Goal: Information Seeking & Learning: Learn about a topic

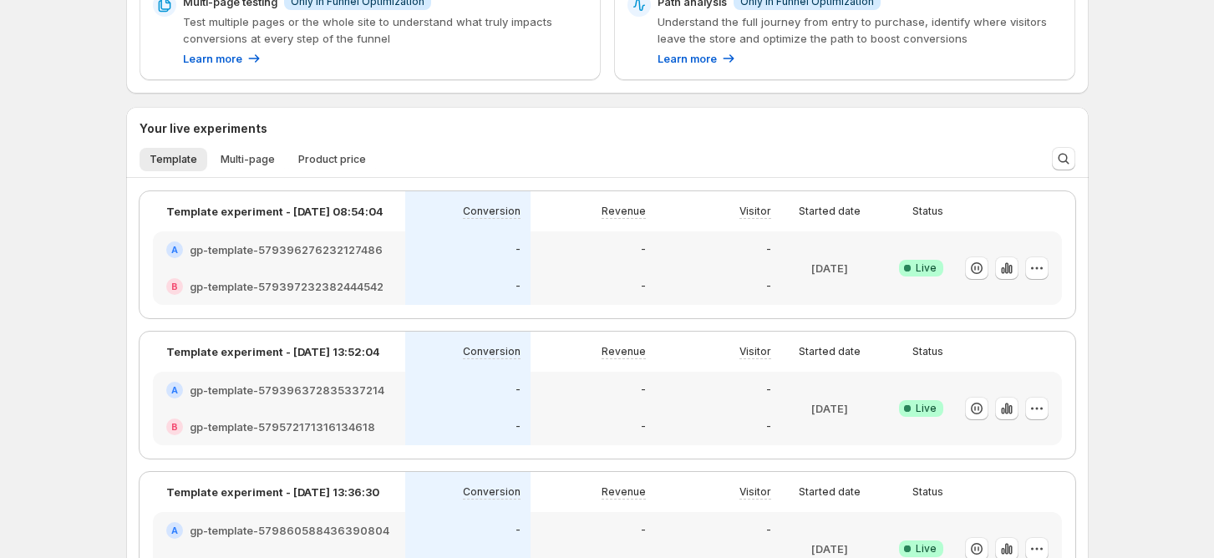
scroll to position [393, 0]
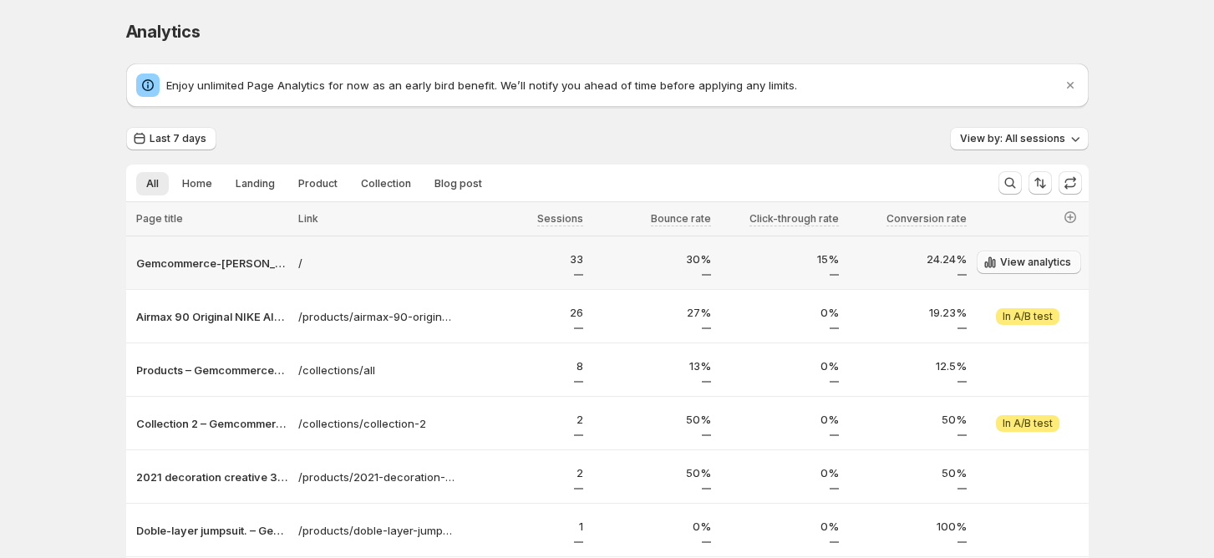
click at [1016, 256] on span "View analytics" at bounding box center [1035, 262] width 71 height 13
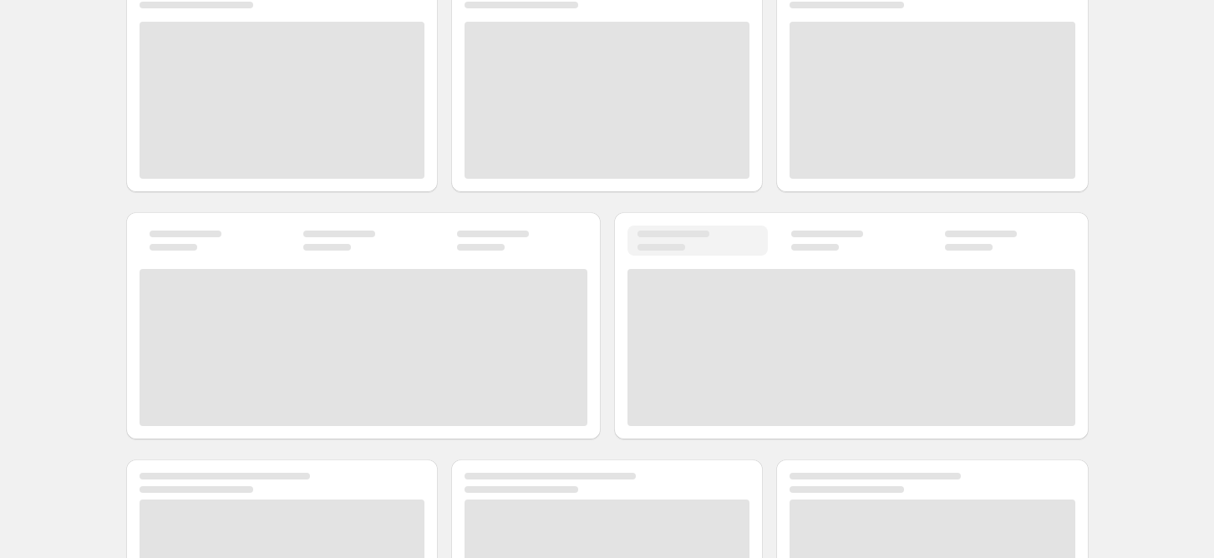
scroll to position [1113, 0]
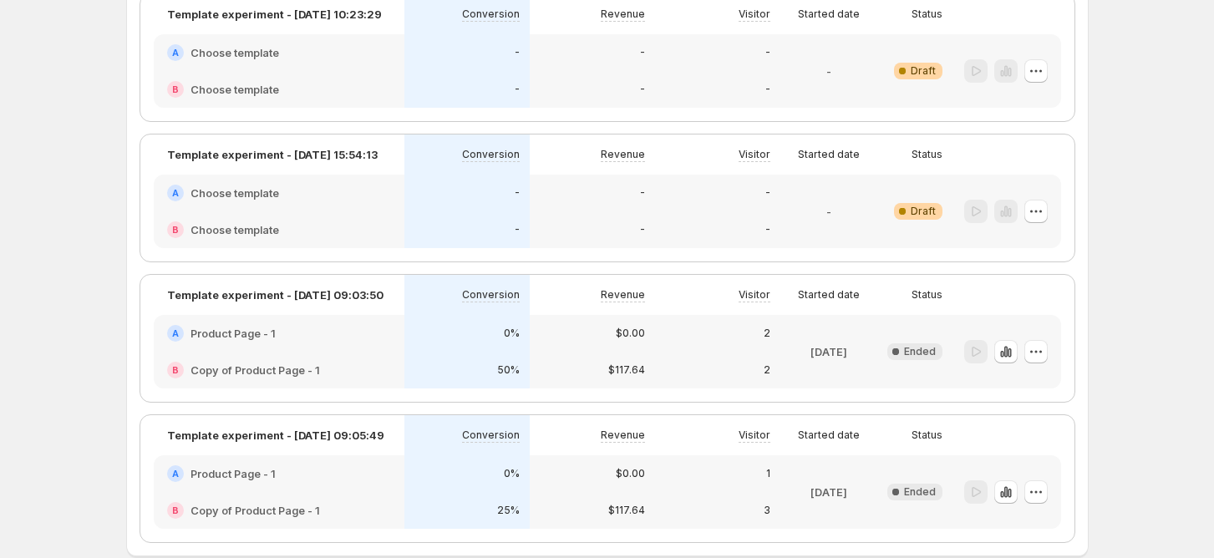
scroll to position [443, 0]
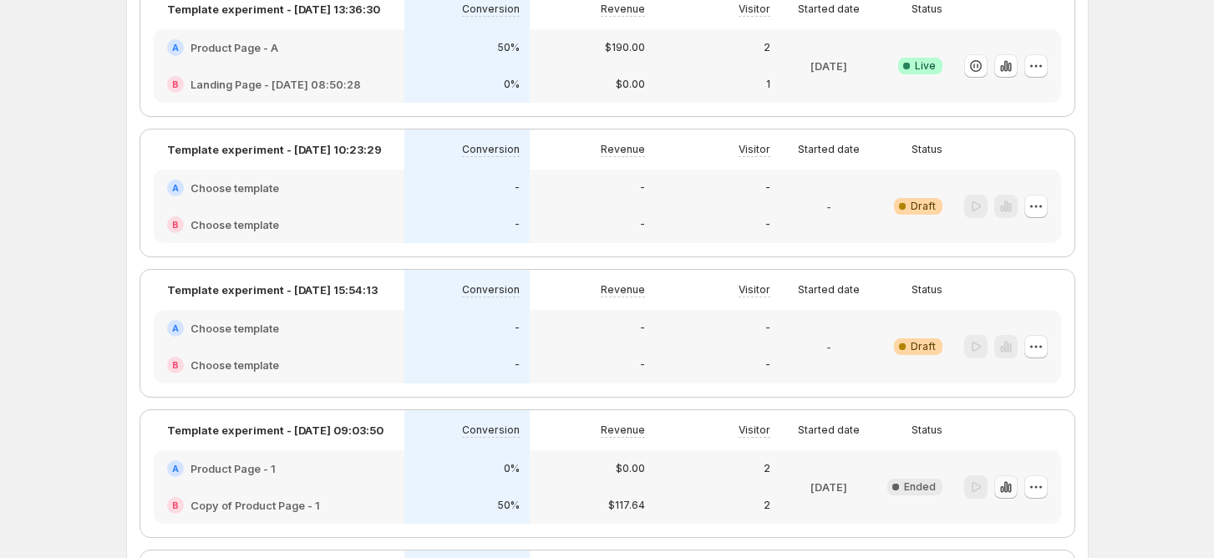
click at [1007, 487] on icon "button" at bounding box center [1005, 487] width 17 height 17
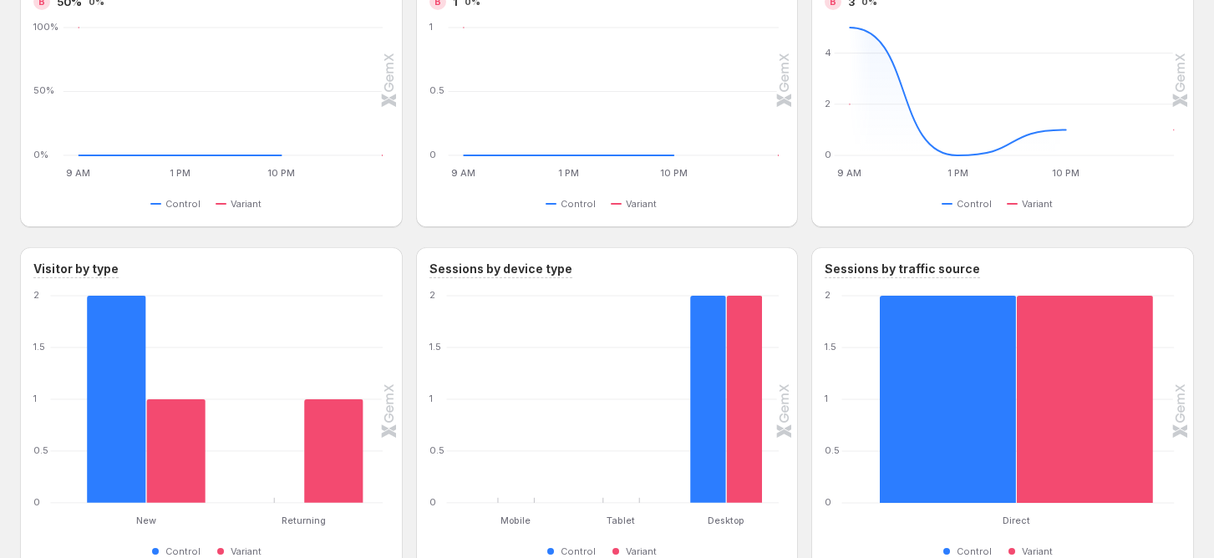
scroll to position [707, 0]
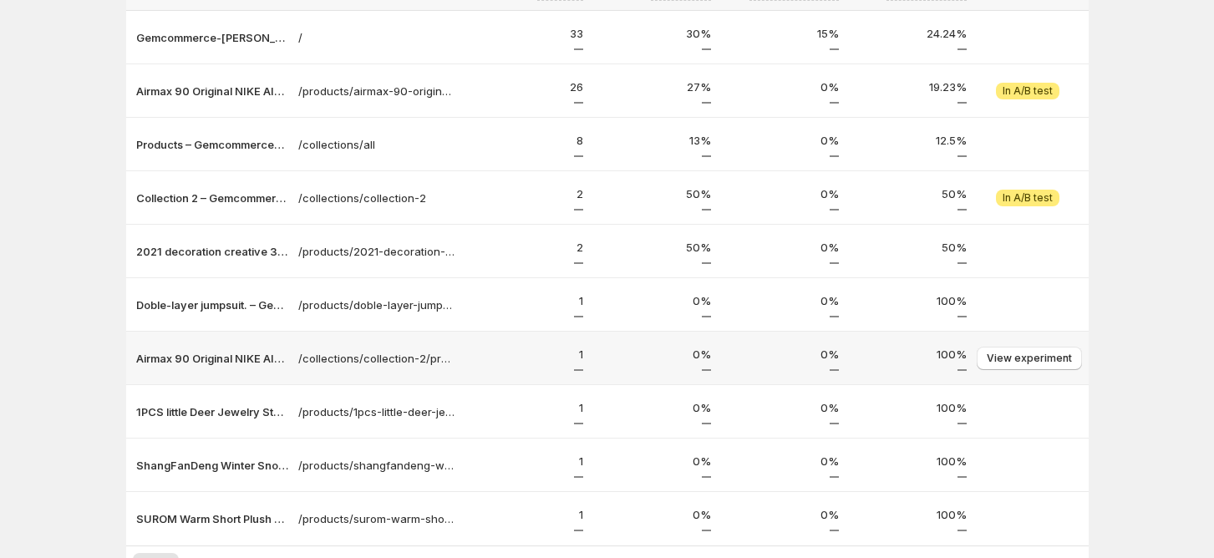
scroll to position [117, 0]
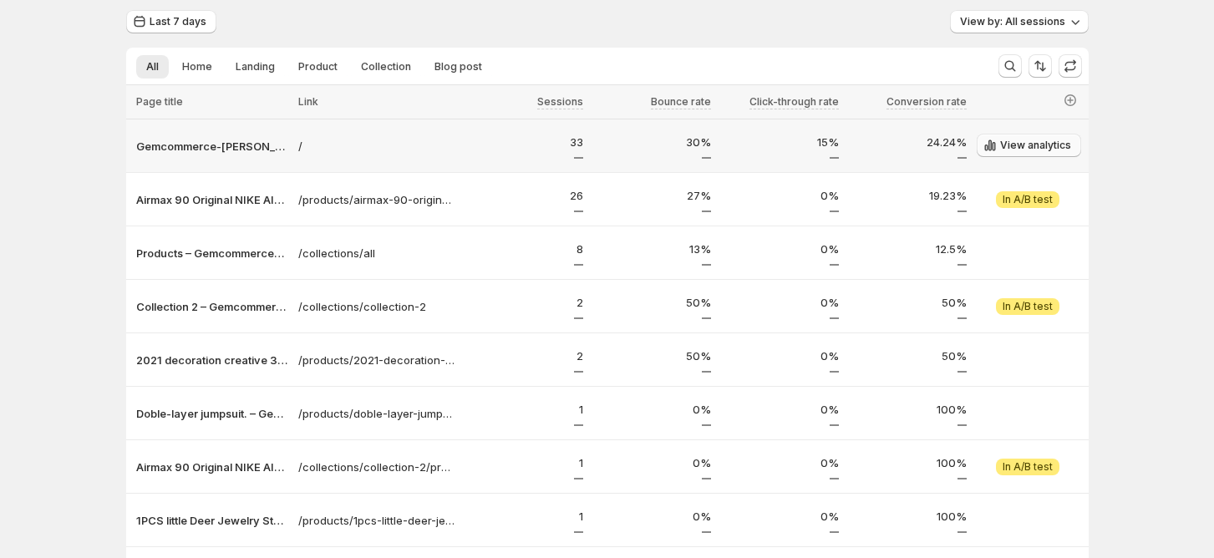
click at [1019, 144] on span "View analytics" at bounding box center [1035, 145] width 71 height 13
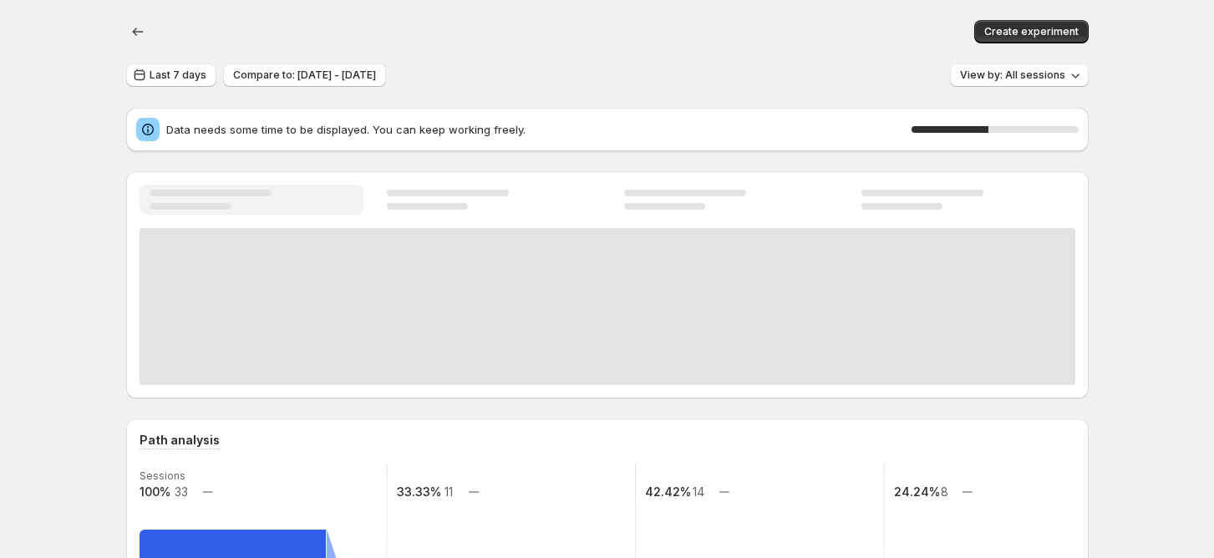
scroll to position [488, 0]
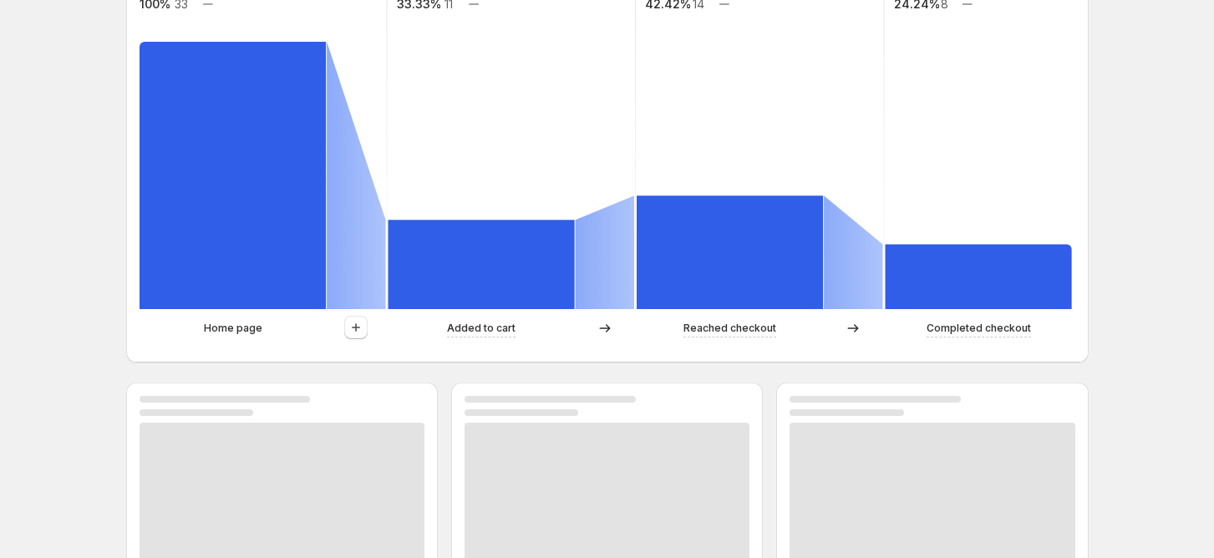
click at [1153, 155] on div "Create experiment Last 7 days Compare to: [DATE] - [DATE] View by: All sessions…" at bounding box center [607, 448] width 1214 height 1873
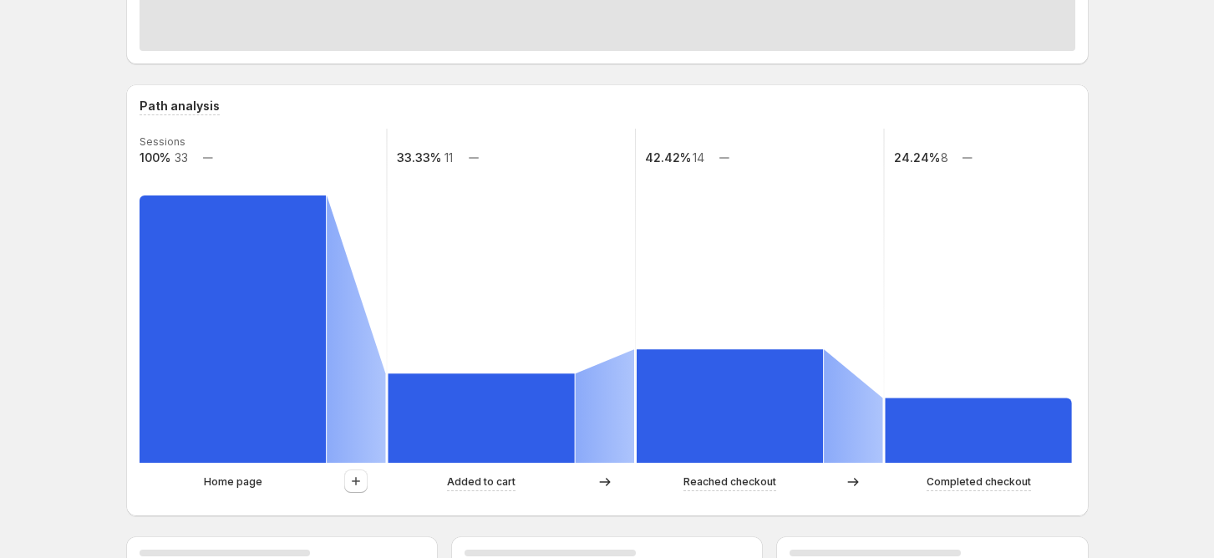
scroll to position [0, 0]
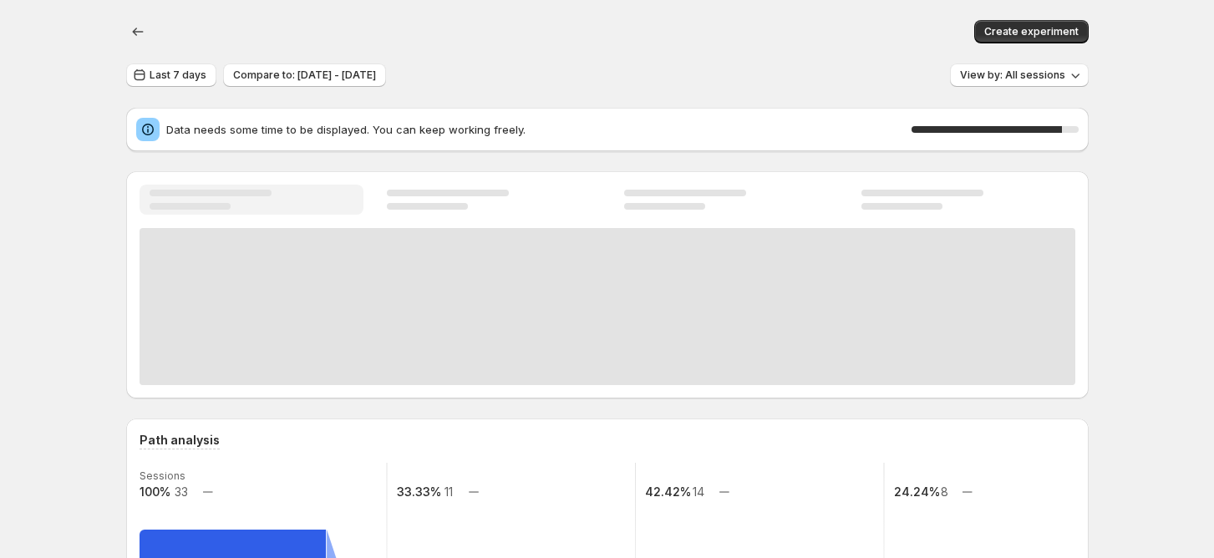
click at [688, 5] on div "Create experiment" at bounding box center [607, 31] width 962 height 63
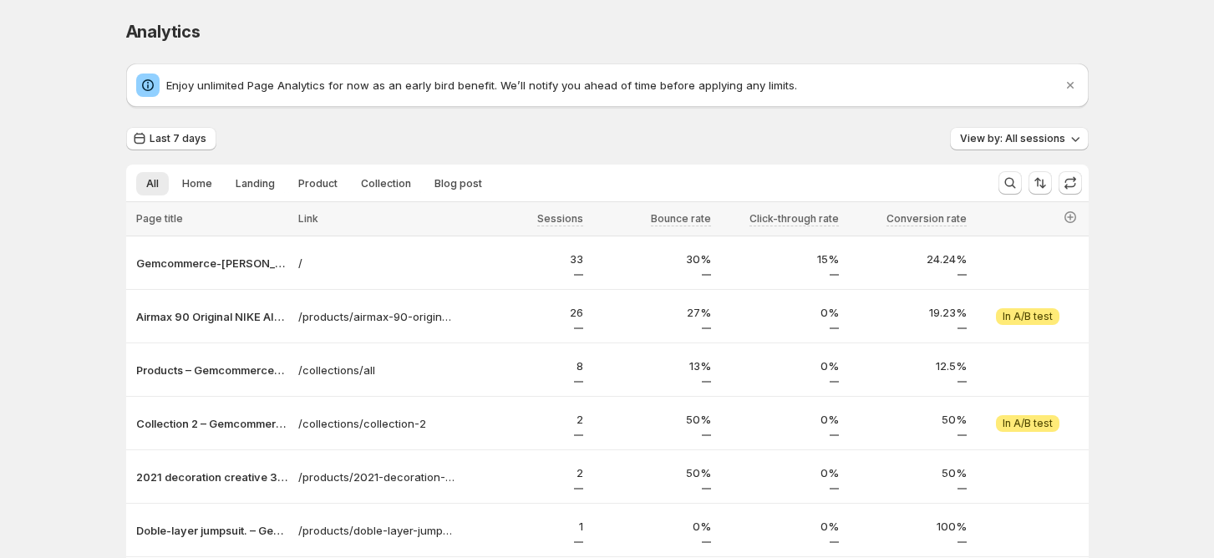
click at [142, 32] on span "Analytics" at bounding box center [163, 32] width 74 height 20
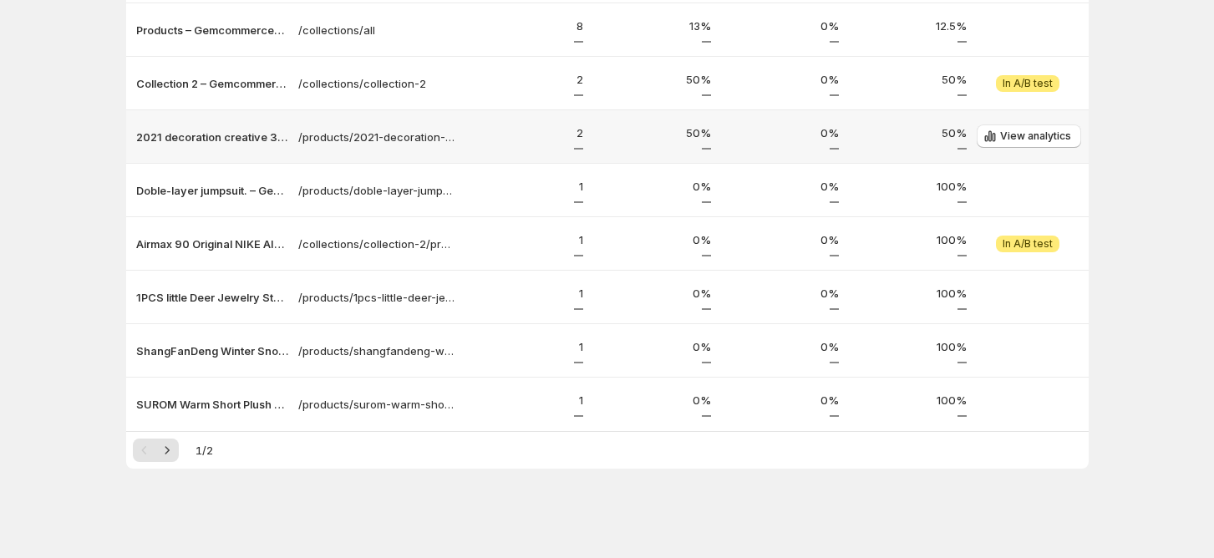
scroll to position [117, 0]
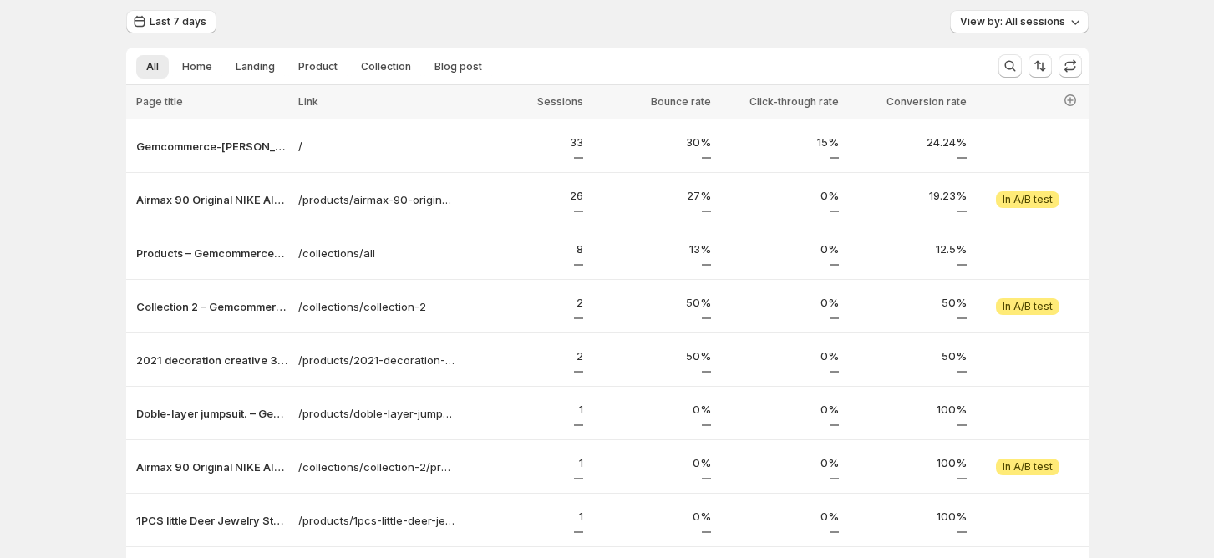
click at [1133, 184] on div "Analytics. This page is ready Analytics Enjoy unlimited Page Analytics for now …" at bounding box center [607, 332] width 1214 height 899
click at [1018, 140] on span "View analytics" at bounding box center [1035, 145] width 71 height 13
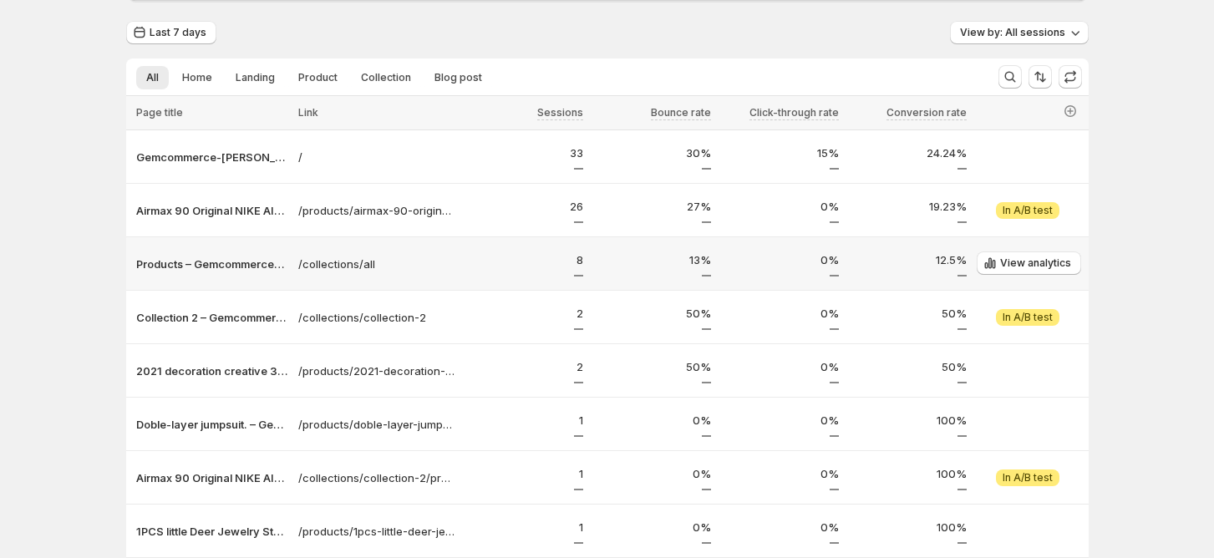
scroll to position [222, 0]
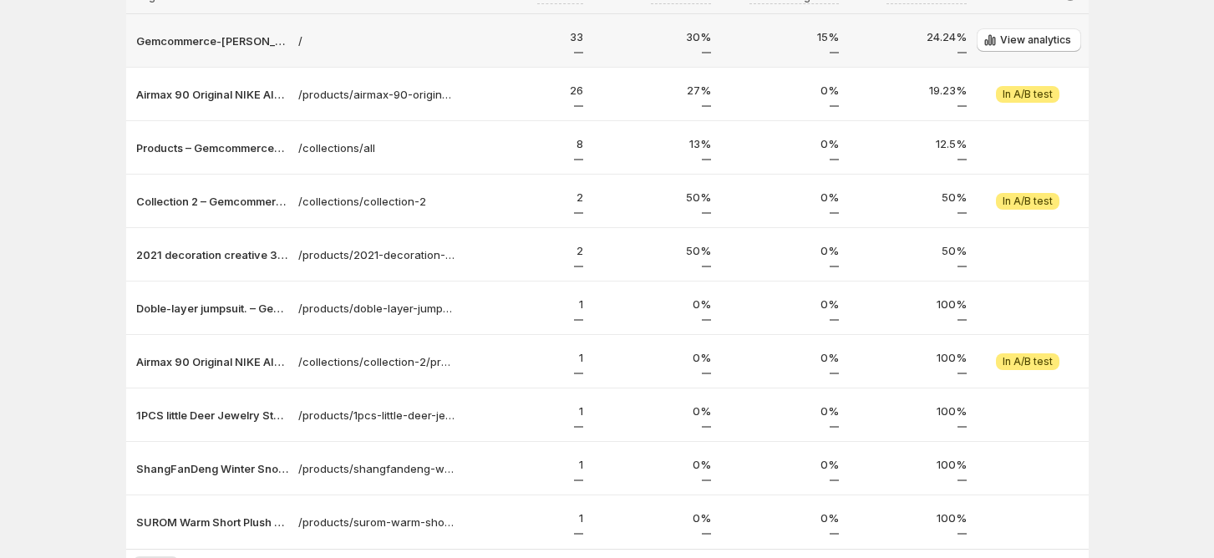
click at [584, 58] on td "33" at bounding box center [524, 40] width 128 height 53
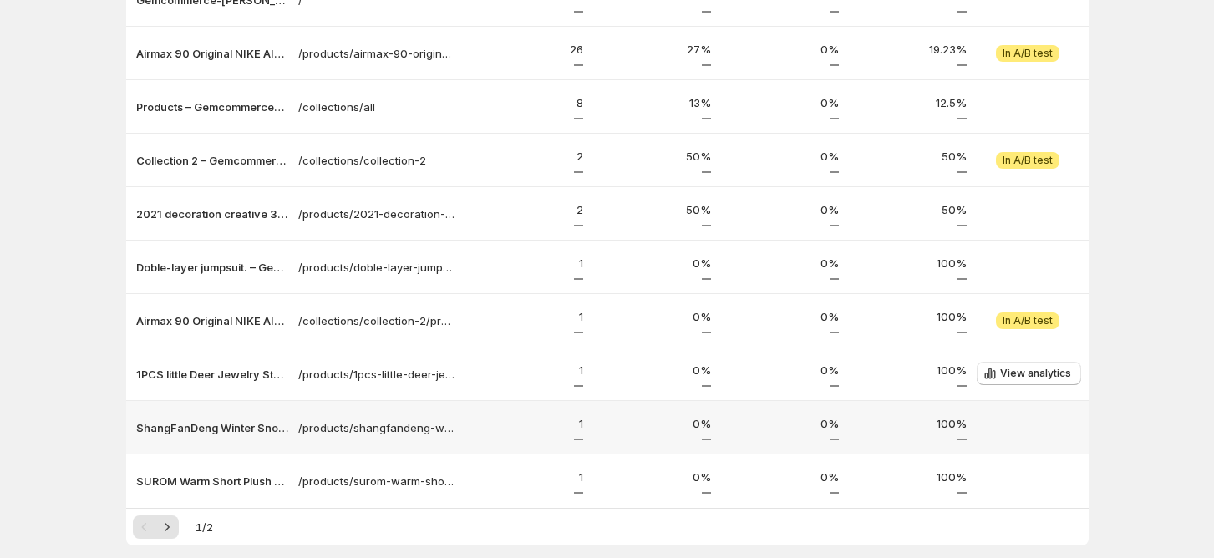
scroll to position [228, 0]
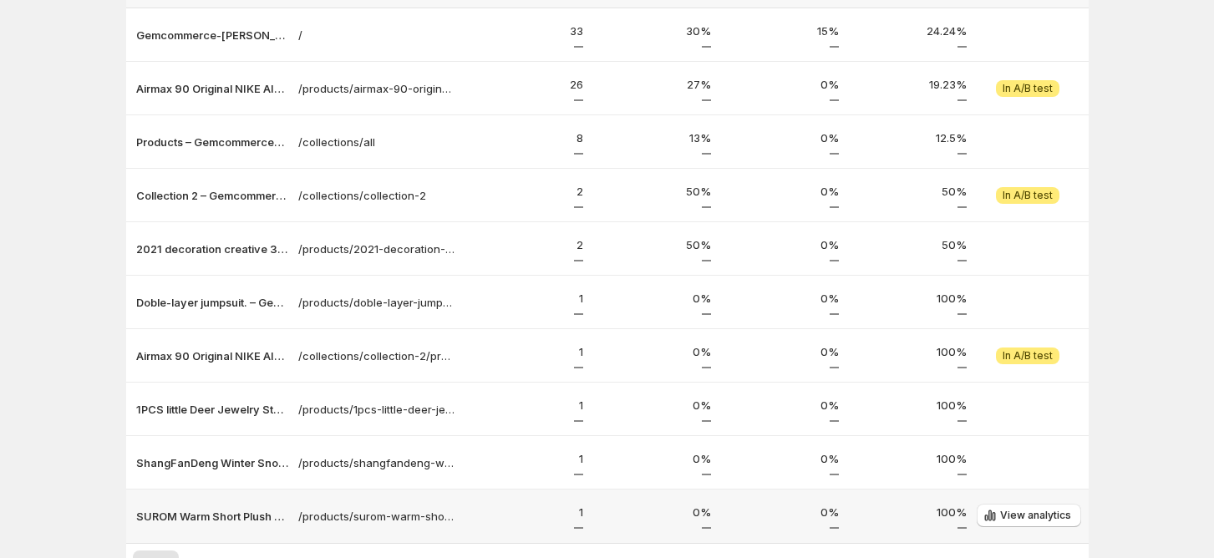
click at [580, 530] on div "1" at bounding box center [524, 516] width 128 height 35
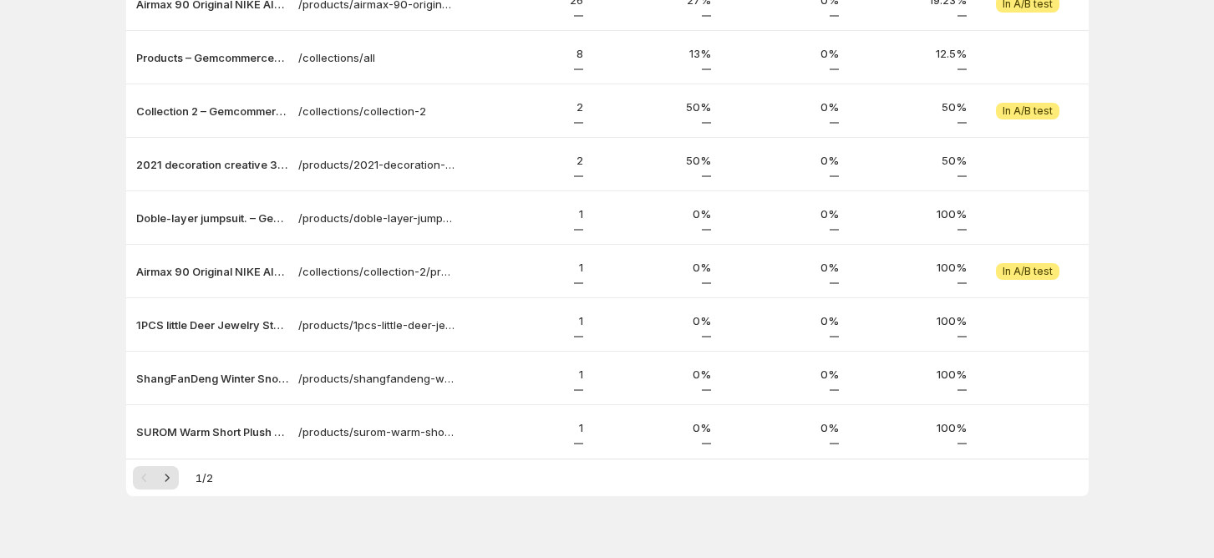
scroll to position [340, 0]
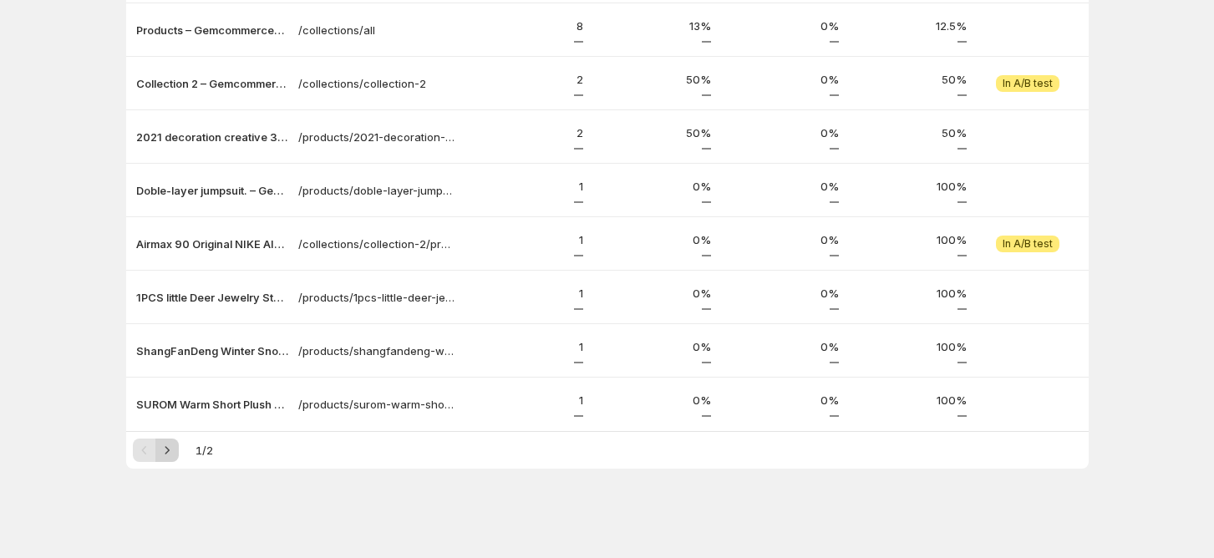
click at [169, 453] on icon "Next" at bounding box center [167, 450] width 4 height 8
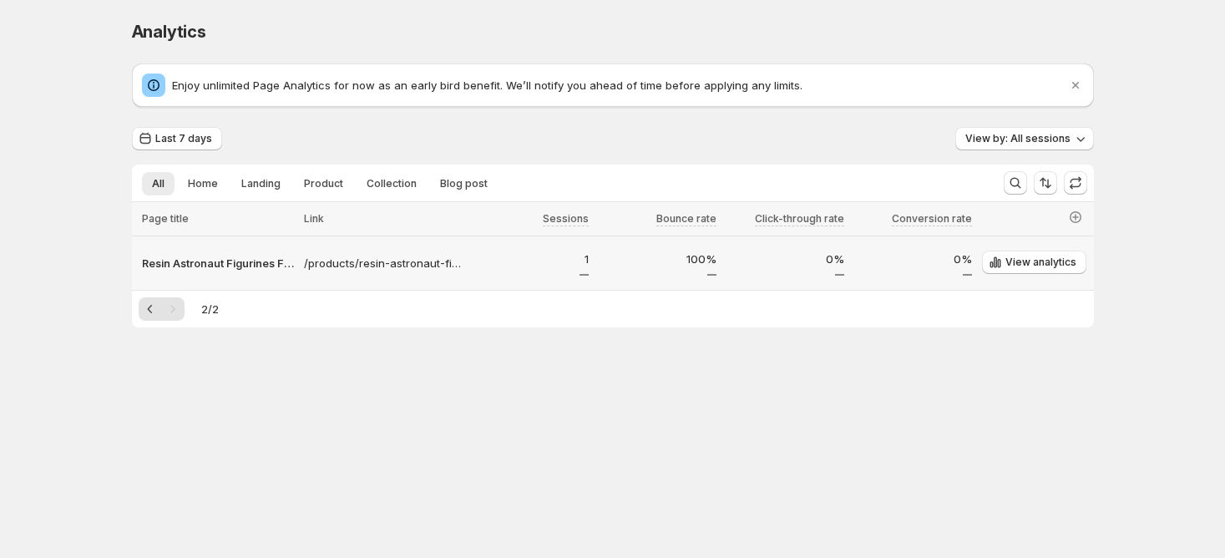
click at [586, 271] on div "1" at bounding box center [530, 263] width 118 height 25
click at [150, 311] on icon "Previous" at bounding box center [150, 309] width 17 height 17
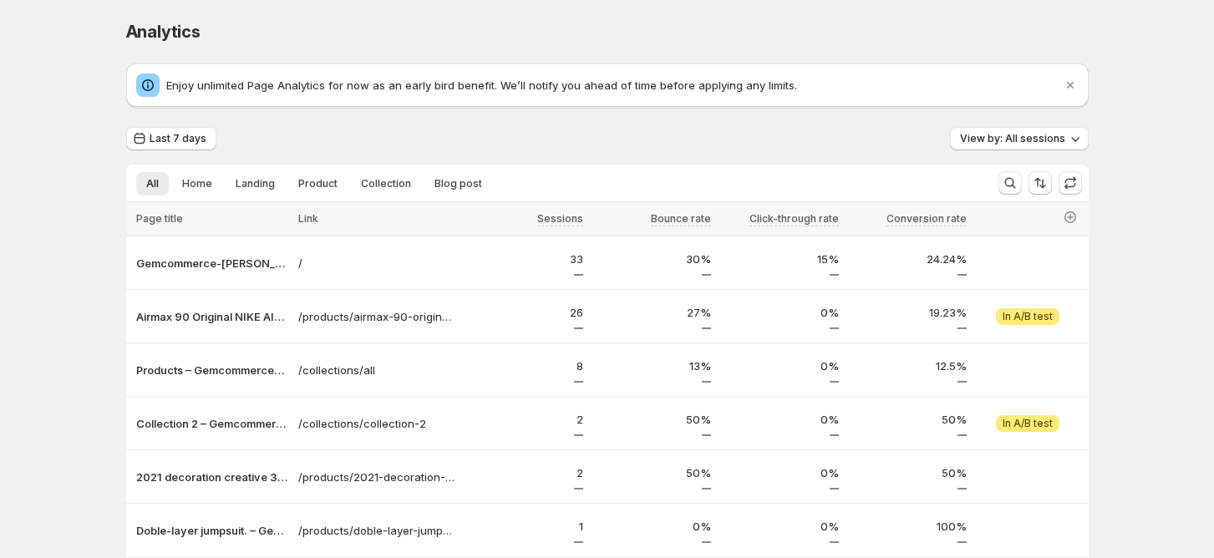
click at [1194, 77] on div "Analytics. This page is ready Analytics Enjoy unlimited Page Analytics for now …" at bounding box center [607, 449] width 1214 height 899
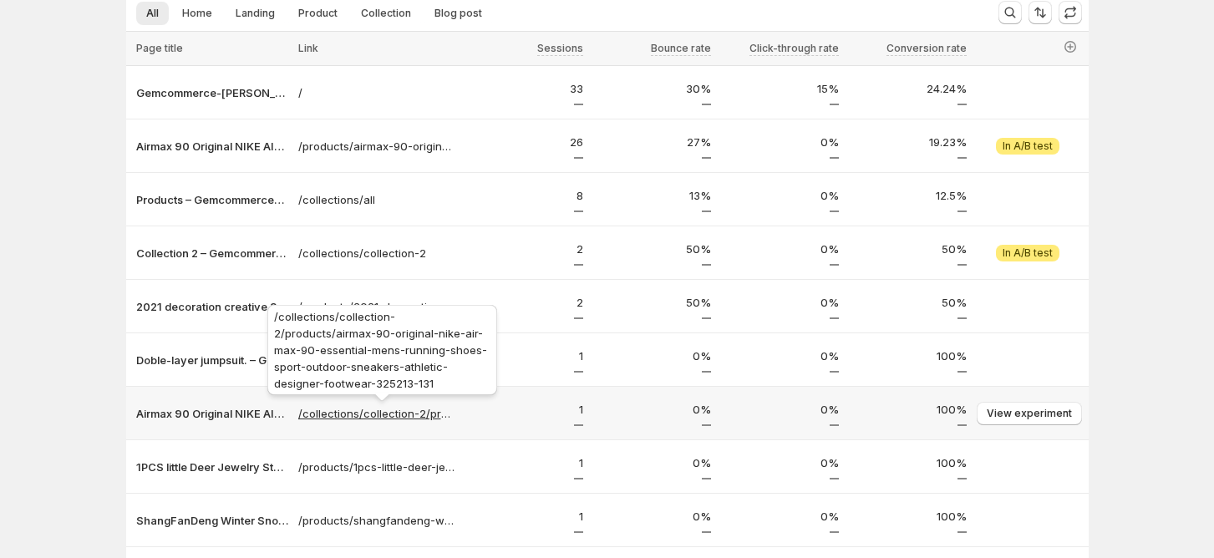
scroll to position [6, 0]
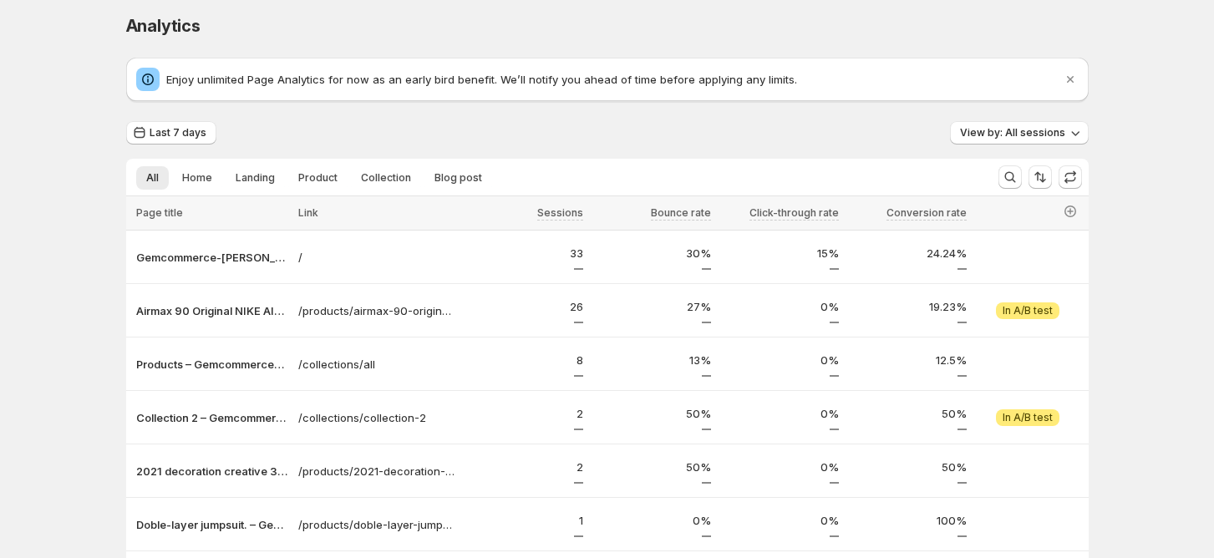
click at [995, 28] on div "Analytics" at bounding box center [607, 25] width 962 height 23
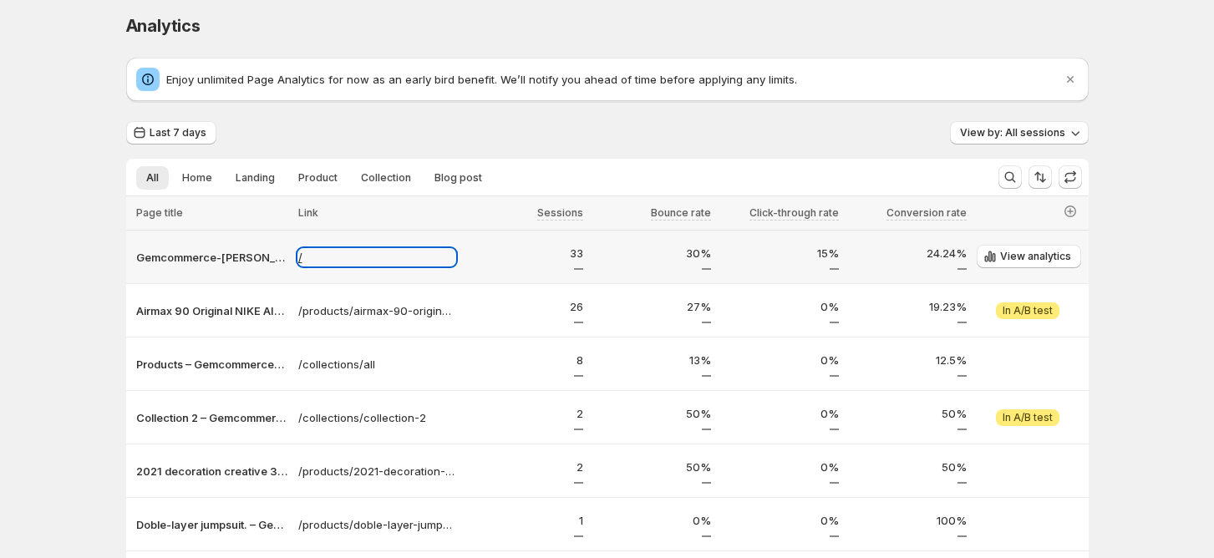
click at [391, 254] on p "/" at bounding box center [376, 257] width 157 height 17
click at [1033, 256] on span "View analytics" at bounding box center [1035, 256] width 71 height 13
click at [1008, 257] on span "View analytics" at bounding box center [1035, 256] width 71 height 13
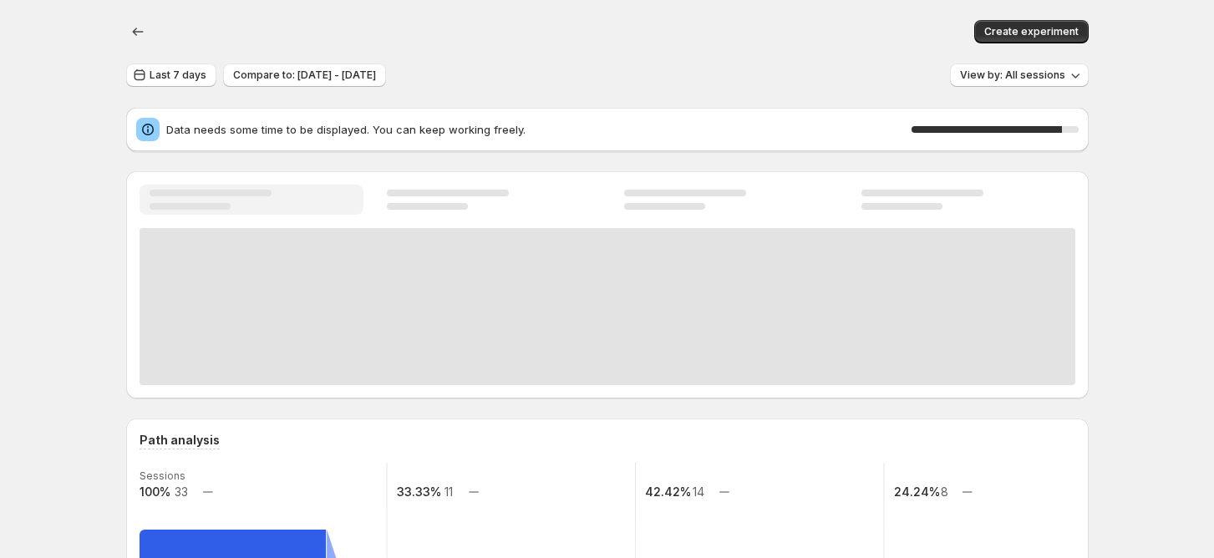
click at [841, 44] on div "Create experiment" at bounding box center [607, 31] width 962 height 63
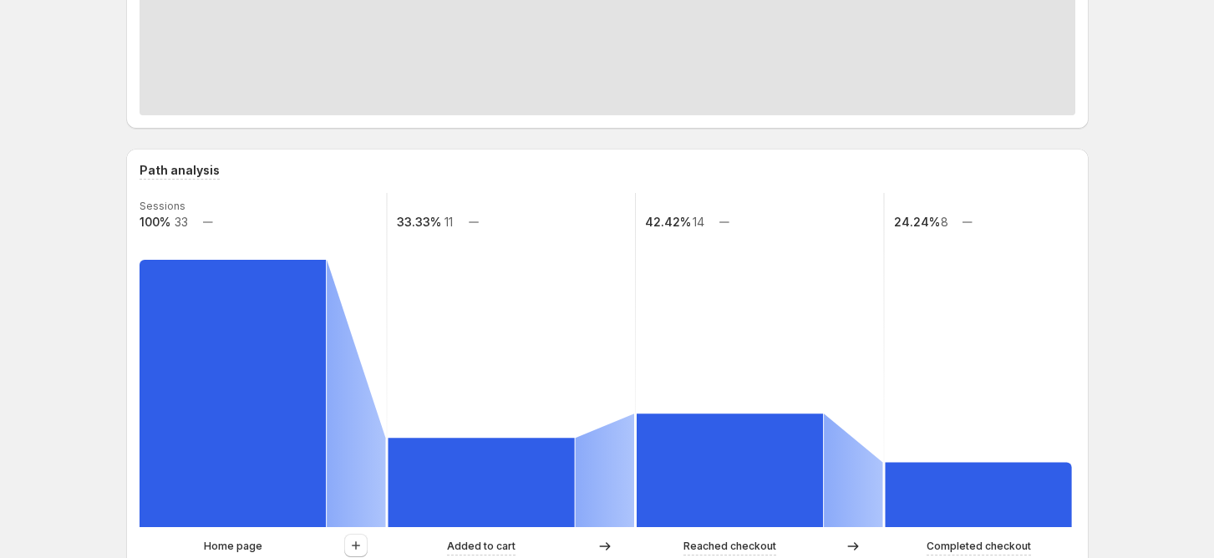
scroll to position [222, 0]
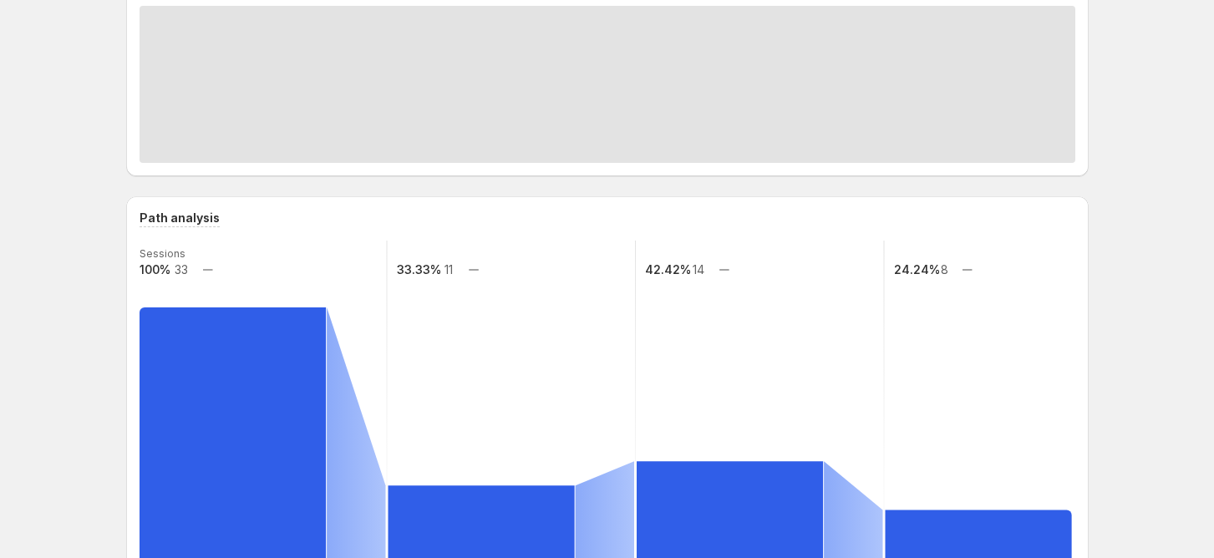
scroll to position [6, 0]
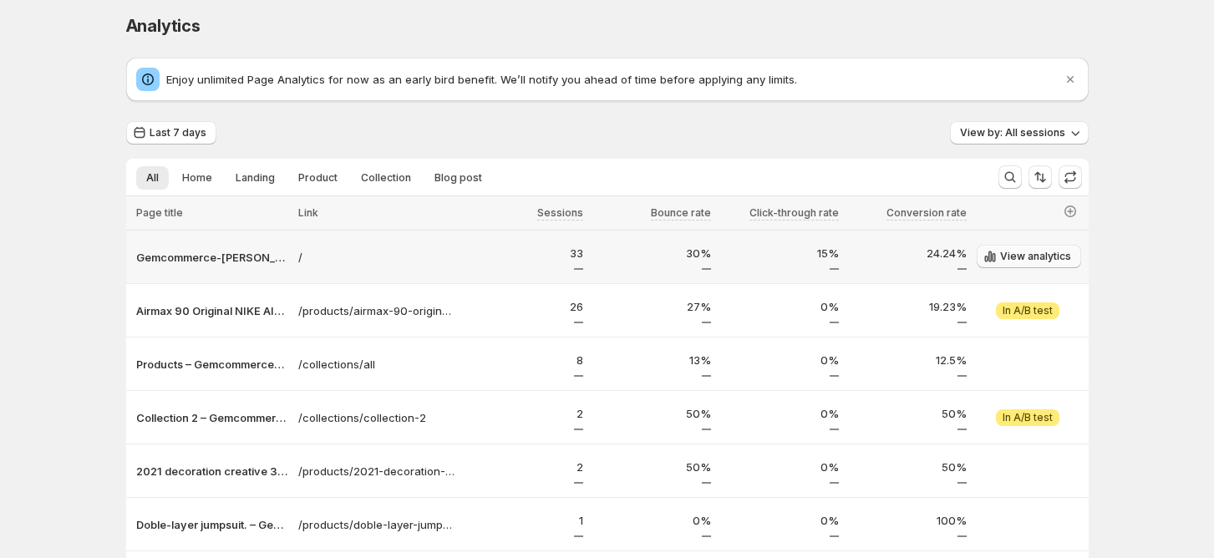
click at [1035, 261] on span "View analytics" at bounding box center [1035, 256] width 71 height 13
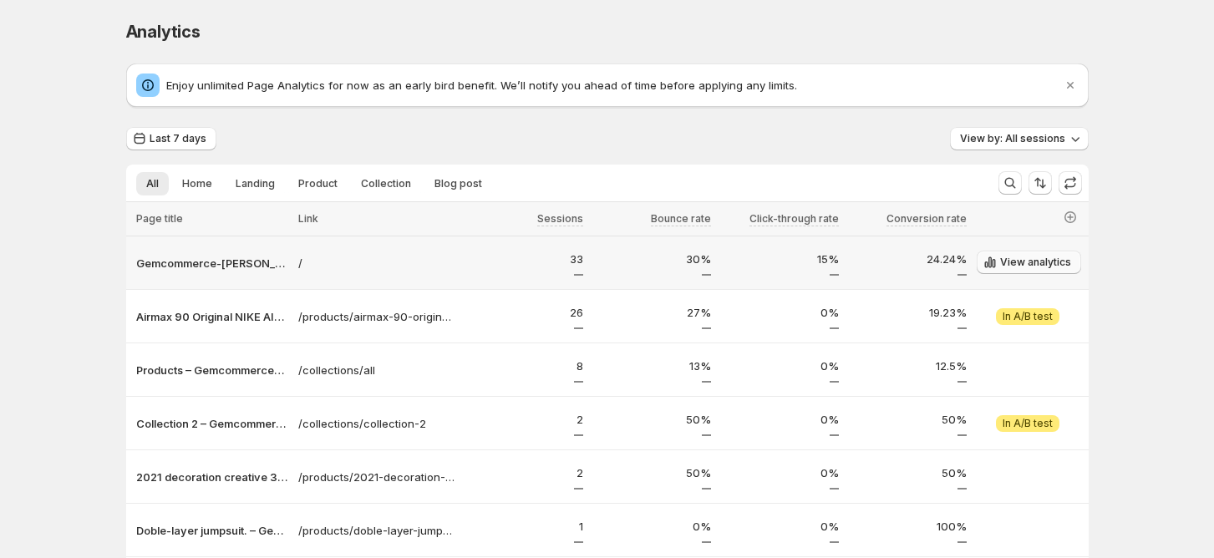
click at [1054, 261] on span "View analytics" at bounding box center [1035, 262] width 71 height 13
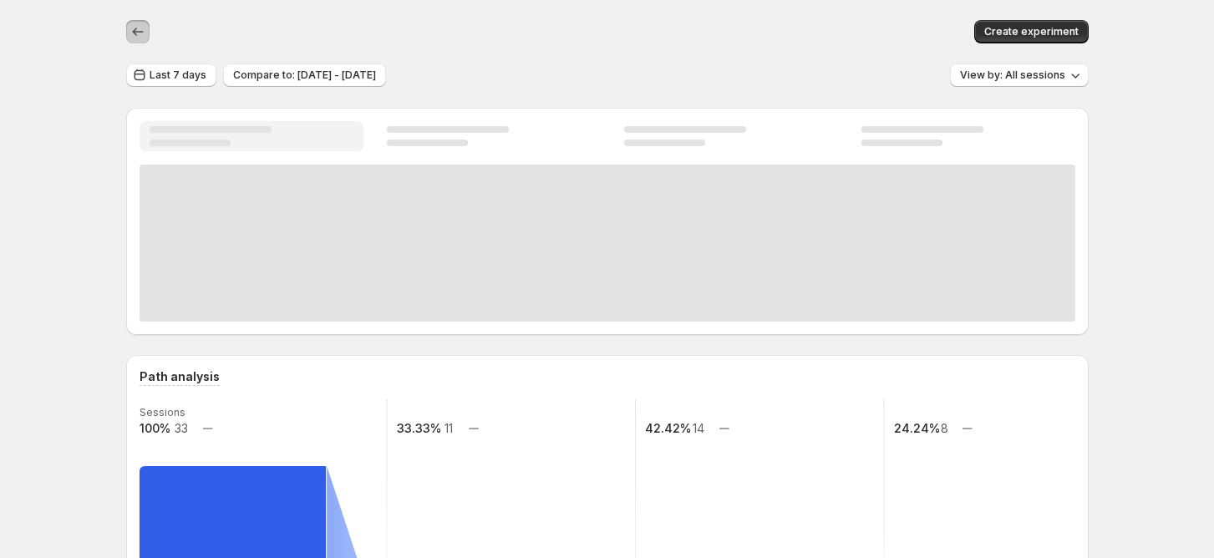
click at [146, 34] on icon "button" at bounding box center [137, 31] width 17 height 17
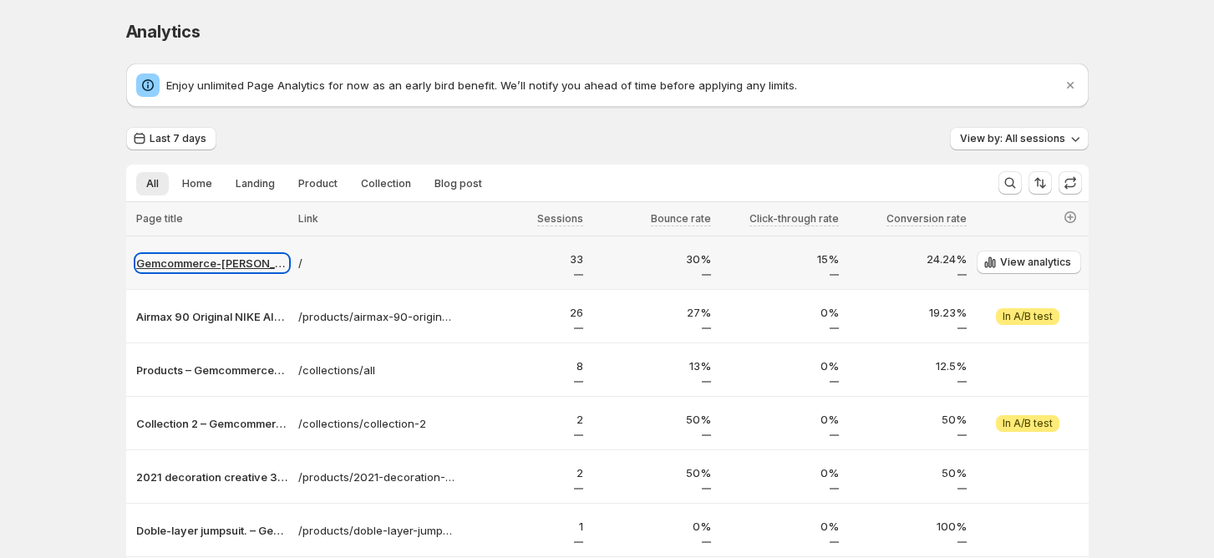
click at [172, 257] on p "Gemcommerce-[PERSON_NAME]-dev" at bounding box center [212, 263] width 152 height 17
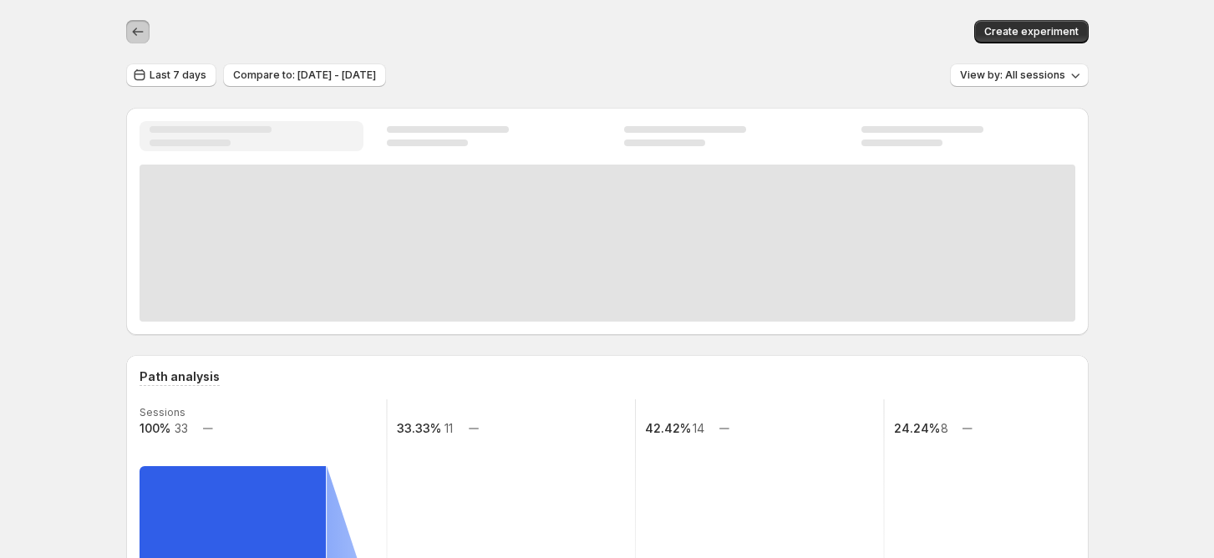
click at [140, 31] on icon "button" at bounding box center [137, 31] width 17 height 17
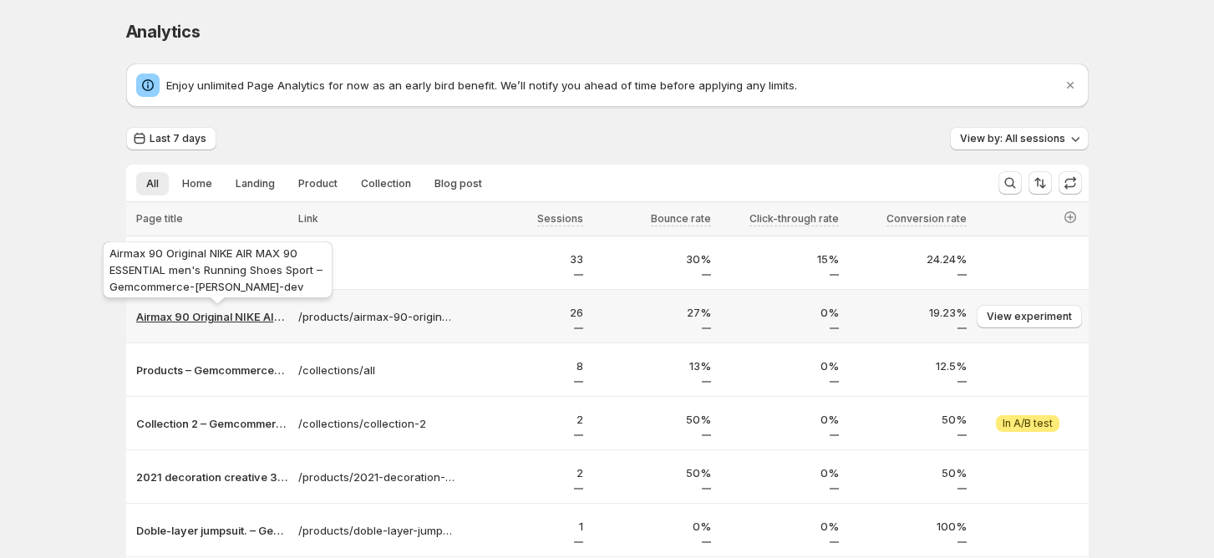
click at [213, 312] on p "Airmax 90 Original NIKE AIR MAX 90 ESSENTIAL men's Running Shoes Sport – Gemcom…" at bounding box center [212, 316] width 152 height 17
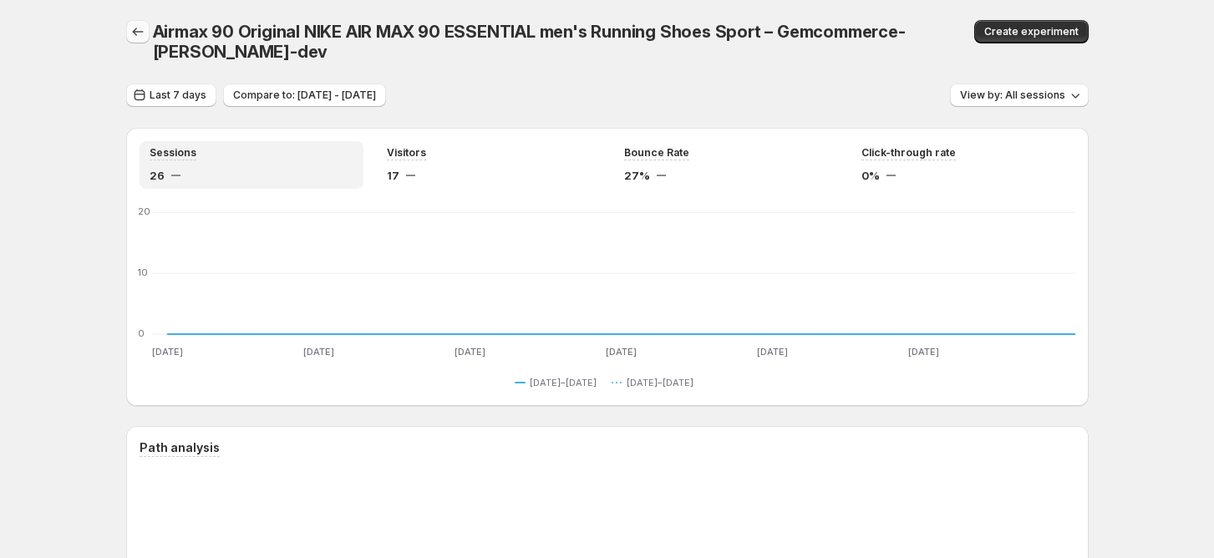
click at [146, 36] on icon "button" at bounding box center [137, 31] width 17 height 17
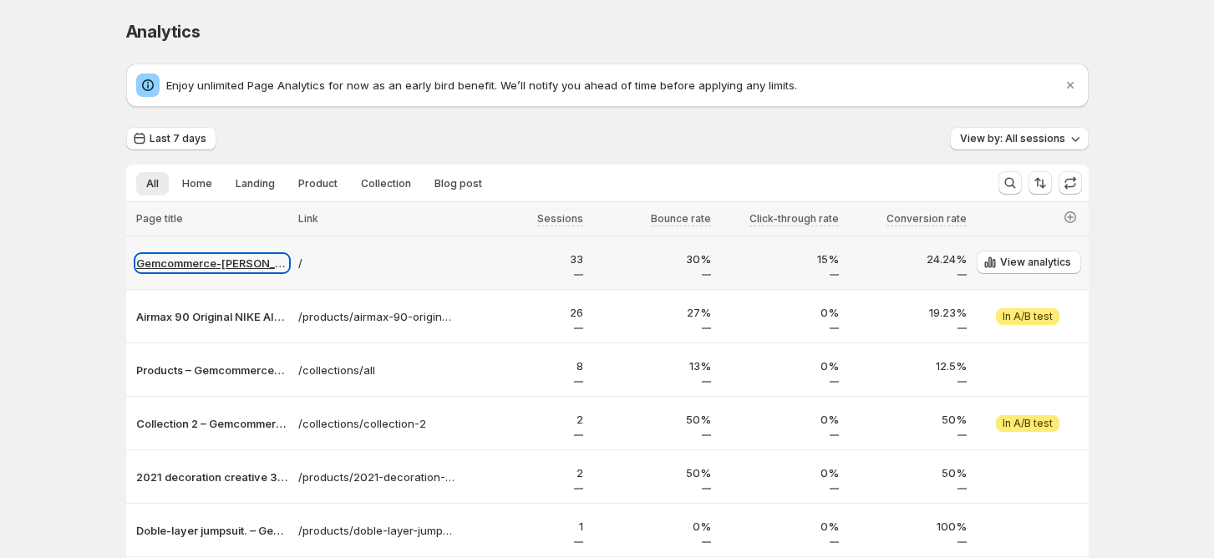
click at [204, 267] on p "Gemcommerce-[PERSON_NAME]-dev" at bounding box center [212, 263] width 152 height 17
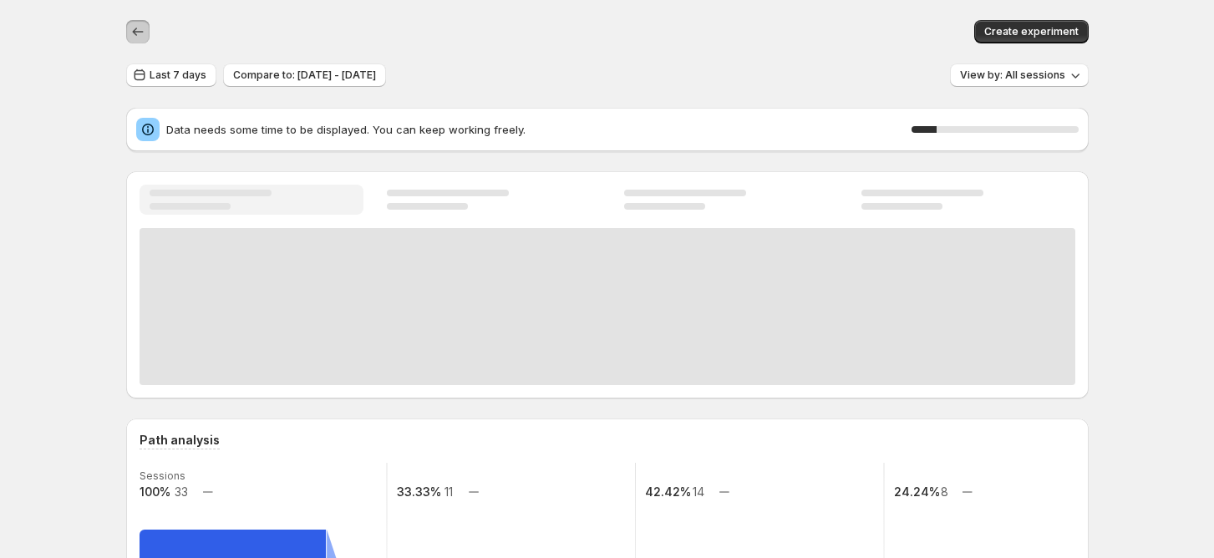
click at [140, 30] on icon "button" at bounding box center [137, 31] width 17 height 17
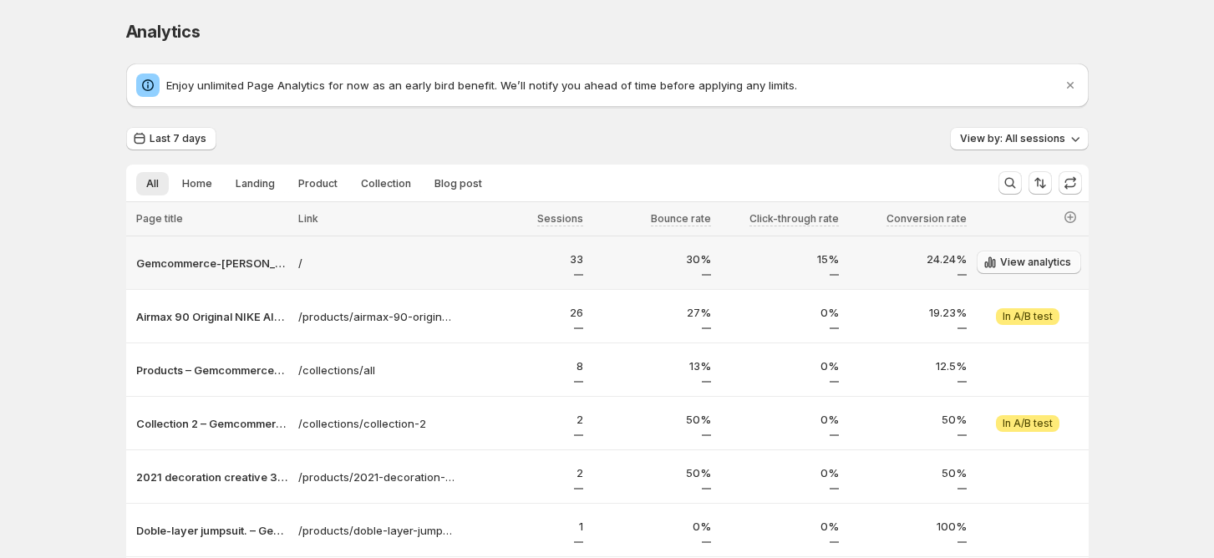
click at [1004, 257] on span "View analytics" at bounding box center [1035, 262] width 71 height 13
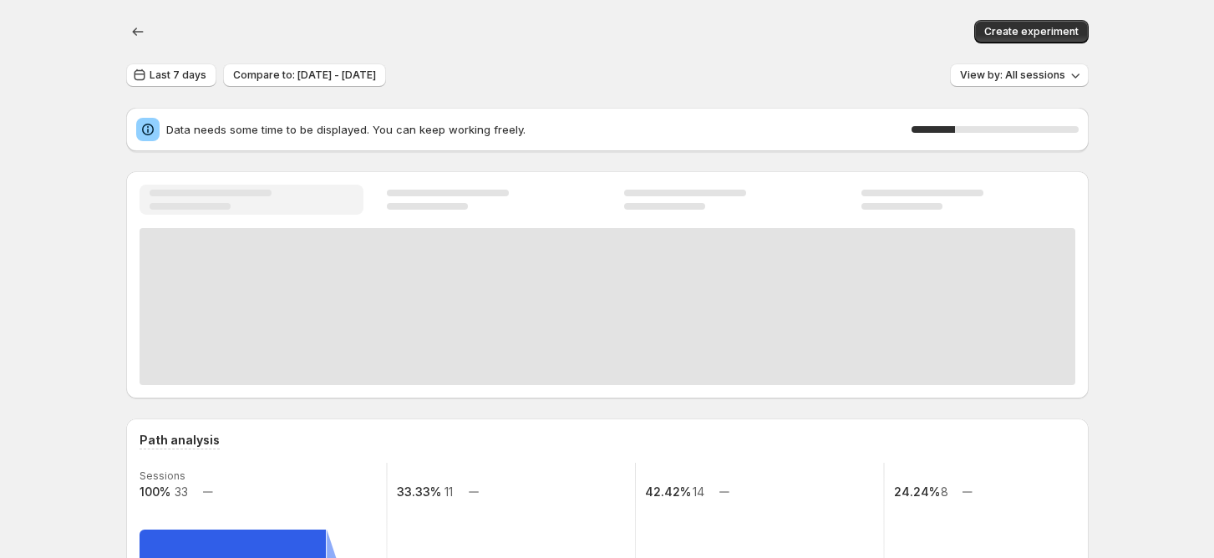
drag, startPoint x: 182, startPoint y: 27, endPoint x: 391, endPoint y: 25, distance: 208.8
click at [391, 25] on div "Create experiment" at bounding box center [607, 31] width 962 height 23
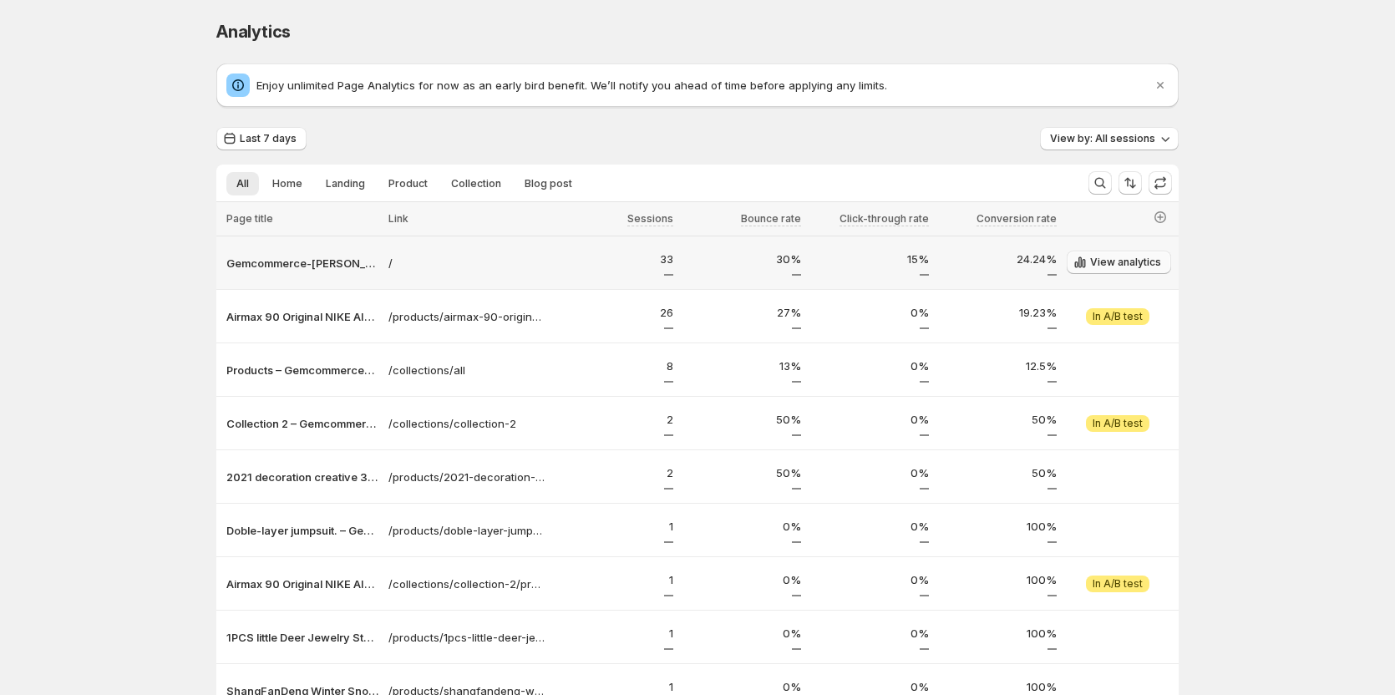
click at [1147, 263] on span "View analytics" at bounding box center [1125, 262] width 71 height 13
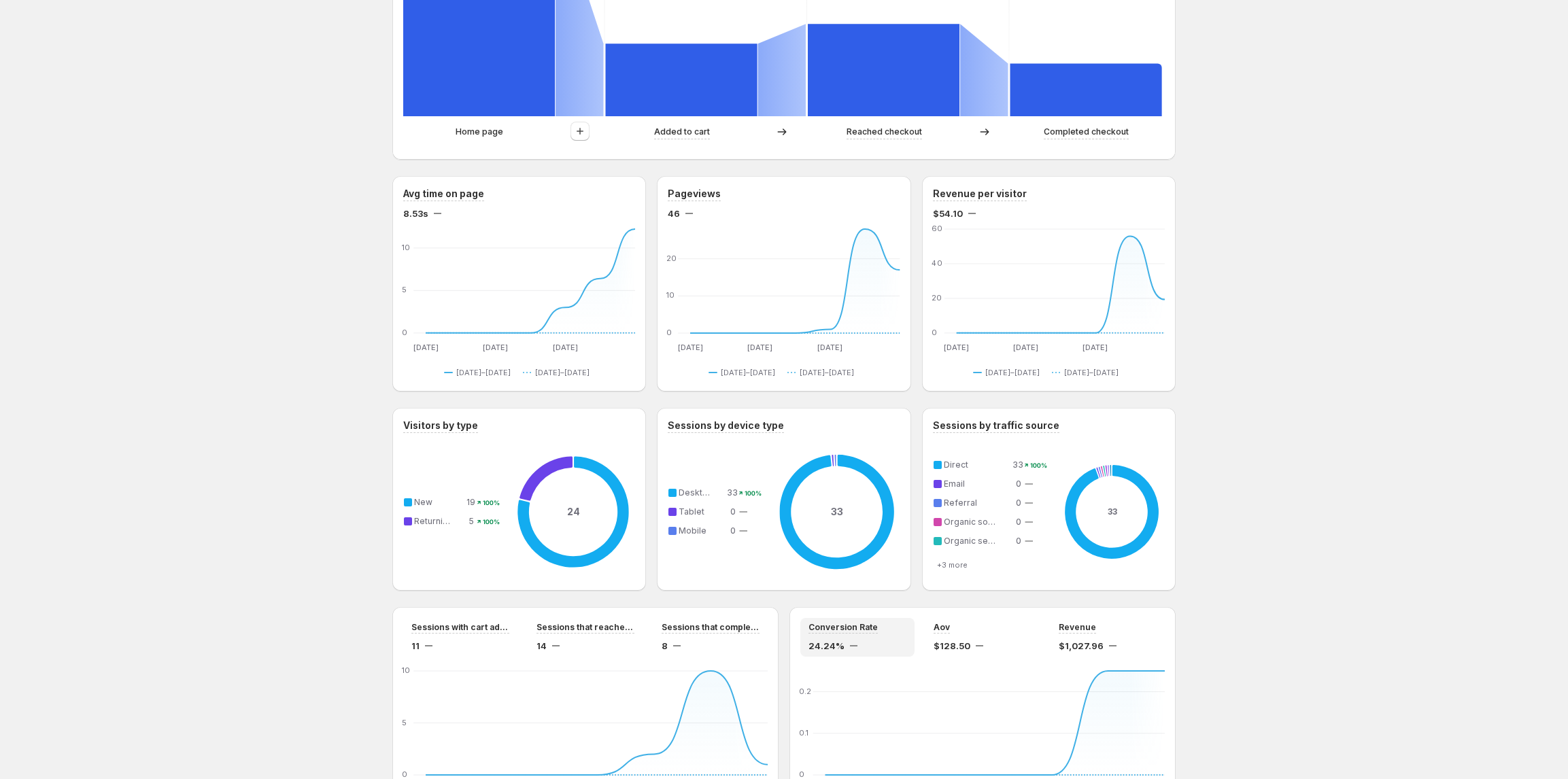
scroll to position [724, 0]
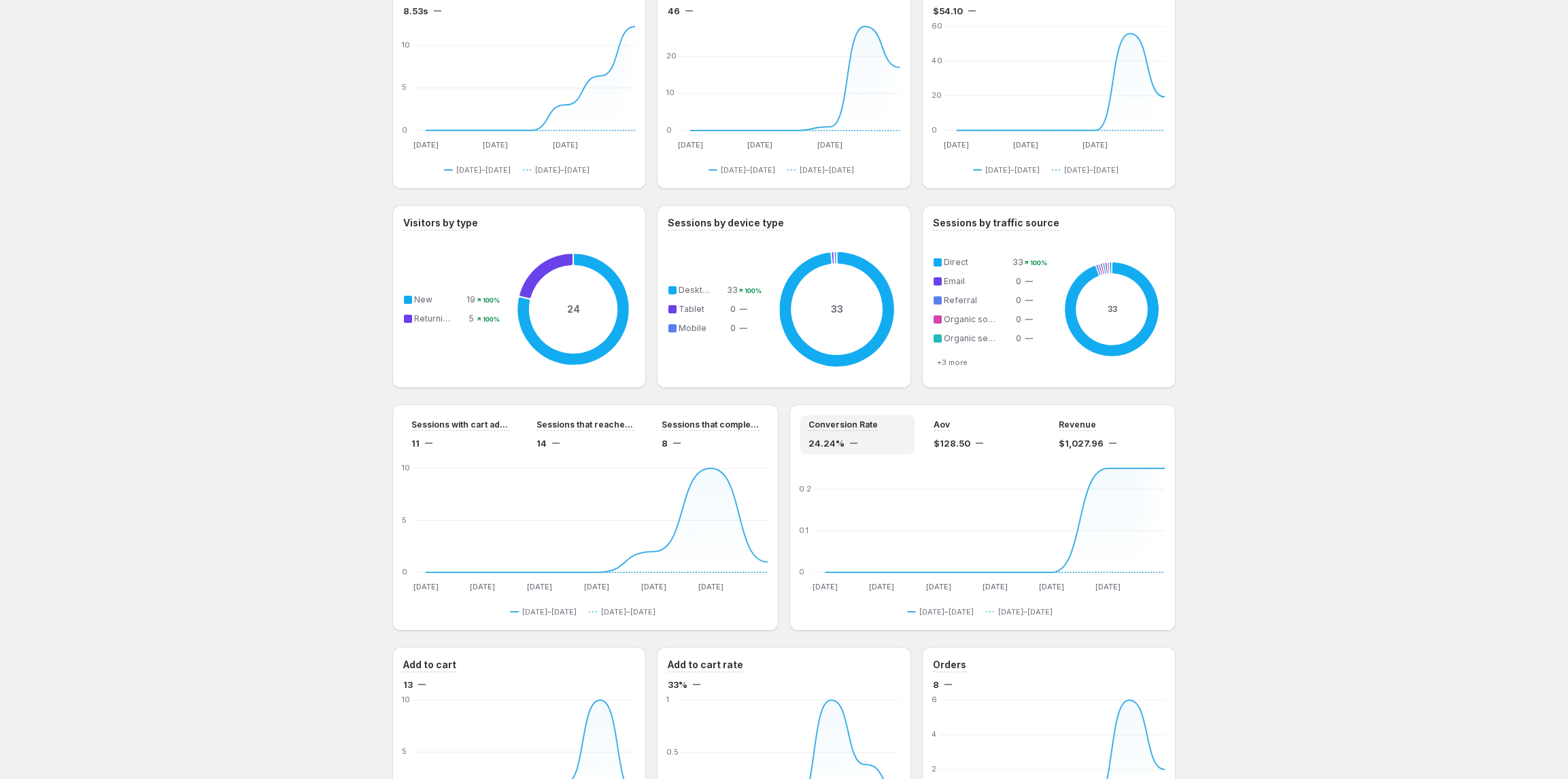
click at [996, 329] on div "Gemcommerce-sandy-dev. This page is ready Gemcommerce-sandy-dev Create experime…" at bounding box center [784, 106] width 1568 height 1661
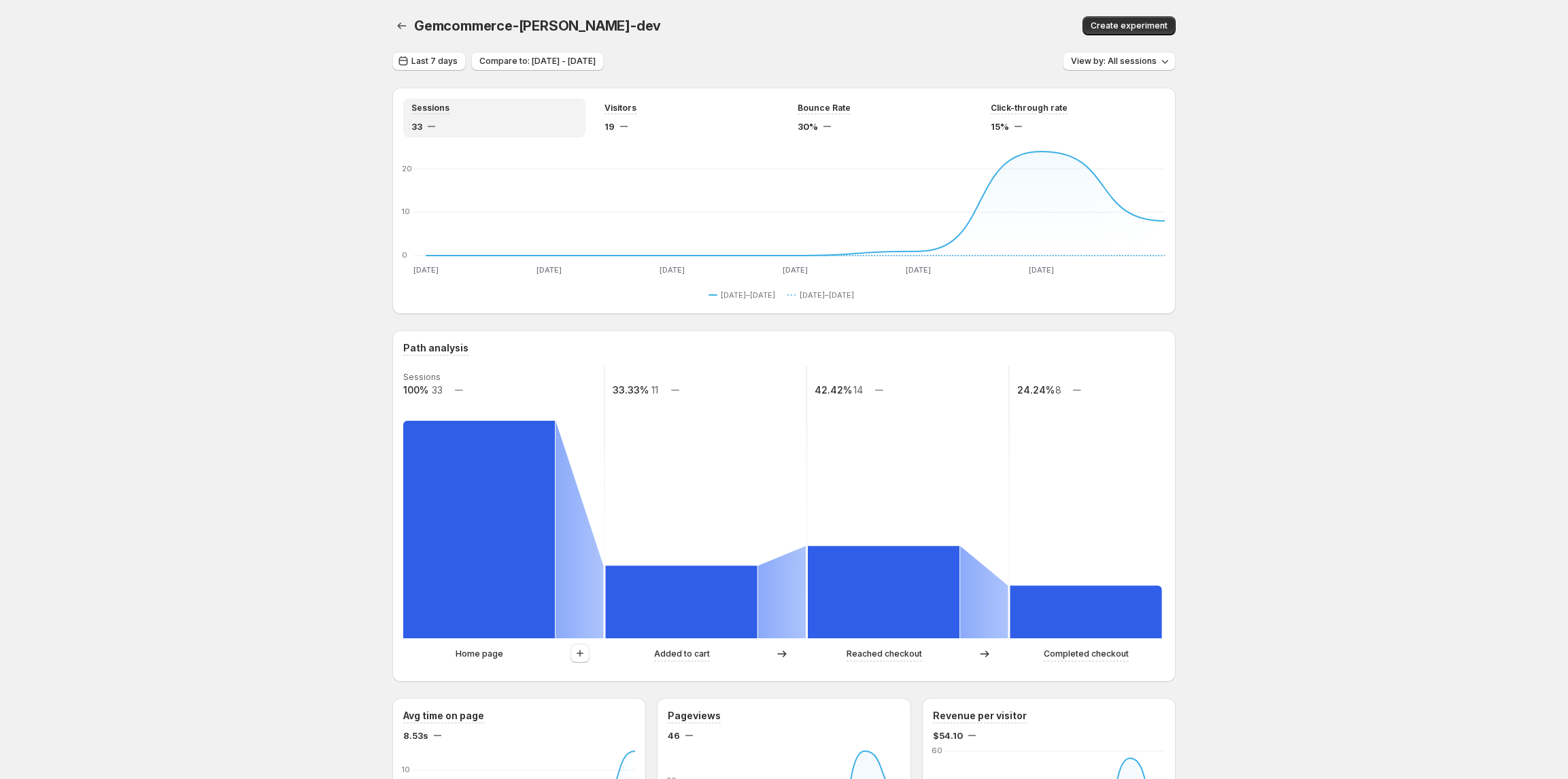
scroll to position [760, 0]
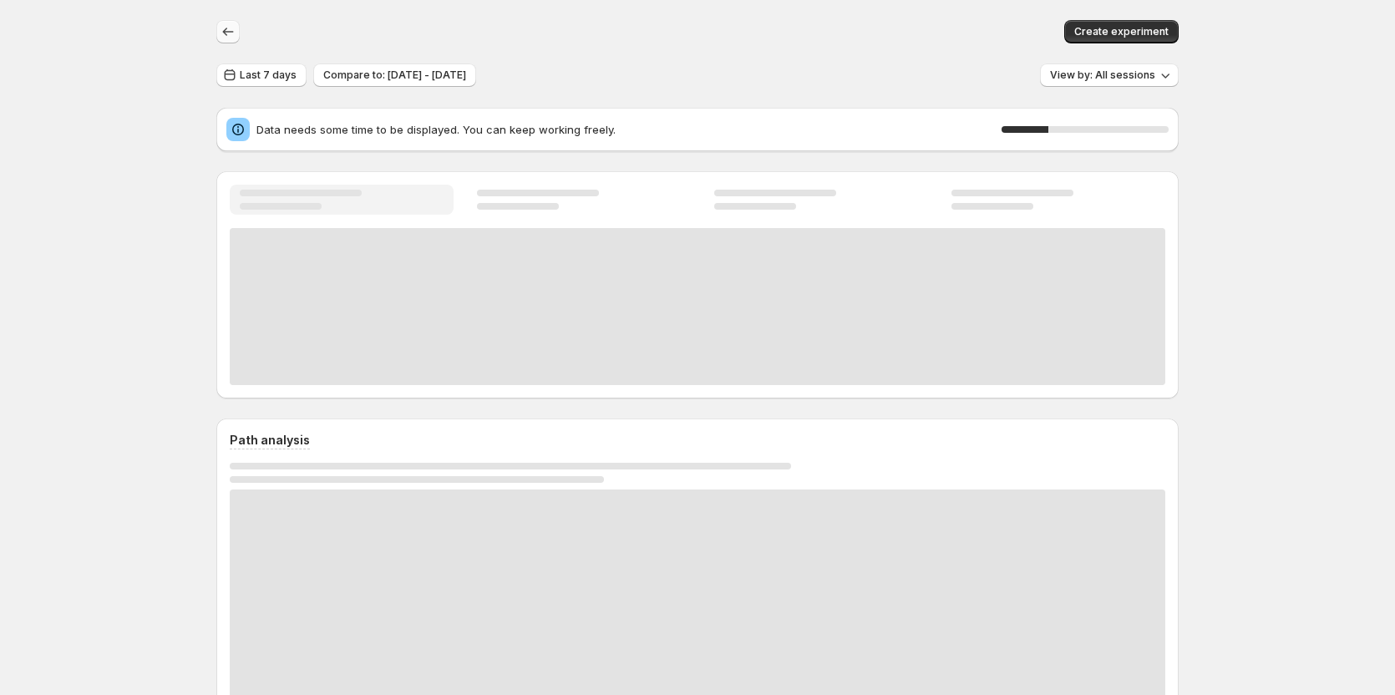
click at [231, 32] on icon "button" at bounding box center [228, 31] width 17 height 17
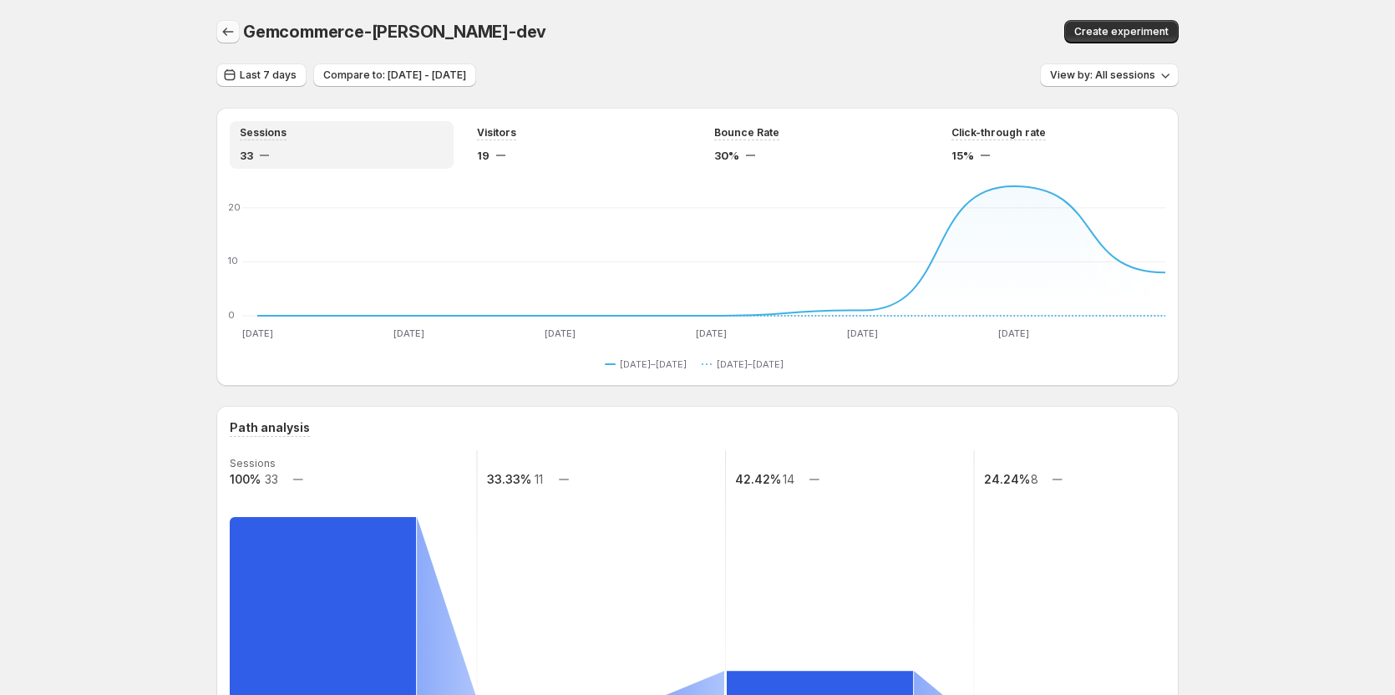
click at [228, 30] on icon "button" at bounding box center [228, 31] width 17 height 17
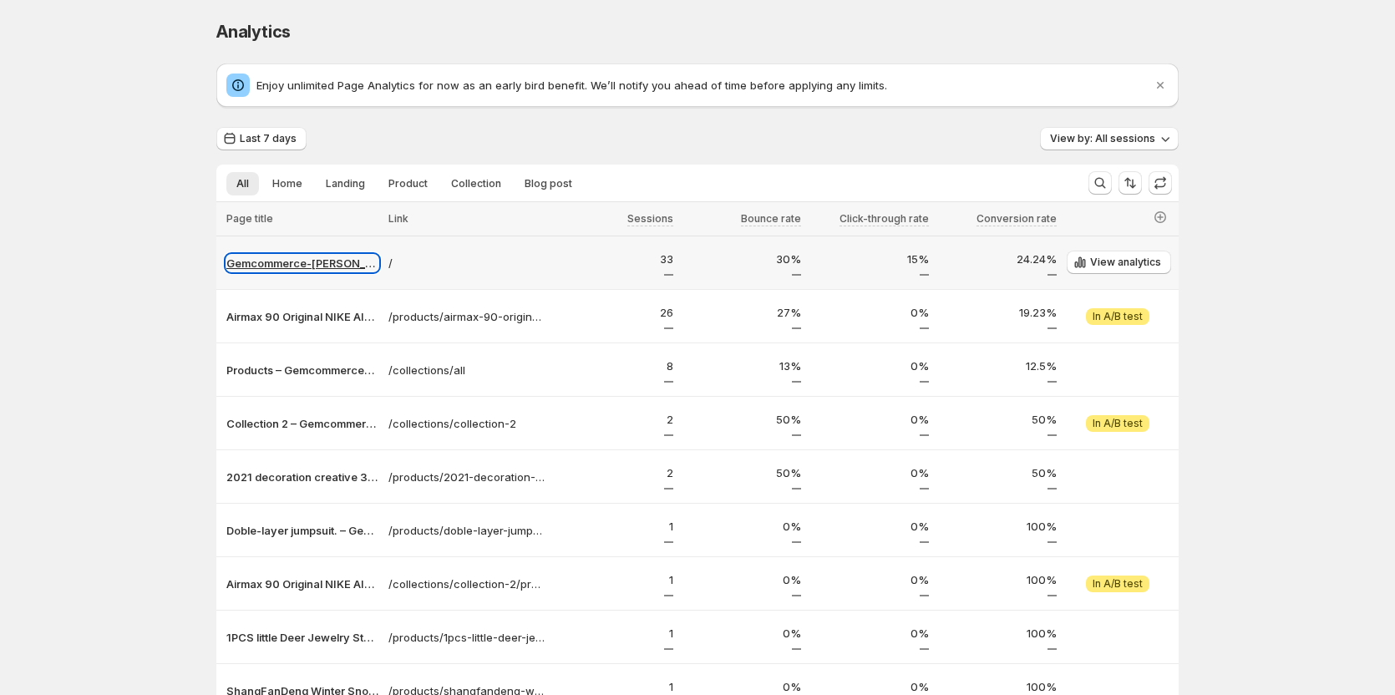
click at [270, 256] on p "Gemcommerce-[PERSON_NAME]-dev" at bounding box center [302, 263] width 152 height 17
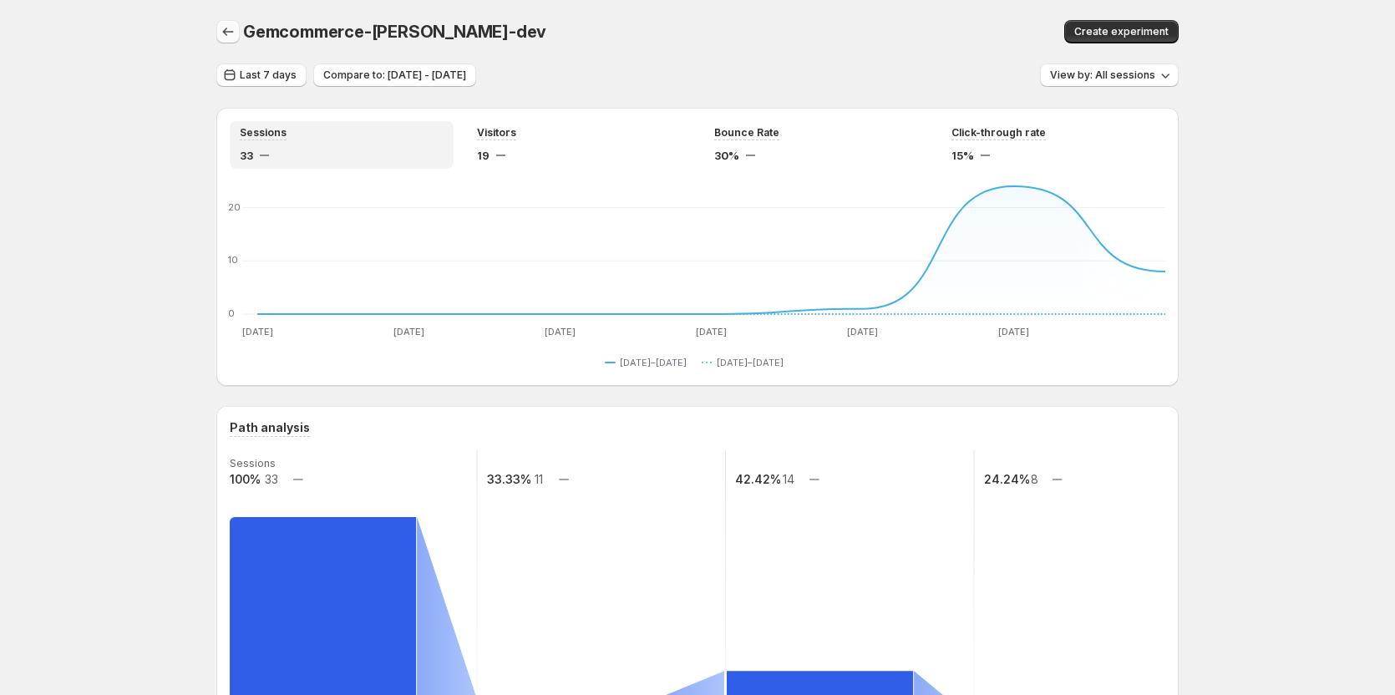
click at [232, 32] on icon "button" at bounding box center [228, 31] width 17 height 17
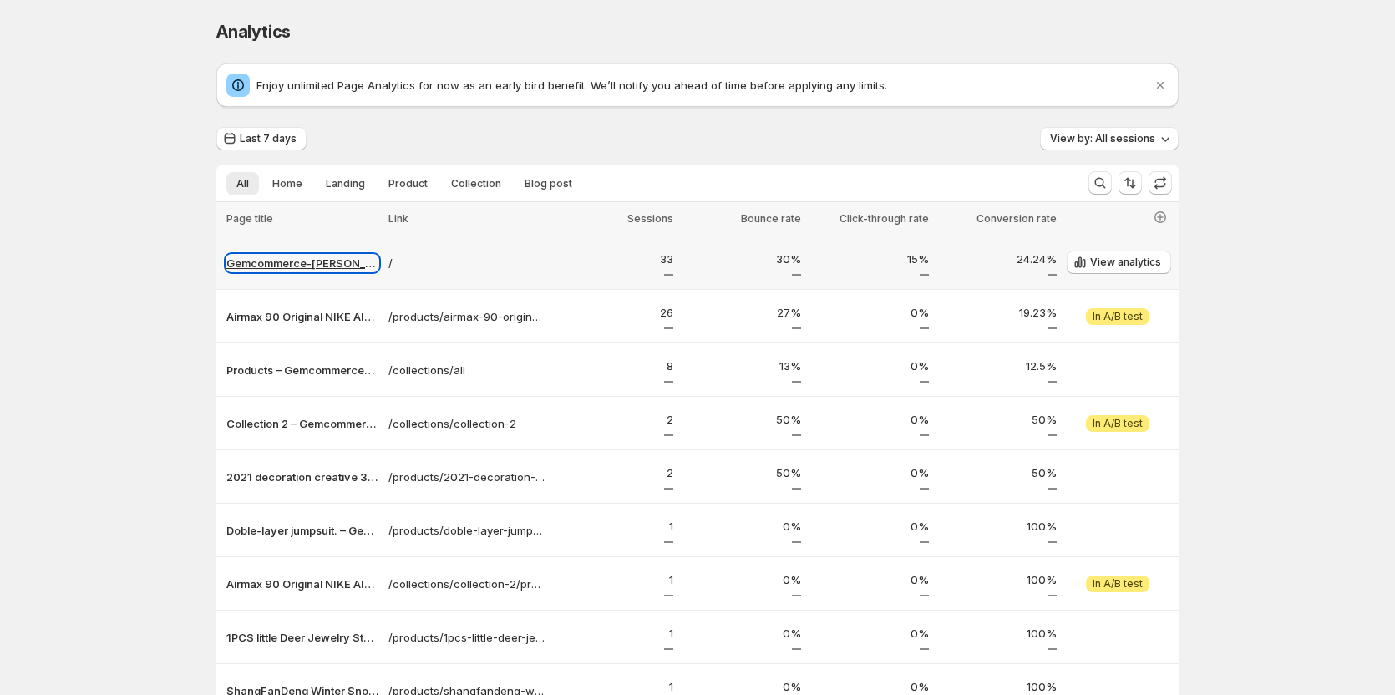
click at [311, 264] on p "Gemcommerce-[PERSON_NAME]-dev" at bounding box center [302, 263] width 152 height 17
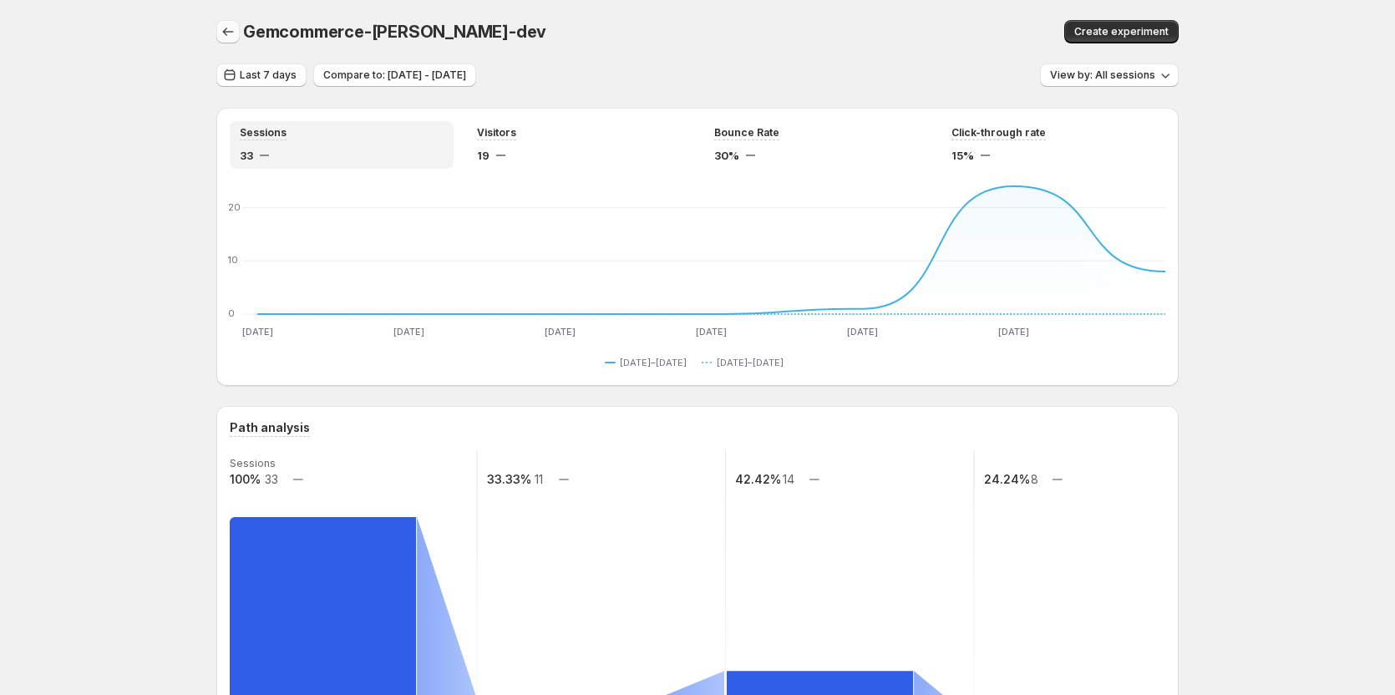
click at [228, 37] on icon "button" at bounding box center [228, 31] width 17 height 17
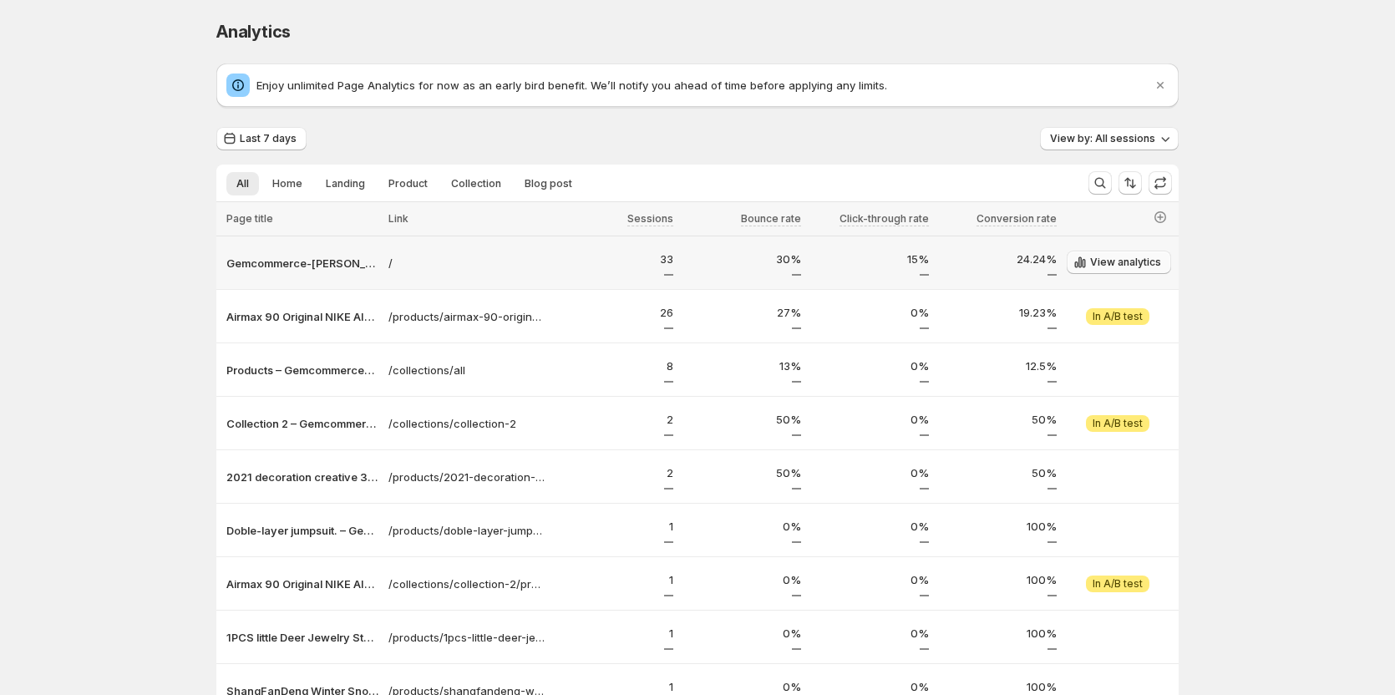
click at [1133, 256] on span "View analytics" at bounding box center [1125, 262] width 71 height 13
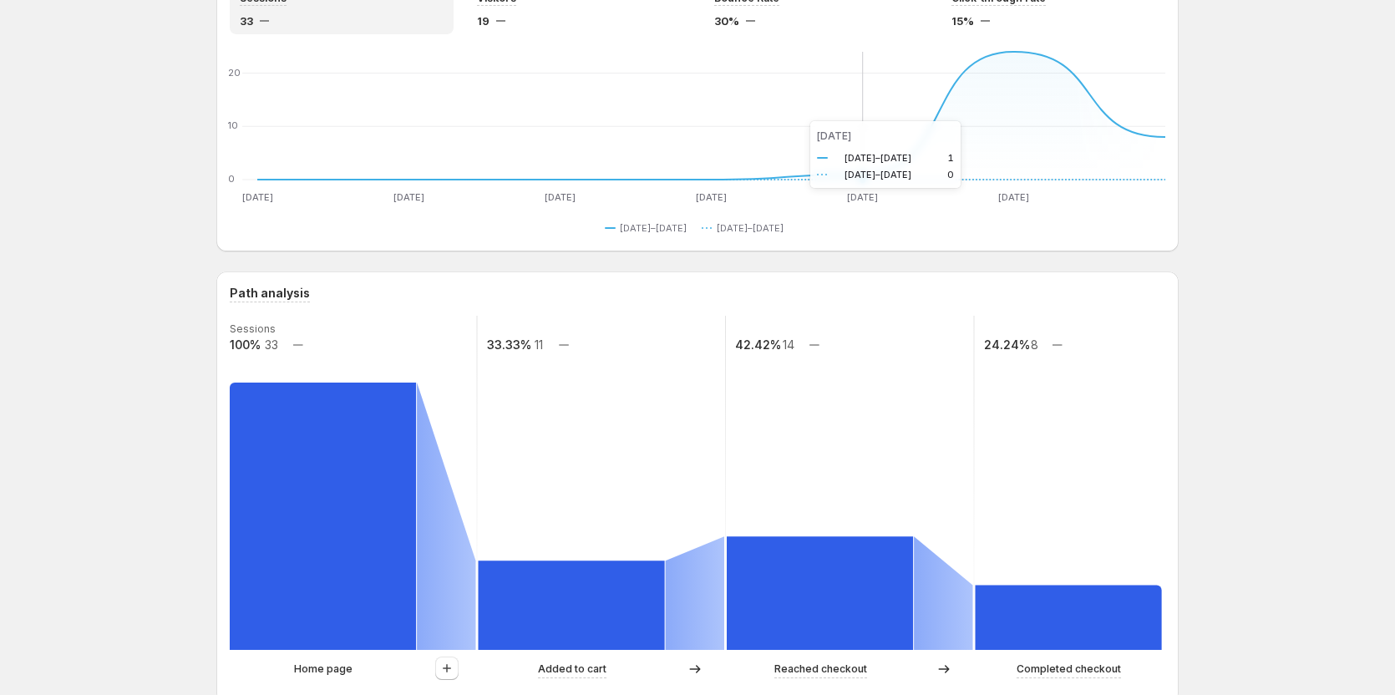
scroll to position [167, 0]
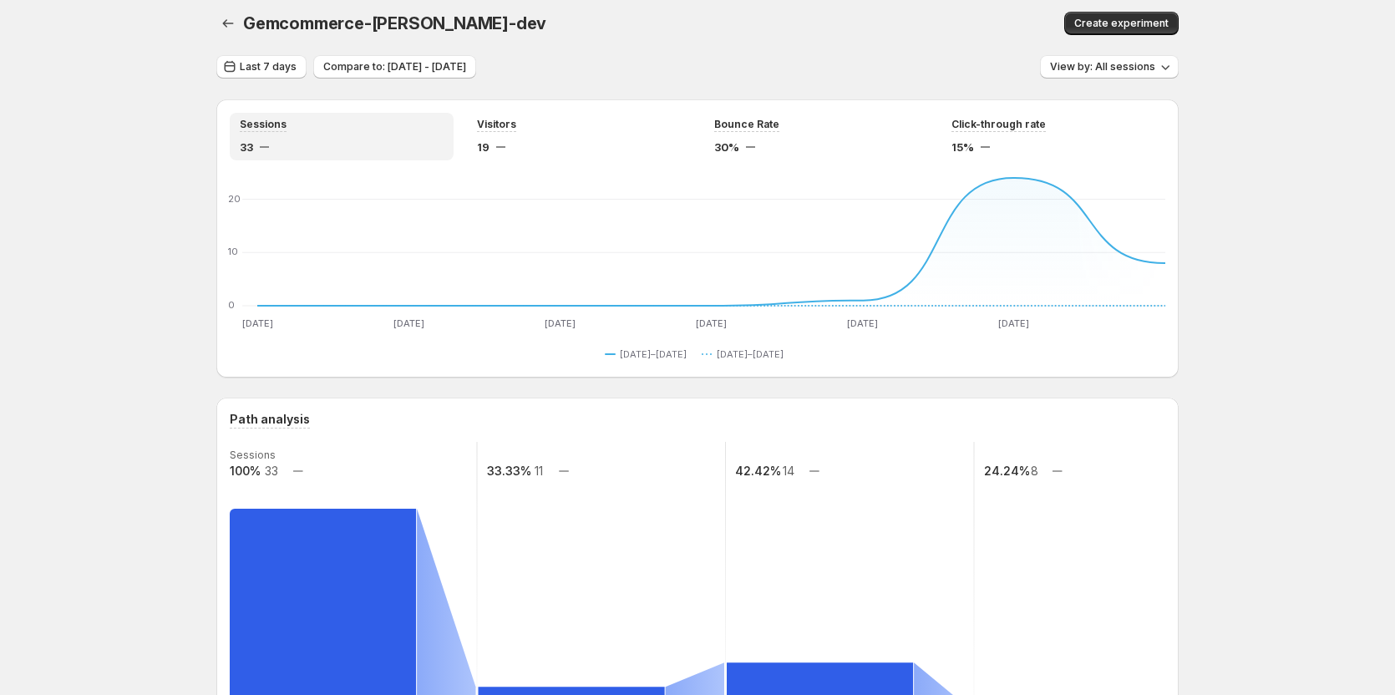
scroll to position [0, 0]
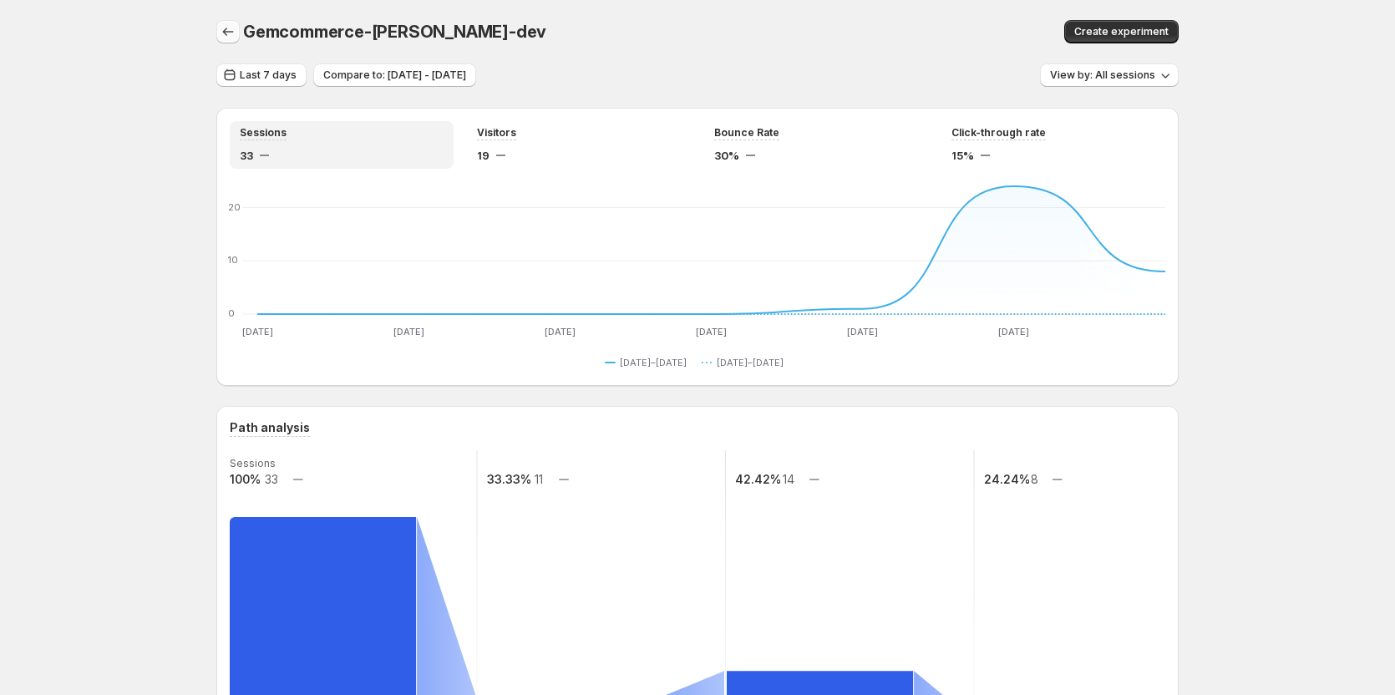
click at [226, 41] on button "button" at bounding box center [227, 31] width 23 height 23
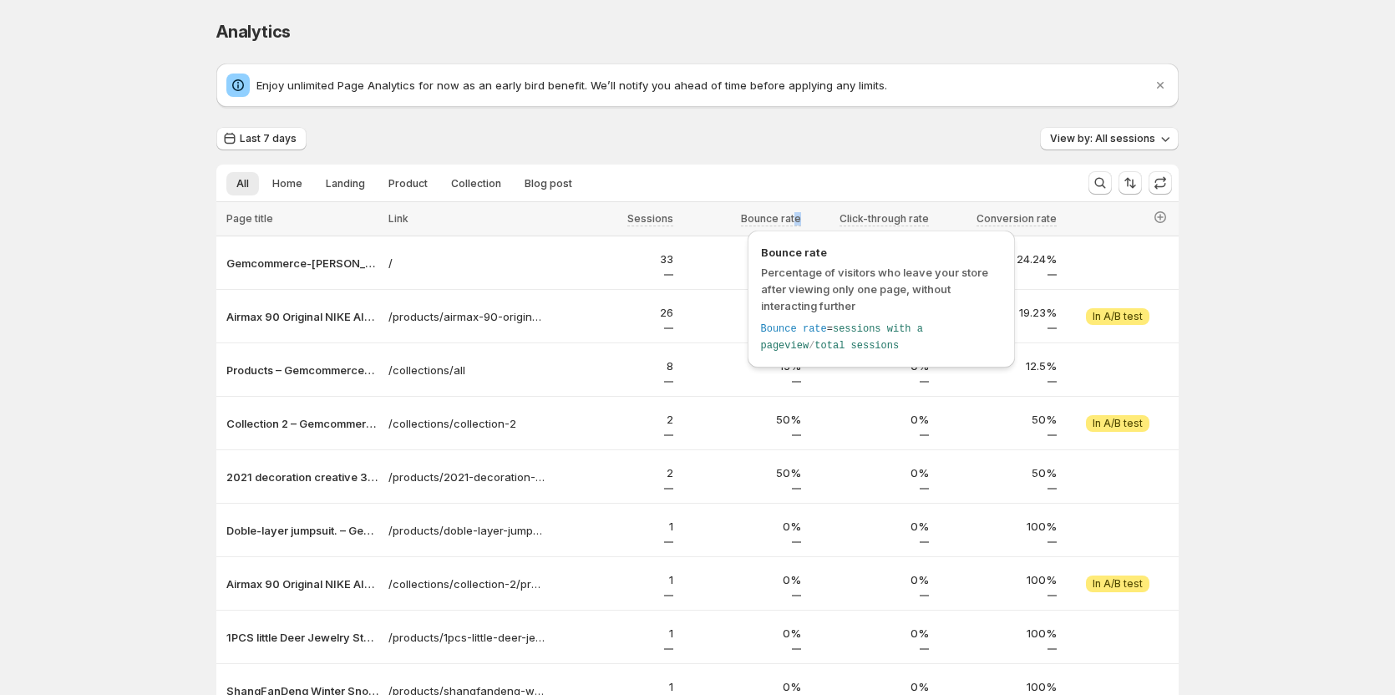
drag, startPoint x: 810, startPoint y: 221, endPoint x: 744, endPoint y: 218, distance: 66.0
click at [744, 218] on tr "Page title Link Sessions Bounce rate Click-through rate Conversion rate" at bounding box center [697, 219] width 962 height 34
drag, startPoint x: 886, startPoint y: 306, endPoint x: 744, endPoint y: 267, distance: 147.1
click at [744, 267] on div "Bounce rate Percentage of visitors who leave your store after viewing only one …" at bounding box center [881, 303] width 281 height 155
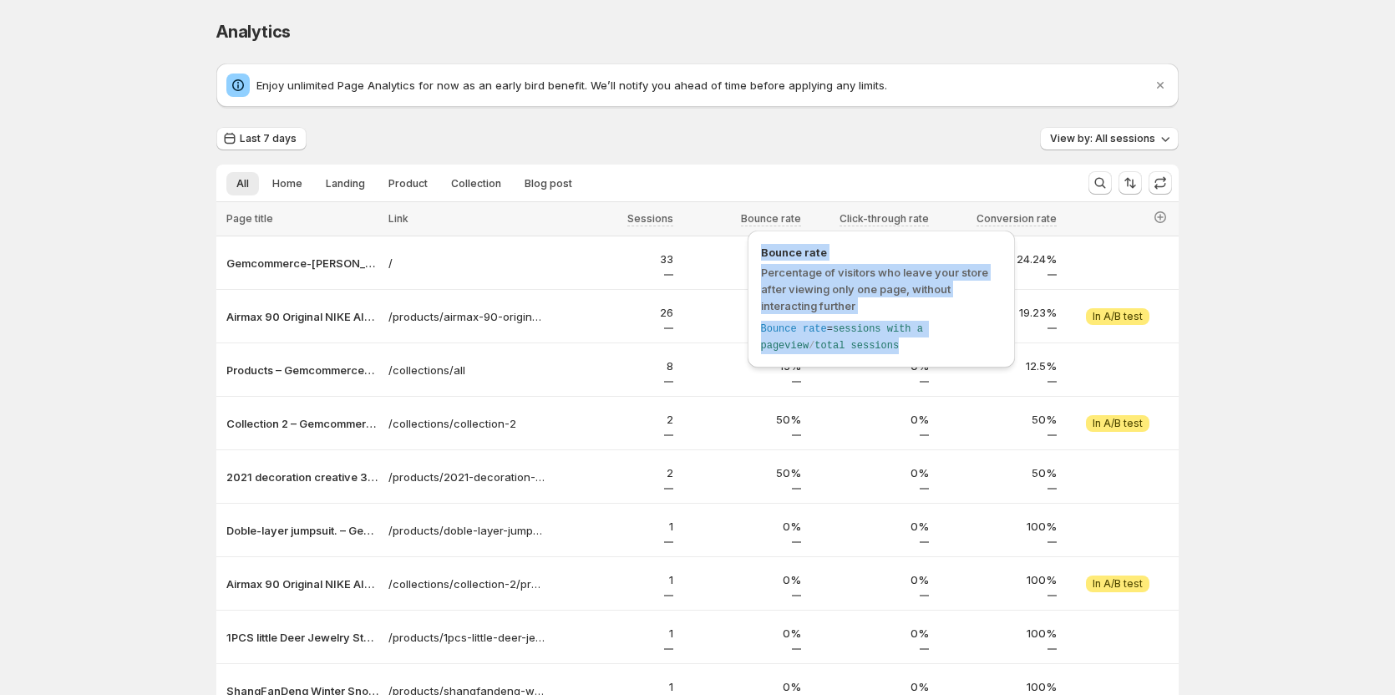
drag, startPoint x: 876, startPoint y: 348, endPoint x: 761, endPoint y: 250, distance: 151.7
click at [761, 251] on div "Bounce rate Percentage of visitors who leave your store after viewing only one …" at bounding box center [881, 299] width 241 height 110
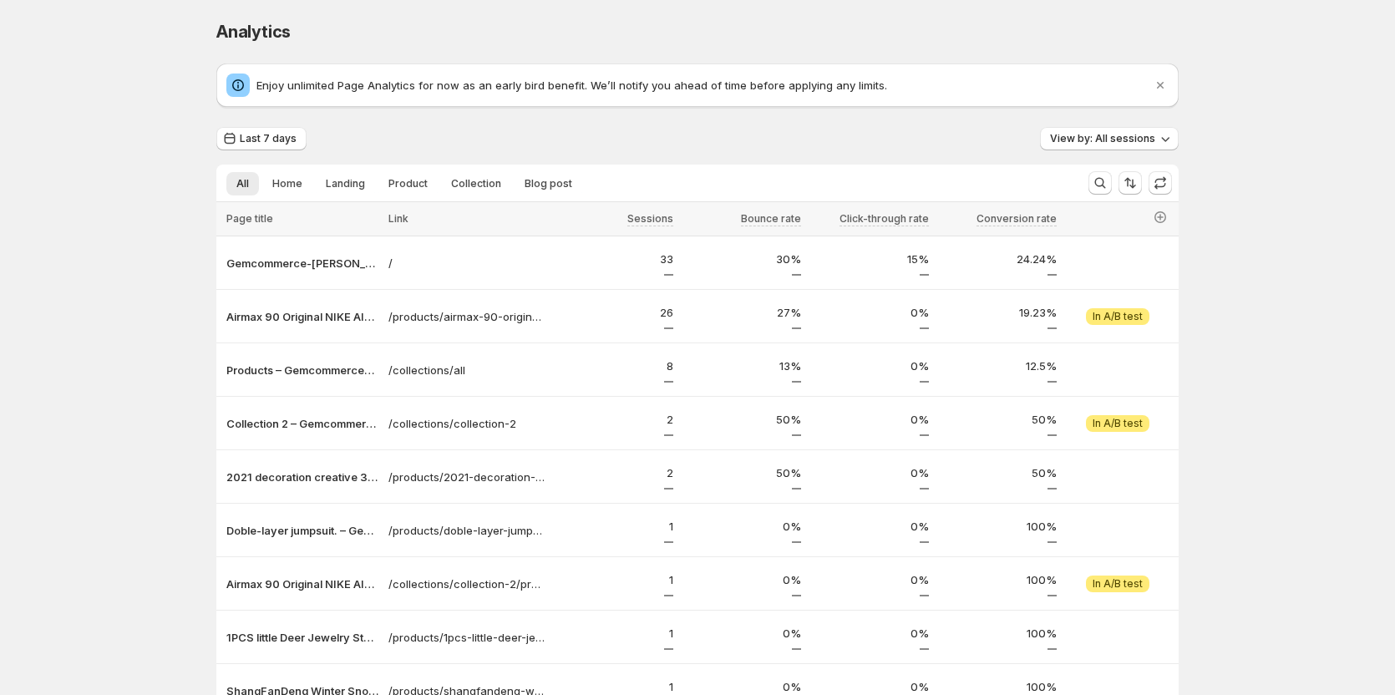
copy div "Bounce rate Percentage of visitors who leave your store after viewing only one …"
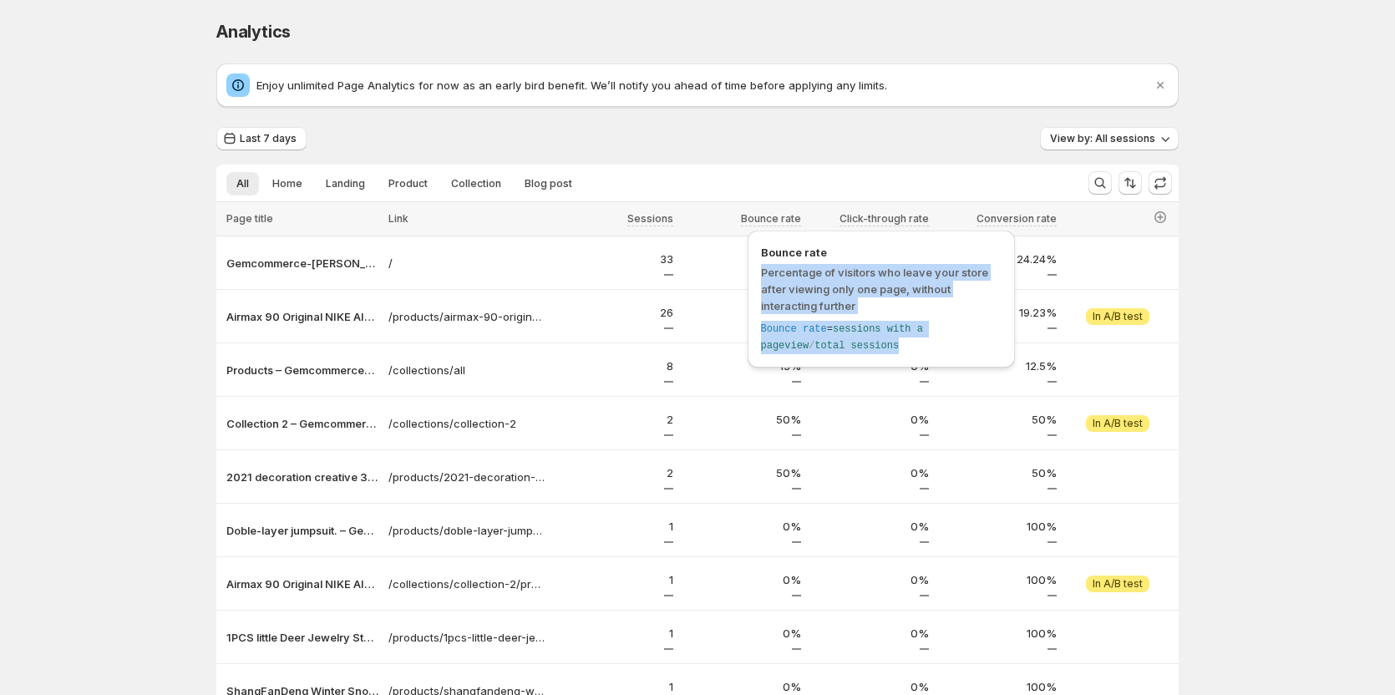
drag, startPoint x: 844, startPoint y: 342, endPoint x: 759, endPoint y: 268, distance: 112.4
click at [759, 268] on div "Bounce rate Percentage of visitors who leave your store after viewing only one …" at bounding box center [881, 299] width 267 height 137
copy div "Percentage of visitors who leave your store after viewing only one page, withou…"
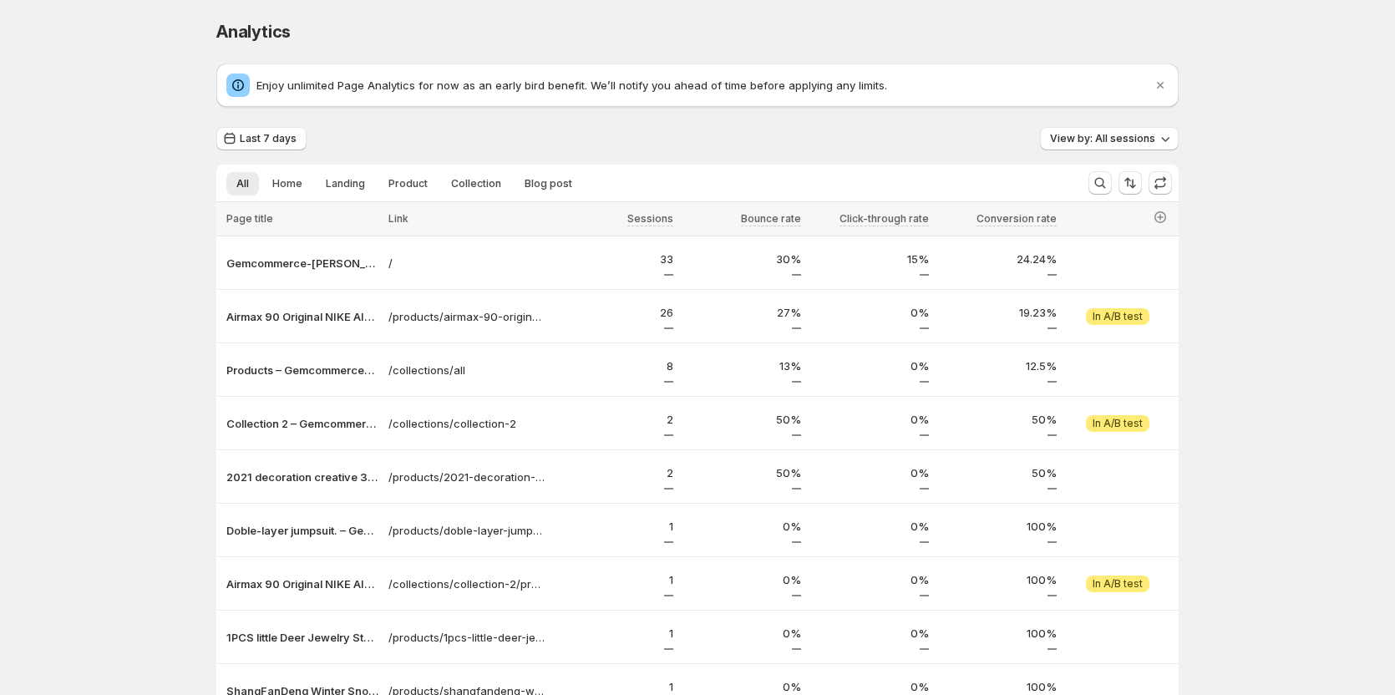
drag, startPoint x: 661, startPoint y: 44, endPoint x: 1236, endPoint y: 93, distance: 577.5
click at [1236, 93] on div "Analytics. This page is ready Analytics Enjoy unlimited Page Analytics for now …" at bounding box center [697, 449] width 1395 height 899
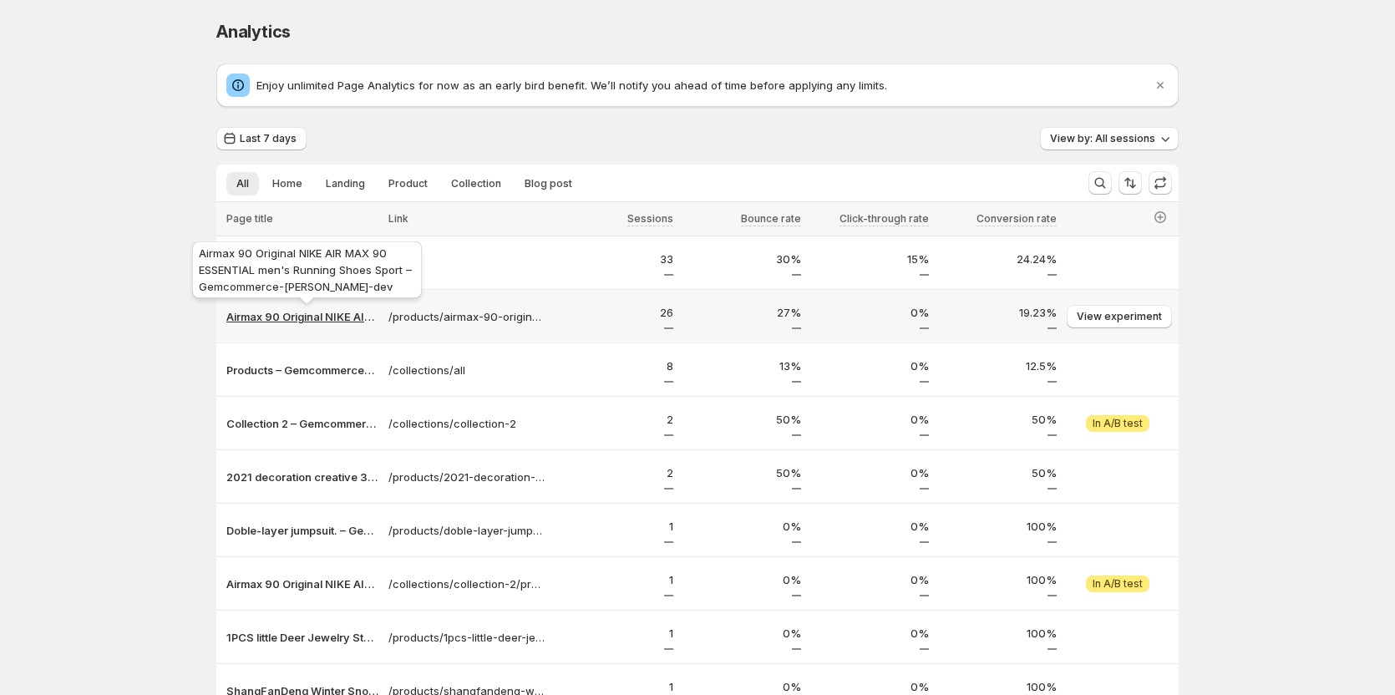
click at [311, 318] on p "Airmax 90 Original NIKE AIR MAX 90 ESSENTIAL men's Running Shoes Sport – Gemcom…" at bounding box center [302, 316] width 152 height 17
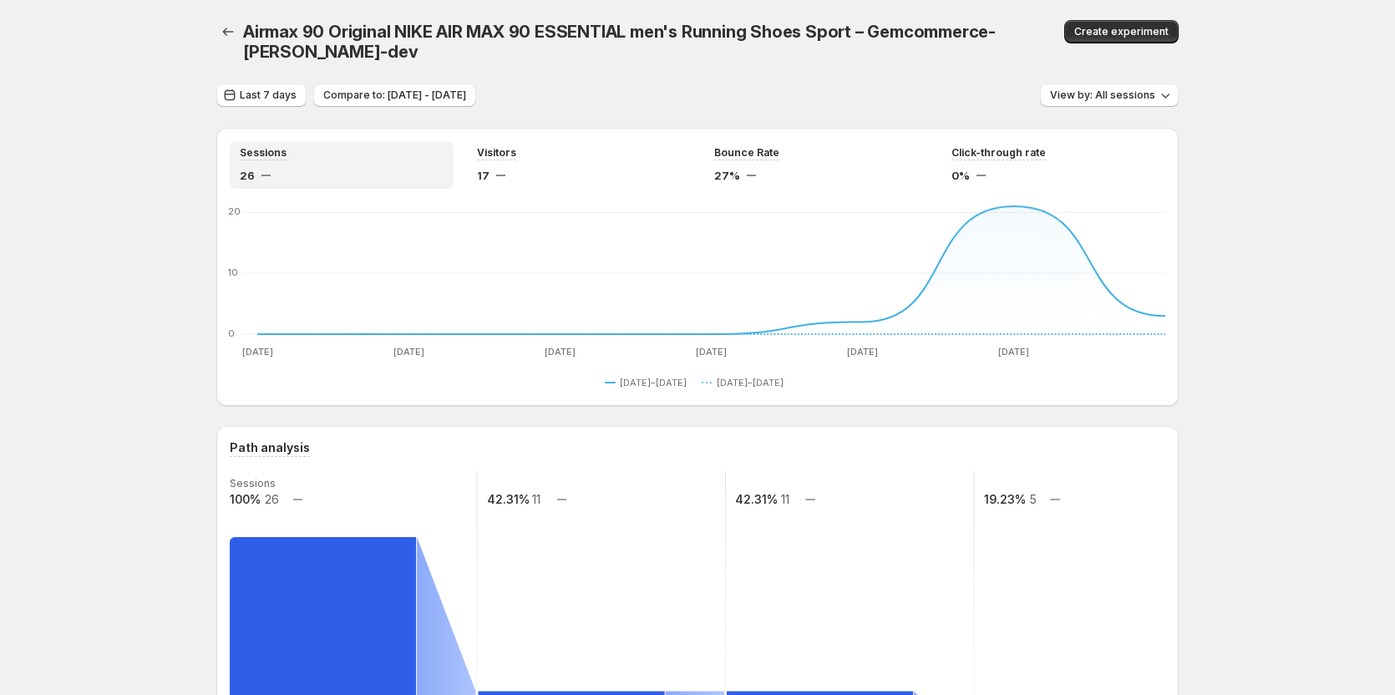
click at [234, 33] on icon "button" at bounding box center [228, 31] width 17 height 17
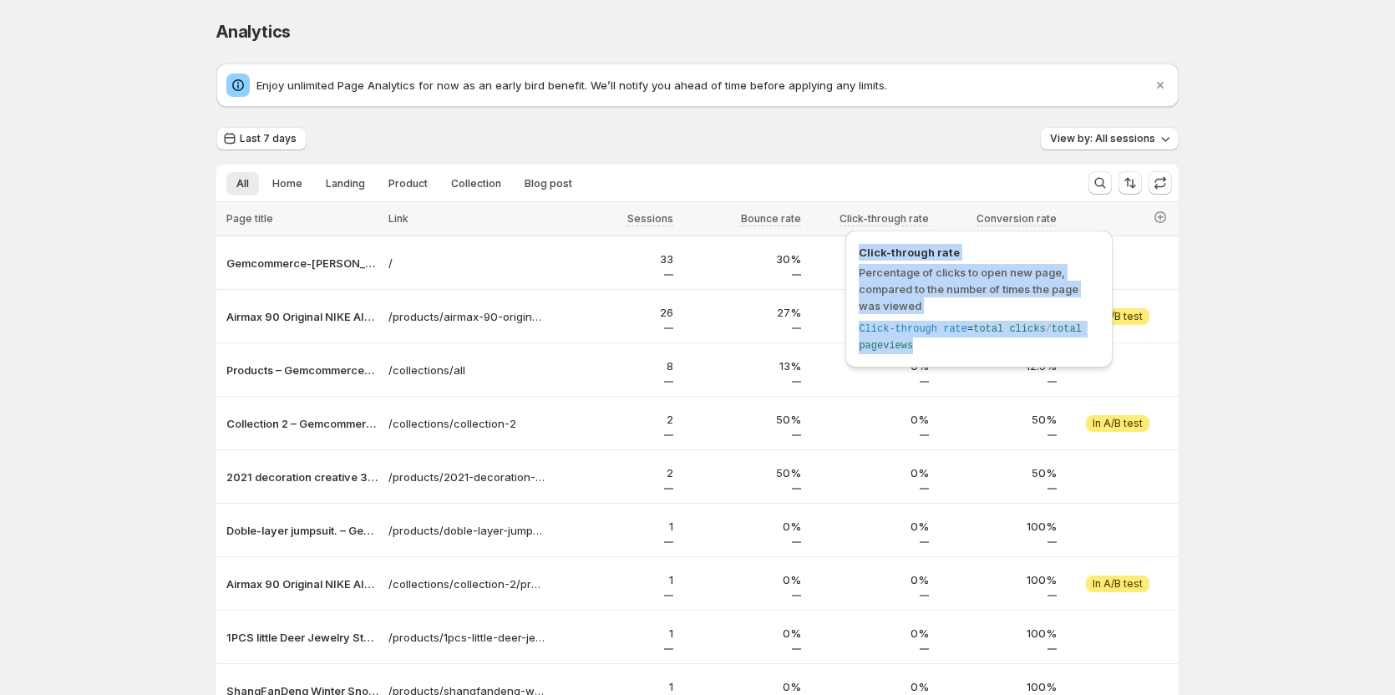
drag, startPoint x: 922, startPoint y: 347, endPoint x: 857, endPoint y: 261, distance: 107.2
click at [857, 261] on div "Click-through rate Percentage of clicks to open new page, compared to the numbe…" at bounding box center [978, 299] width 267 height 137
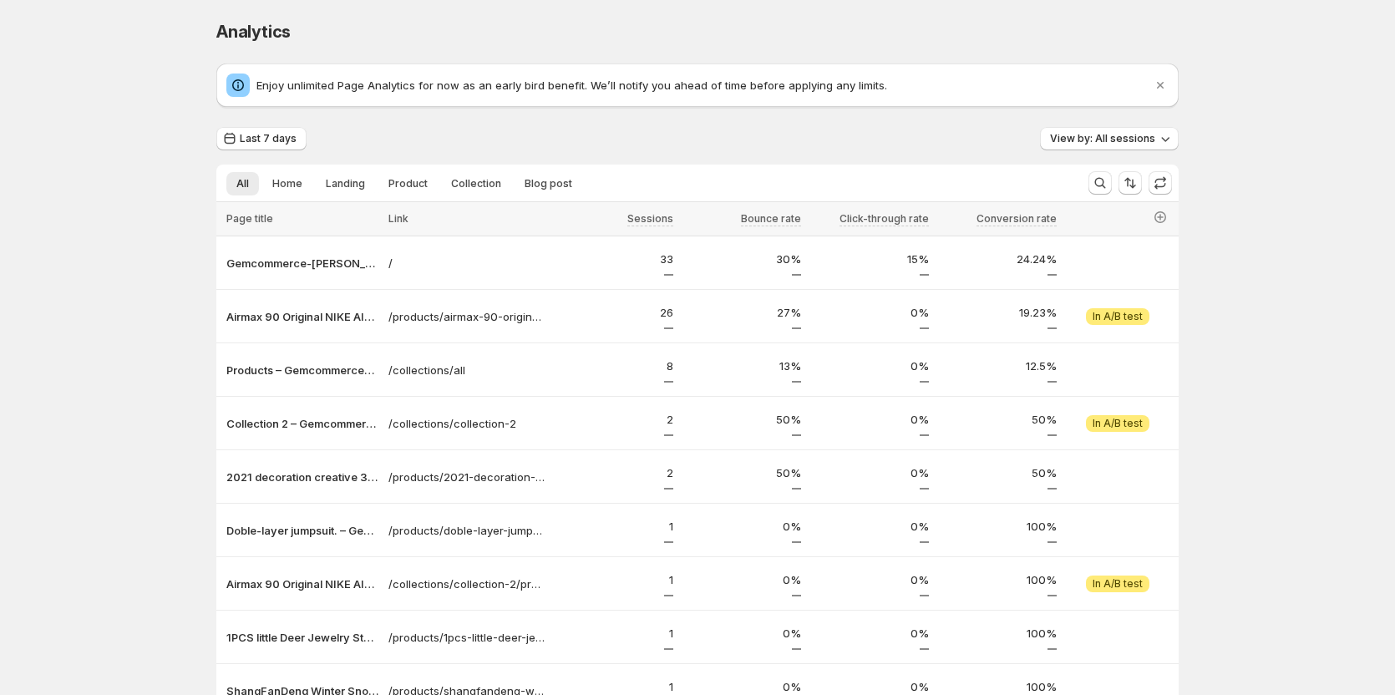
copy div "Click-through rate Percentage of clicks to open new page, compared to the numbe…"
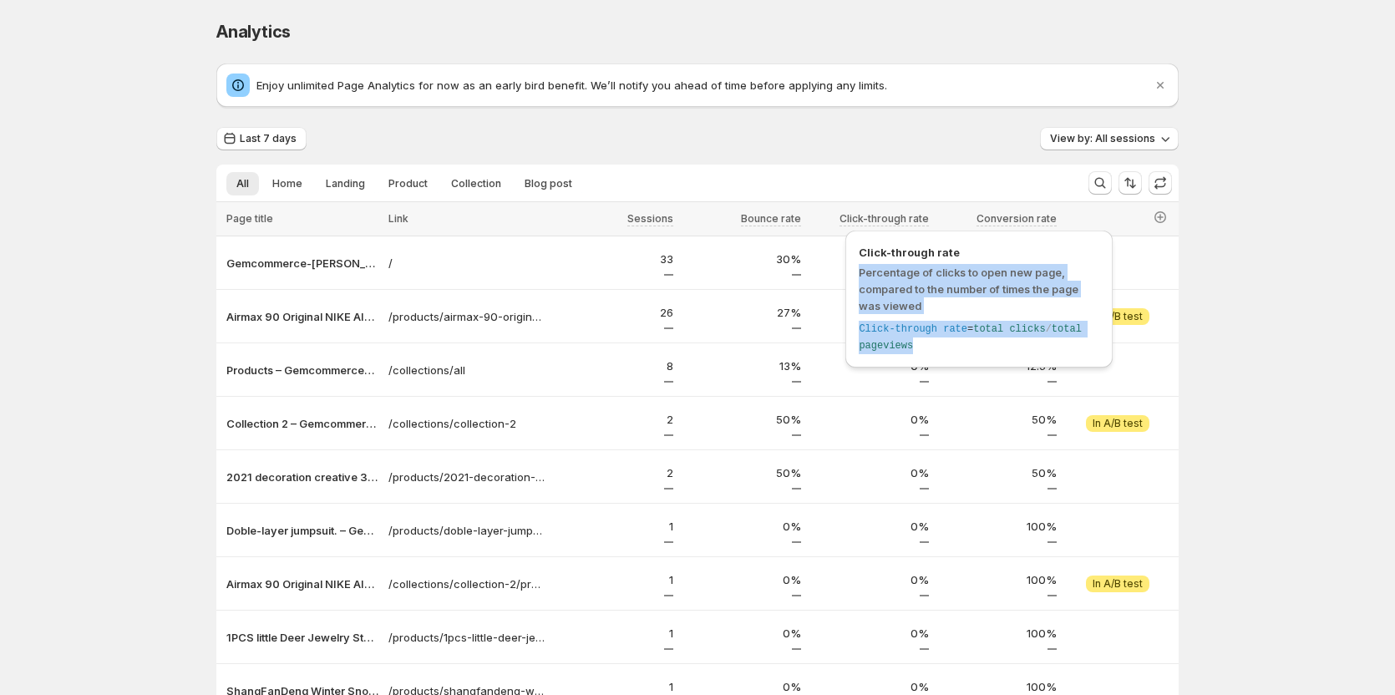
drag, startPoint x: 929, startPoint y: 347, endPoint x: 860, endPoint y: 264, distance: 108.0
click at [860, 264] on div "Click-through rate Percentage of clicks to open new page, compared to the numbe…" at bounding box center [979, 299] width 241 height 110
copy div "Percentage of clicks to open new page, compared to the number of times the page…"
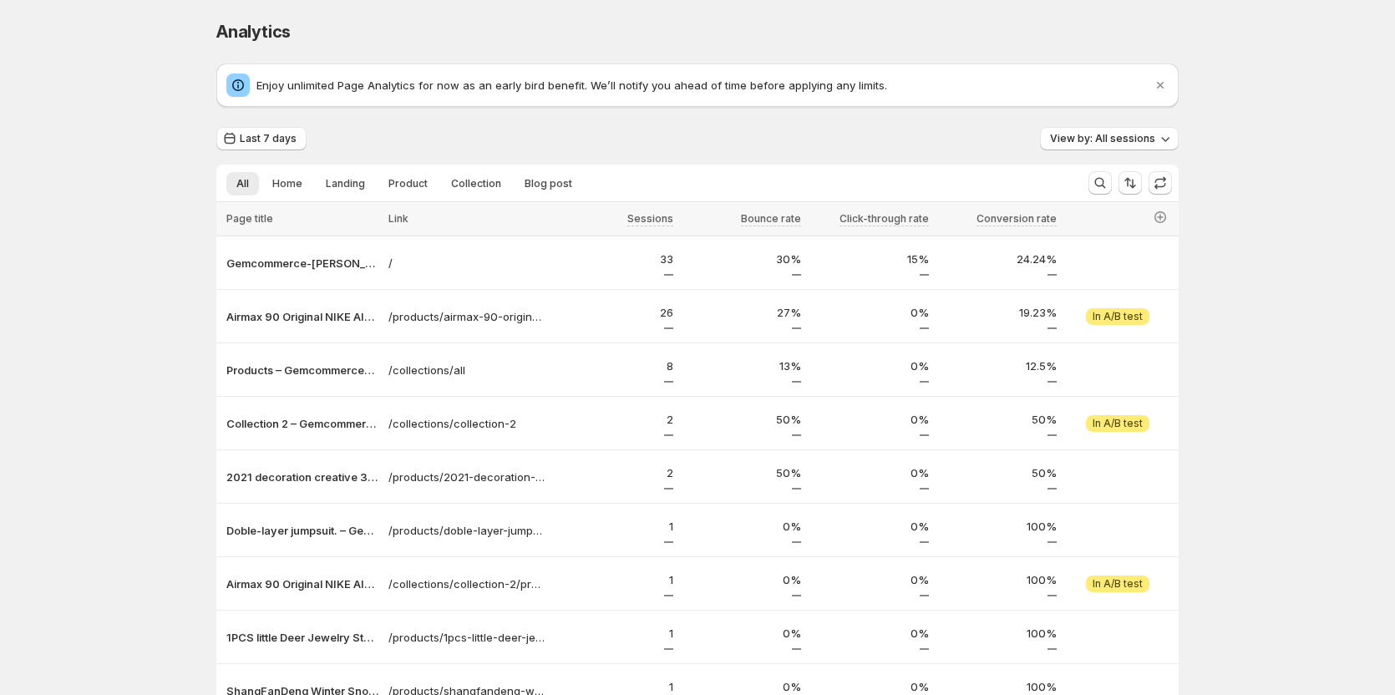
click at [1319, 338] on div "Analytics. This page is ready Analytics Enjoy unlimited Page Analytics for now …" at bounding box center [697, 449] width 1395 height 899
click at [1137, 313] on span "View experiment" at bounding box center [1119, 316] width 85 height 13
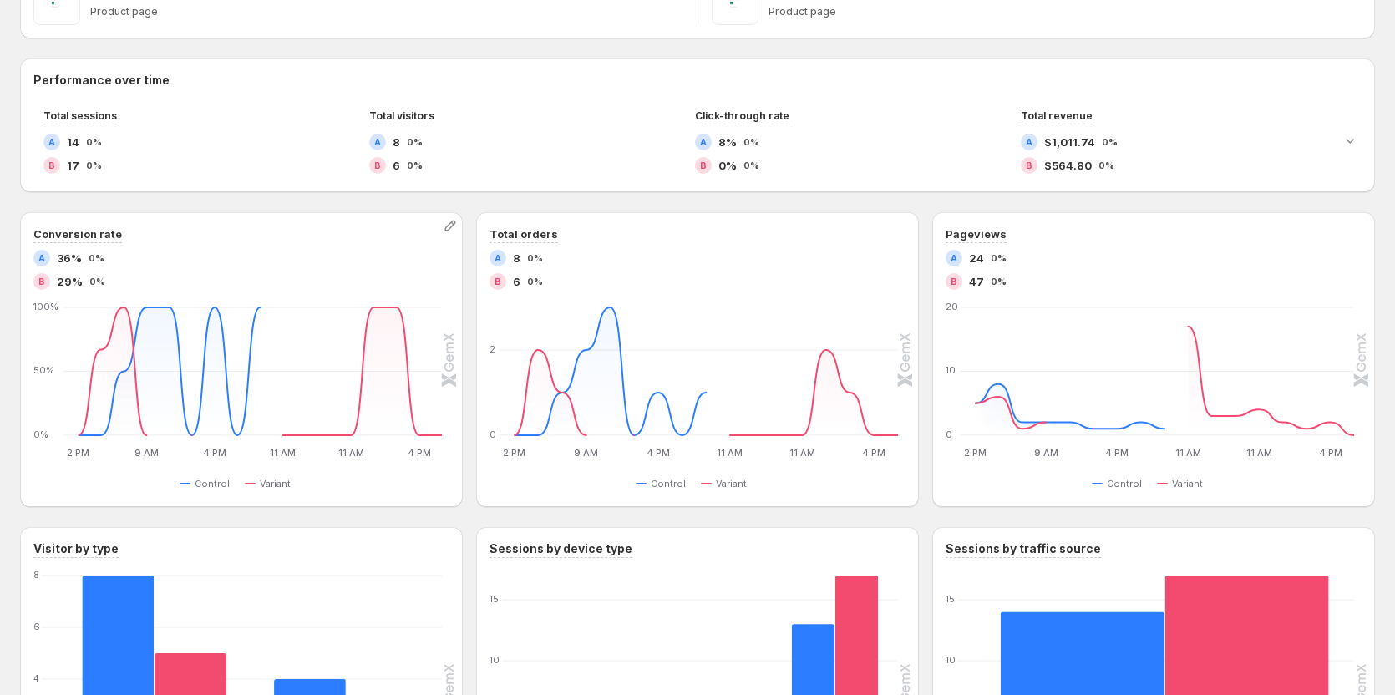
scroll to position [329, 0]
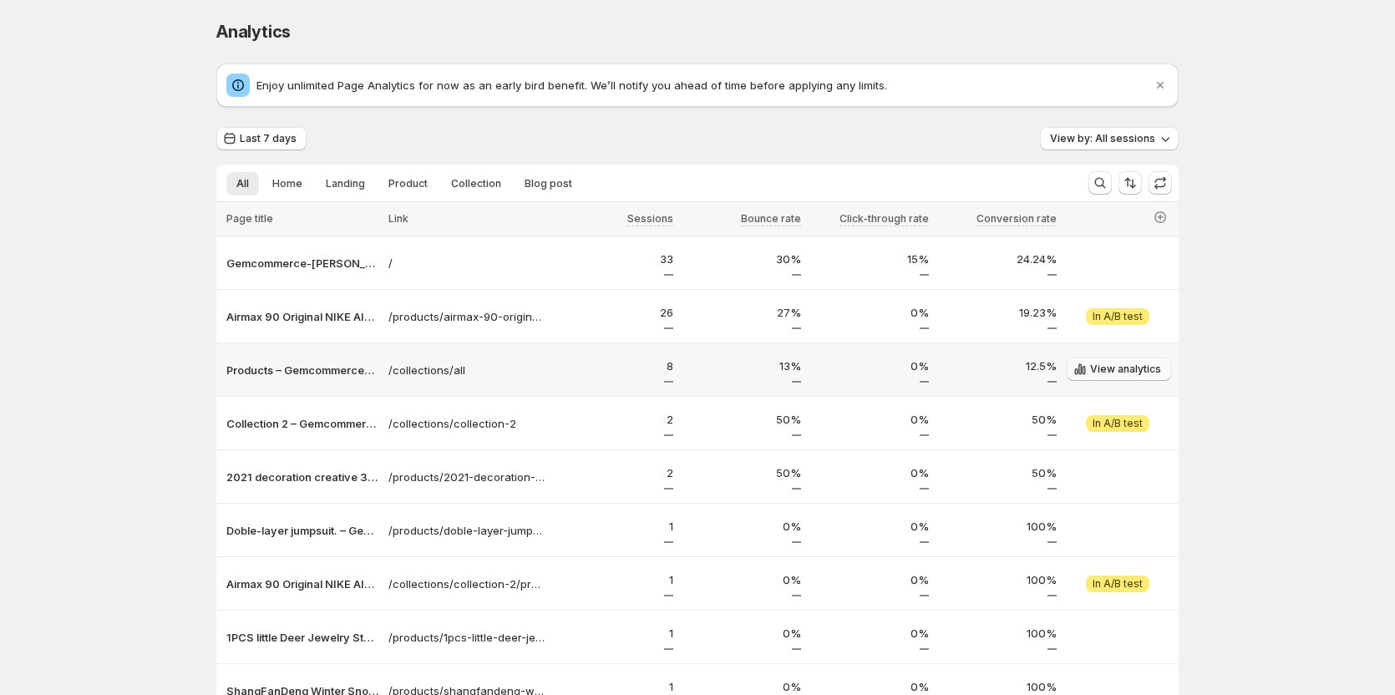
click at [1119, 366] on span "View analytics" at bounding box center [1125, 368] width 71 height 13
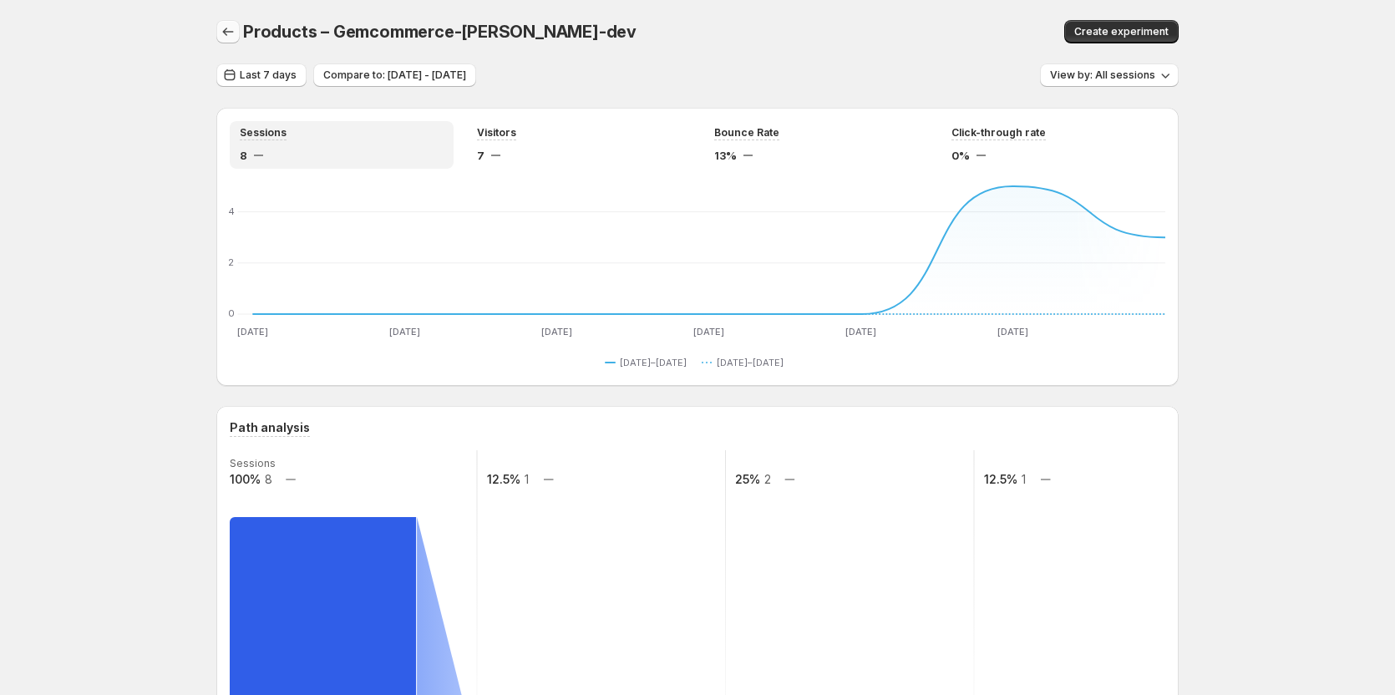
click at [225, 36] on icon "button" at bounding box center [228, 31] width 17 height 17
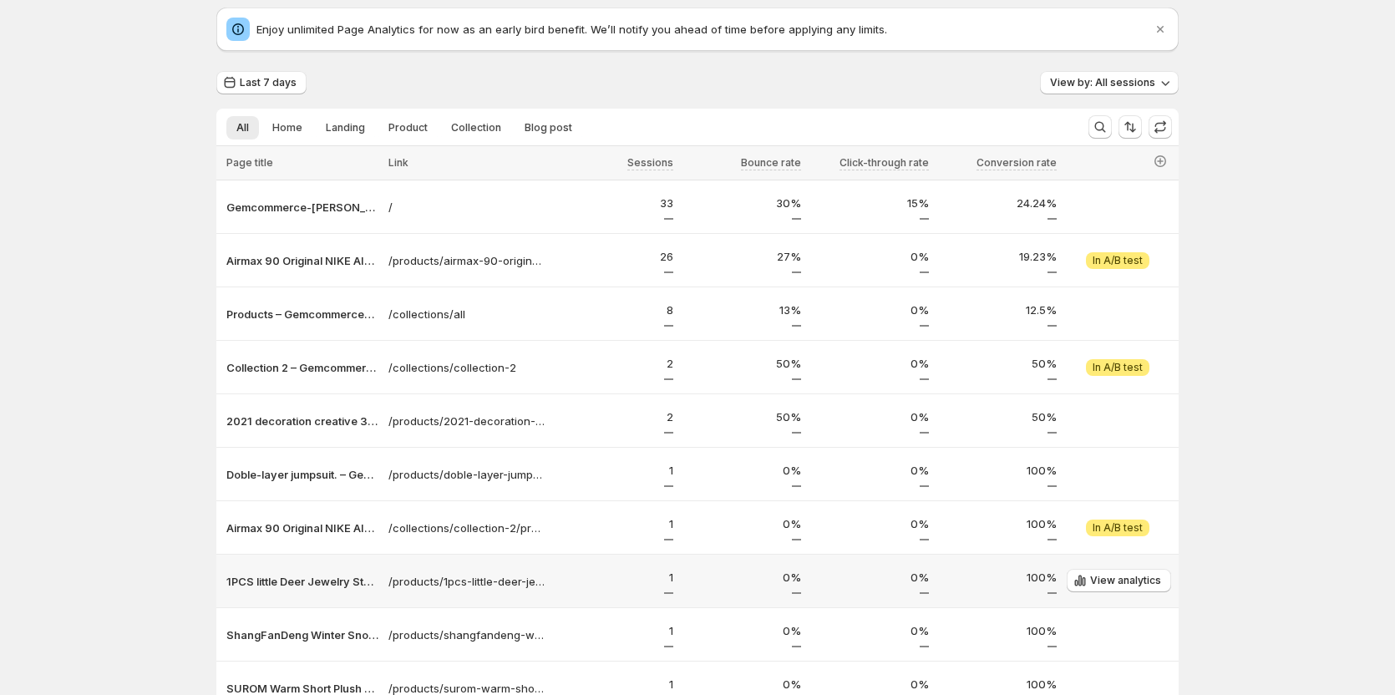
scroll to position [84, 0]
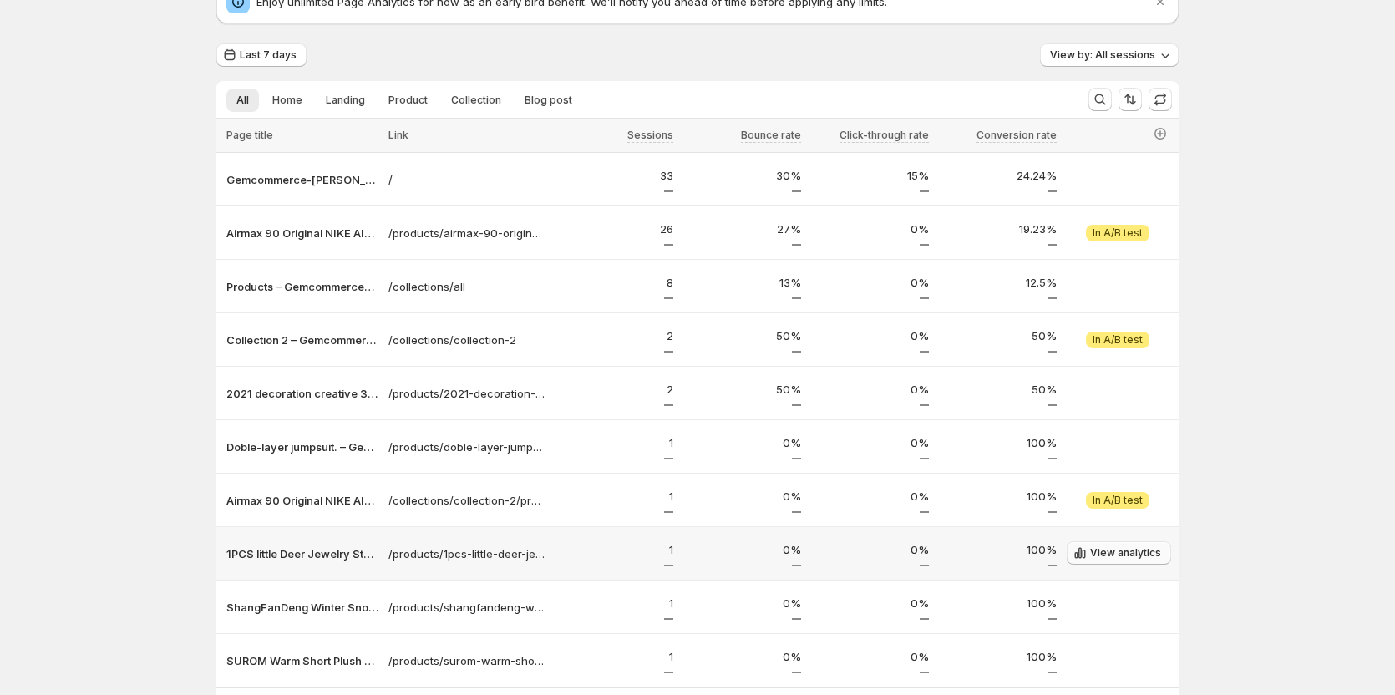
click at [1119, 546] on button "View analytics" at bounding box center [1119, 552] width 104 height 23
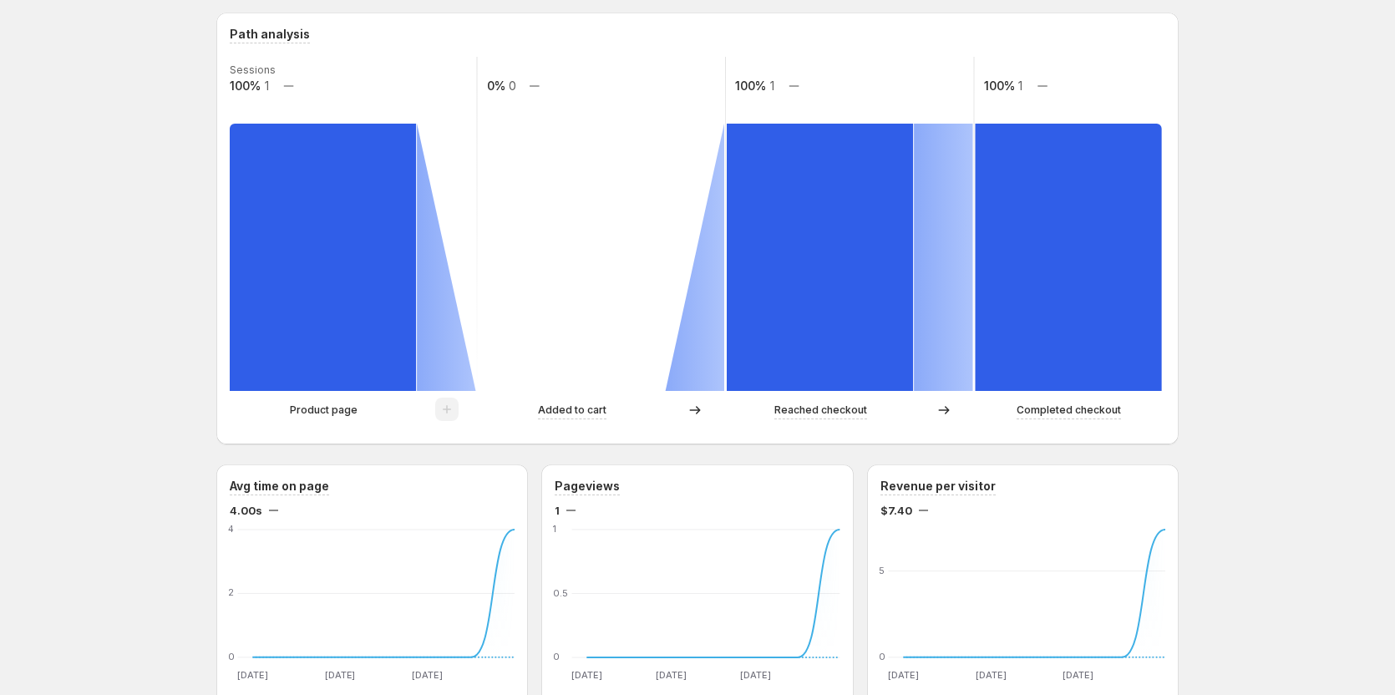
scroll to position [418, 0]
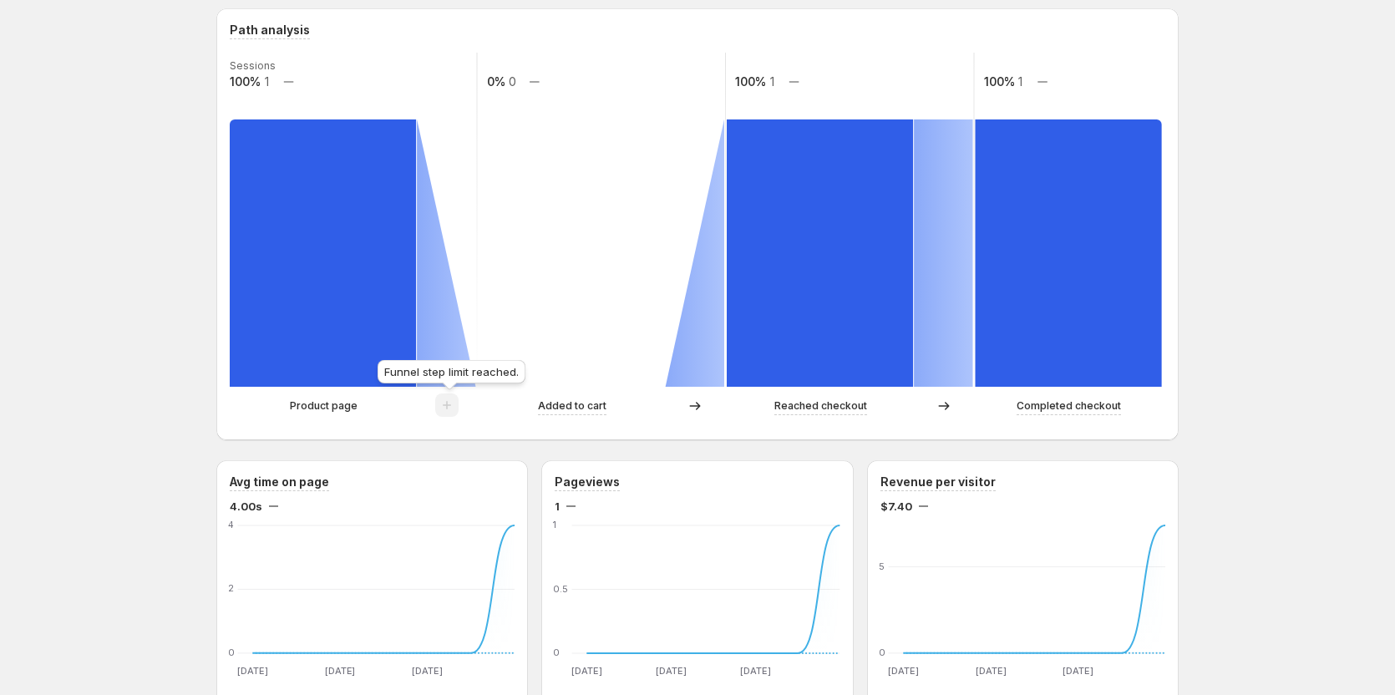
click at [450, 408] on span at bounding box center [446, 409] width 23 height 13
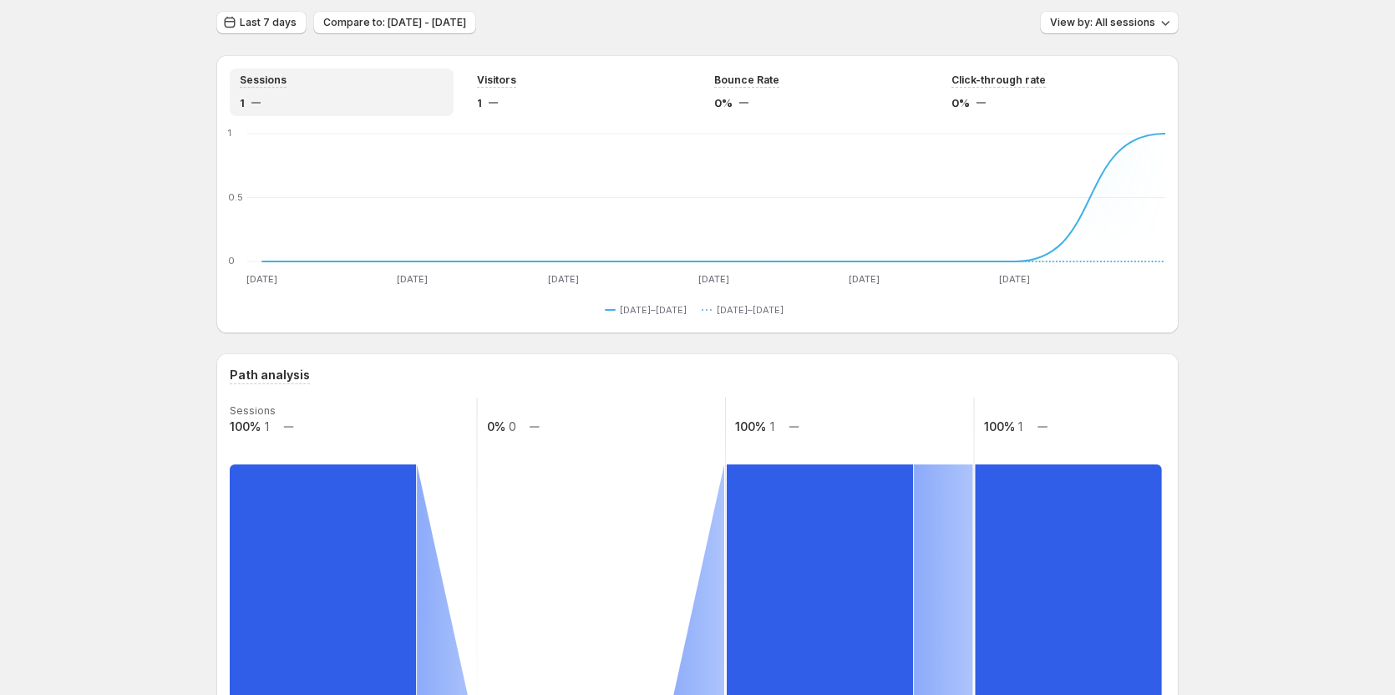
scroll to position [0, 0]
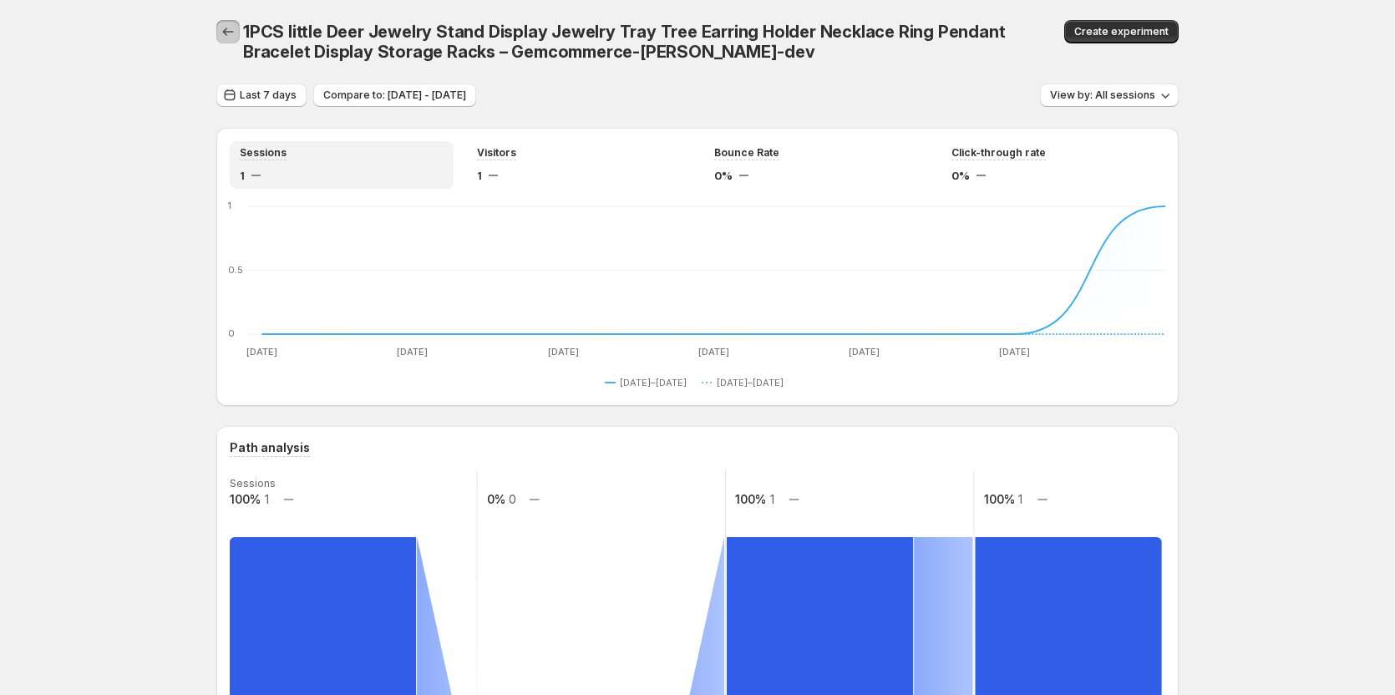
click at [221, 32] on button "button" at bounding box center [227, 31] width 23 height 23
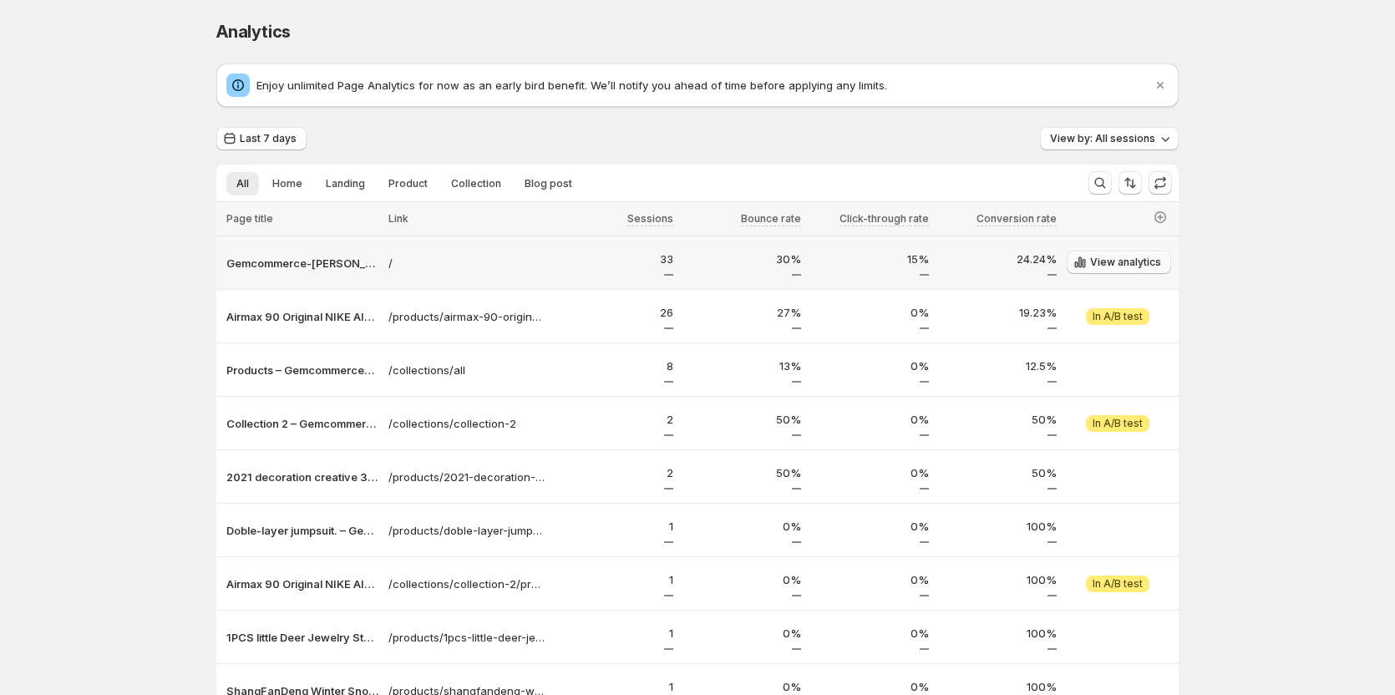
click at [1123, 259] on span "View analytics" at bounding box center [1125, 262] width 71 height 13
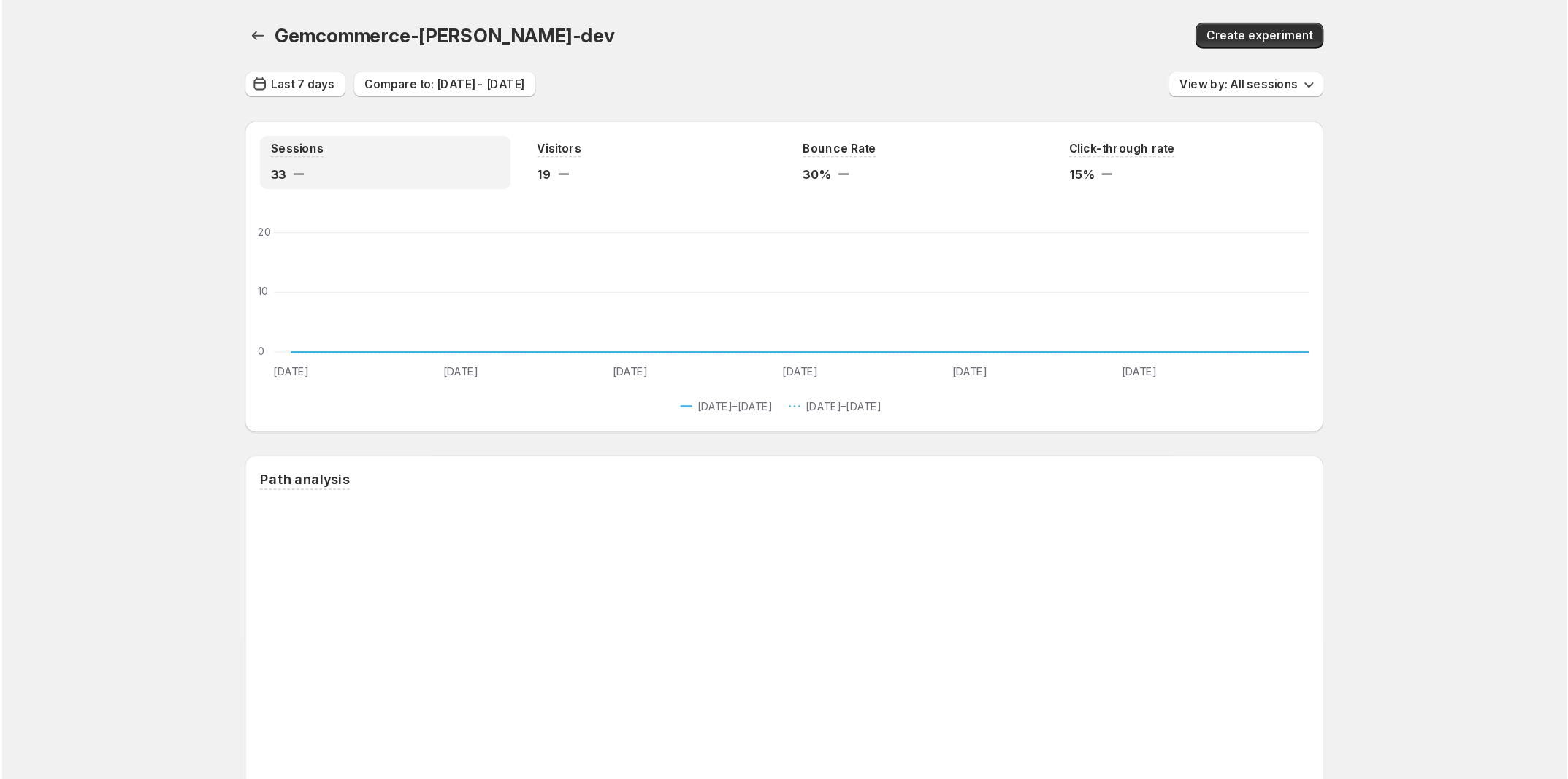
scroll to position [219, 0]
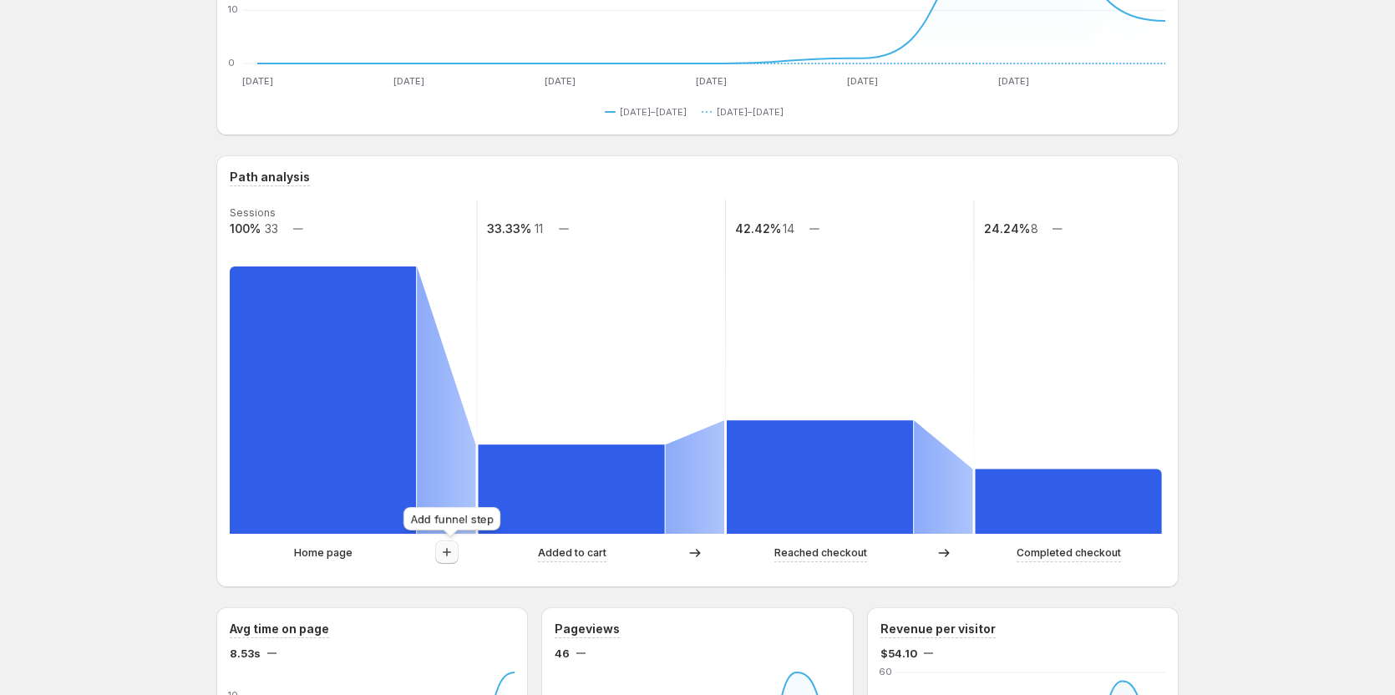
click at [449, 555] on icon "button" at bounding box center [446, 552] width 17 height 17
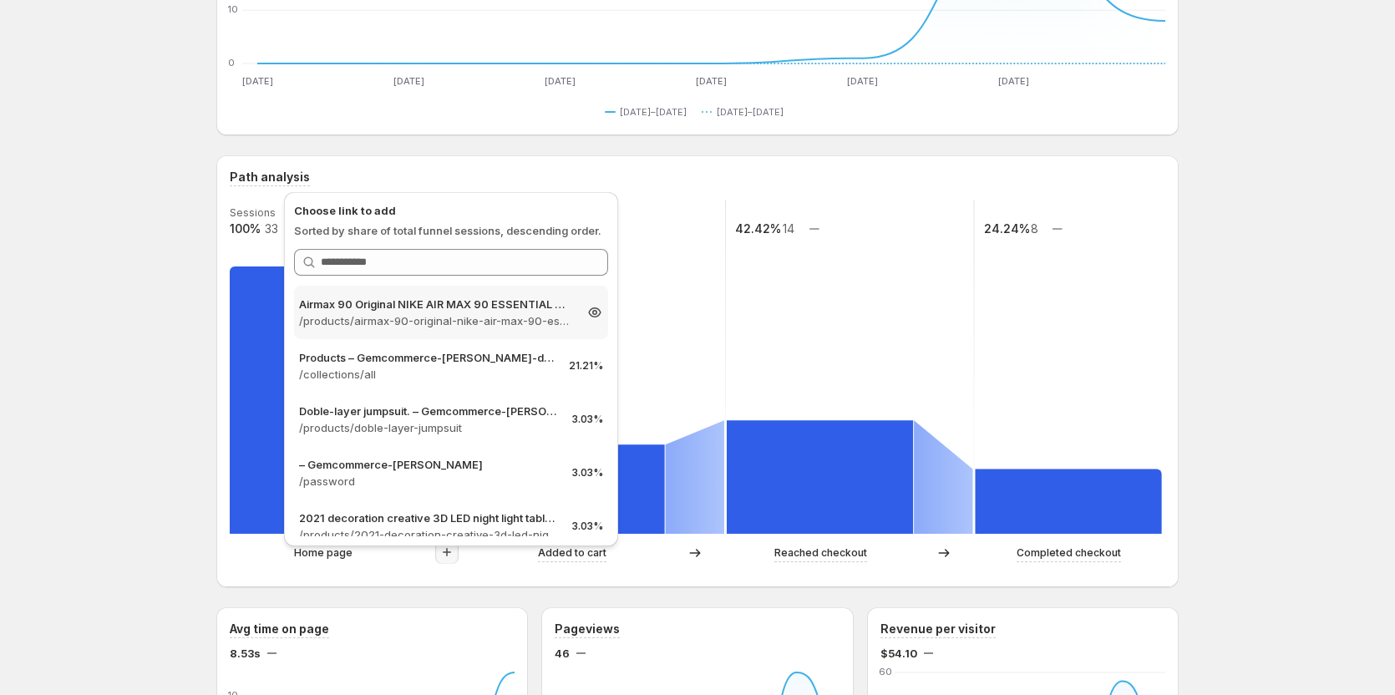
click at [456, 327] on p "/products/airmax-90-original-nike-air-max-90-essential-mens-running-shoes-sport…" at bounding box center [436, 320] width 274 height 17
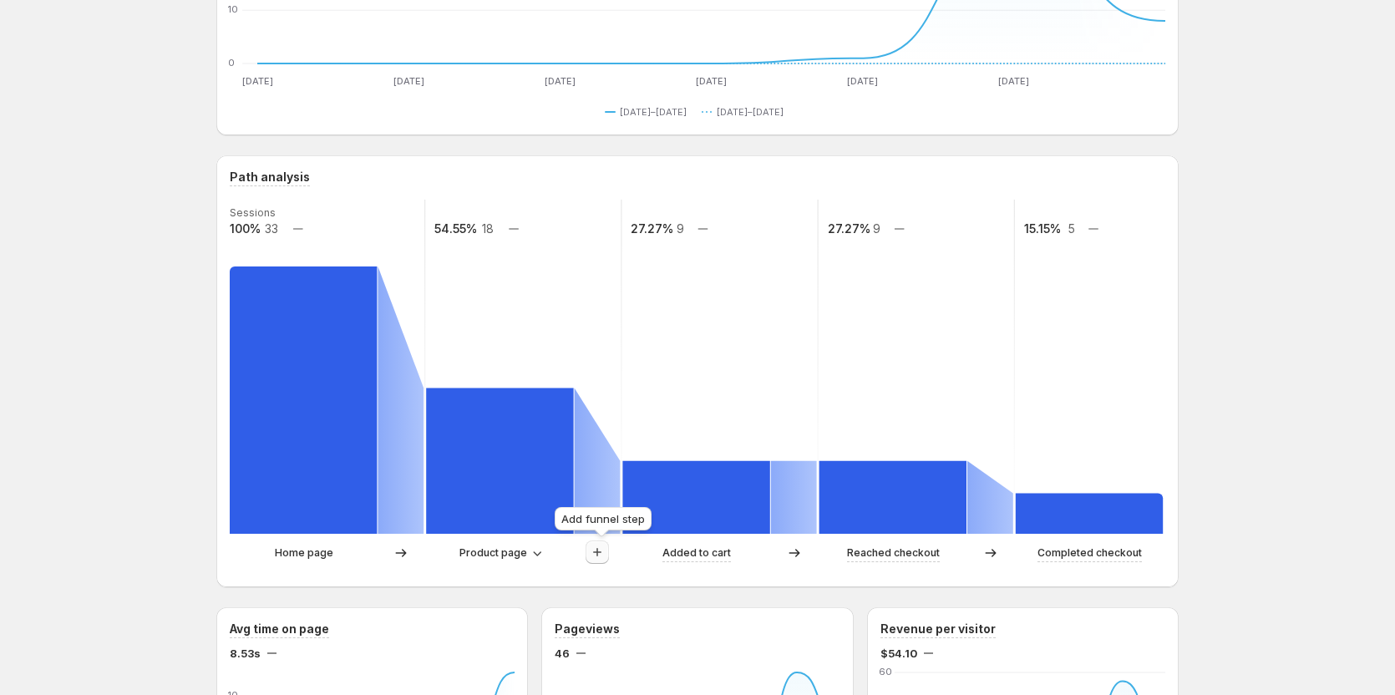
click at [593, 551] on icon "button" at bounding box center [597, 552] width 17 height 17
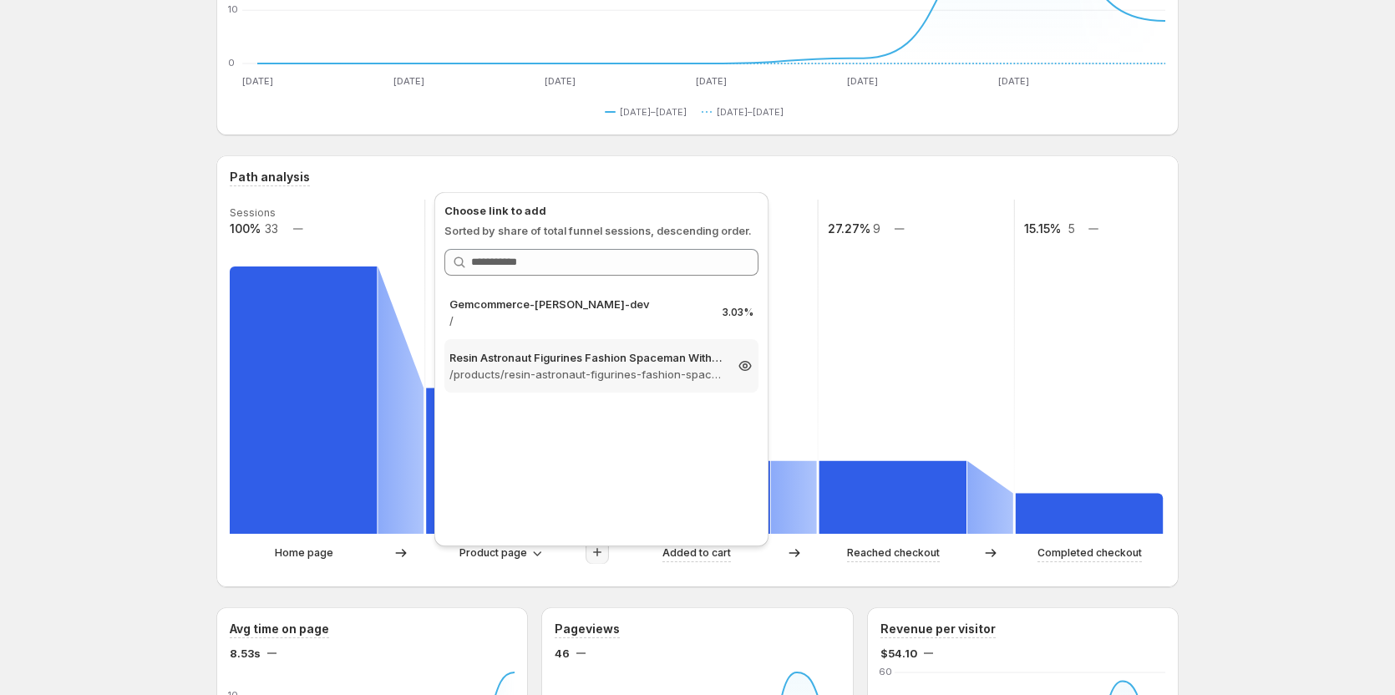
click at [568, 359] on p "Resin Astronaut Figurines Fashion Spaceman With Moon Sculpture Decorat – Gemcom…" at bounding box center [586, 357] width 274 height 17
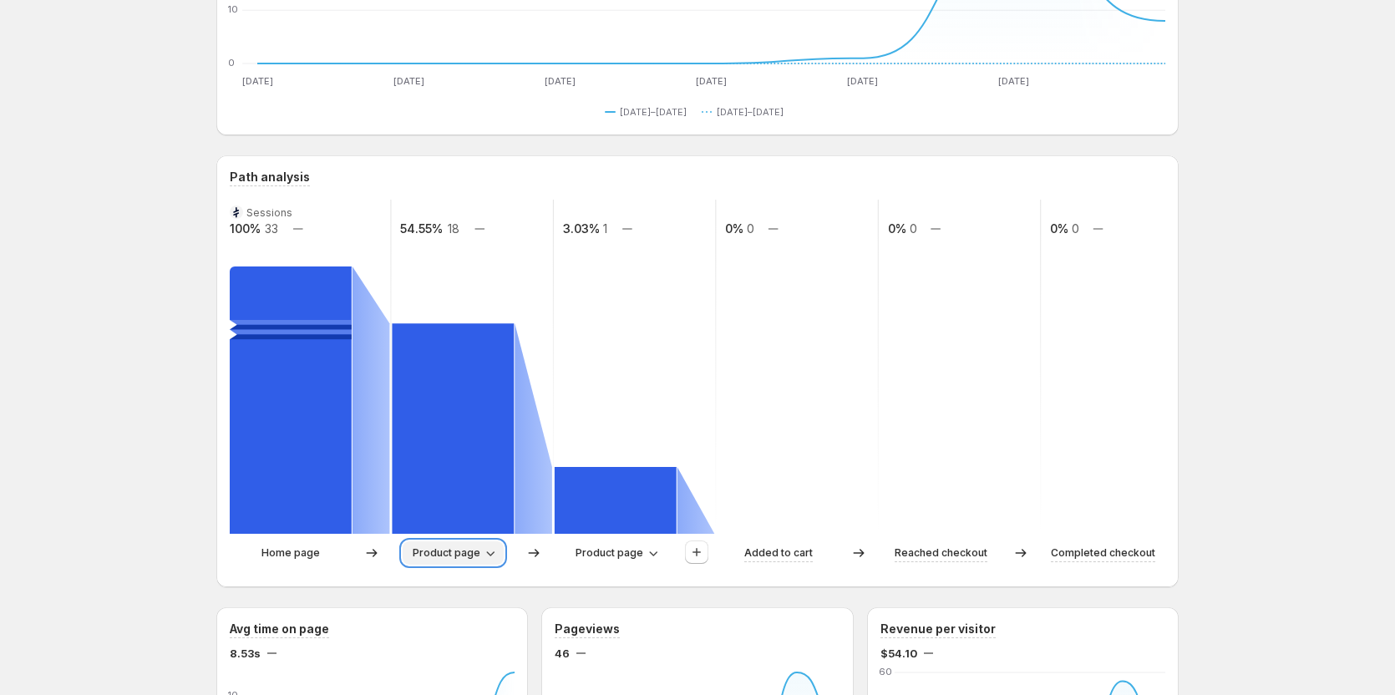
click at [484, 545] on icon "button" at bounding box center [490, 553] width 17 height 17
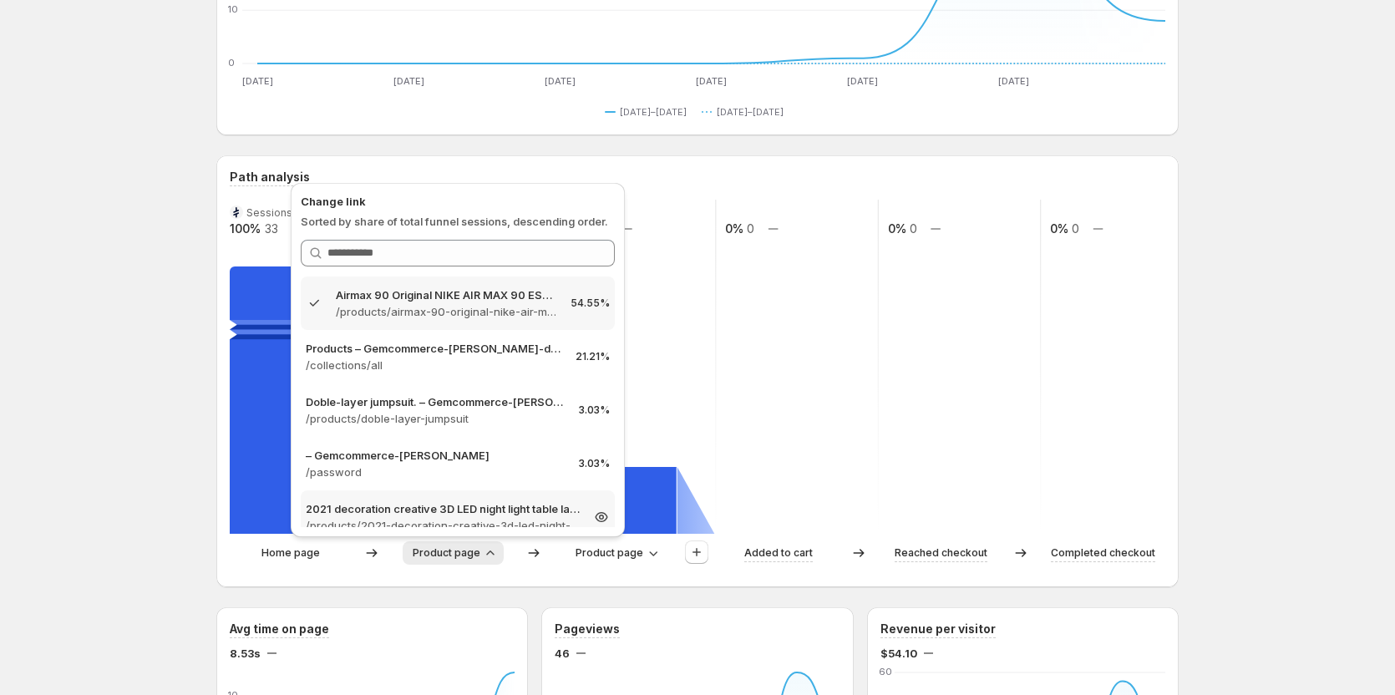
click at [474, 510] on p "2021 decoration creative 3D LED night light table lamp children bedroo – Gemcom…" at bounding box center [443, 508] width 274 height 17
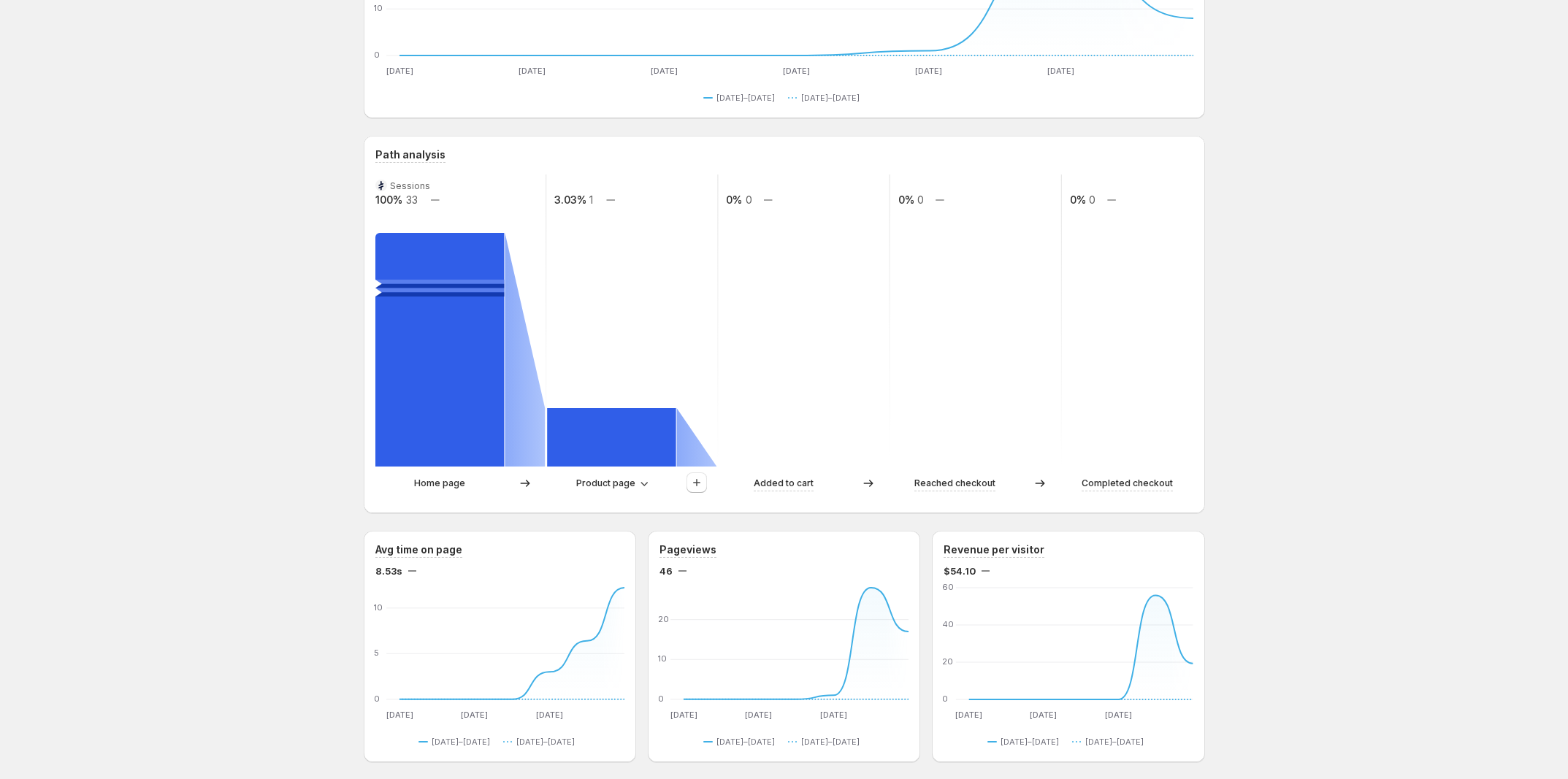
click at [1226, 373] on div "Gemcommerce-sandy-dev. This page is ready Gemcommerce-sandy-dev Create experime…" at bounding box center [784, 672] width 1568 height 1784
